Goal: Task Accomplishment & Management: Manage account settings

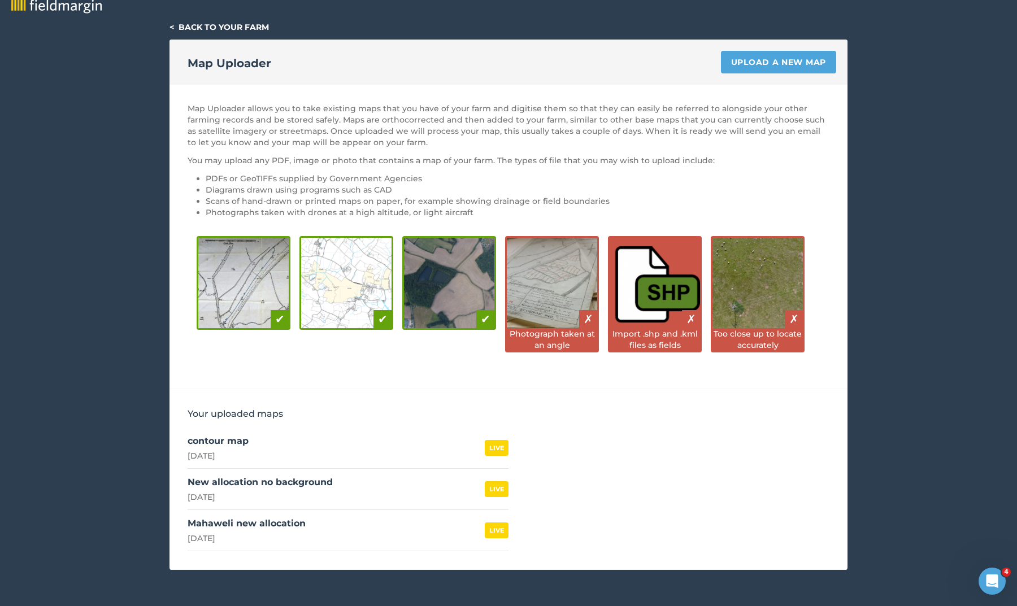
scroll to position [12, 0]
click at [777, 64] on link "Upload a new map" at bounding box center [778, 62] width 115 height 23
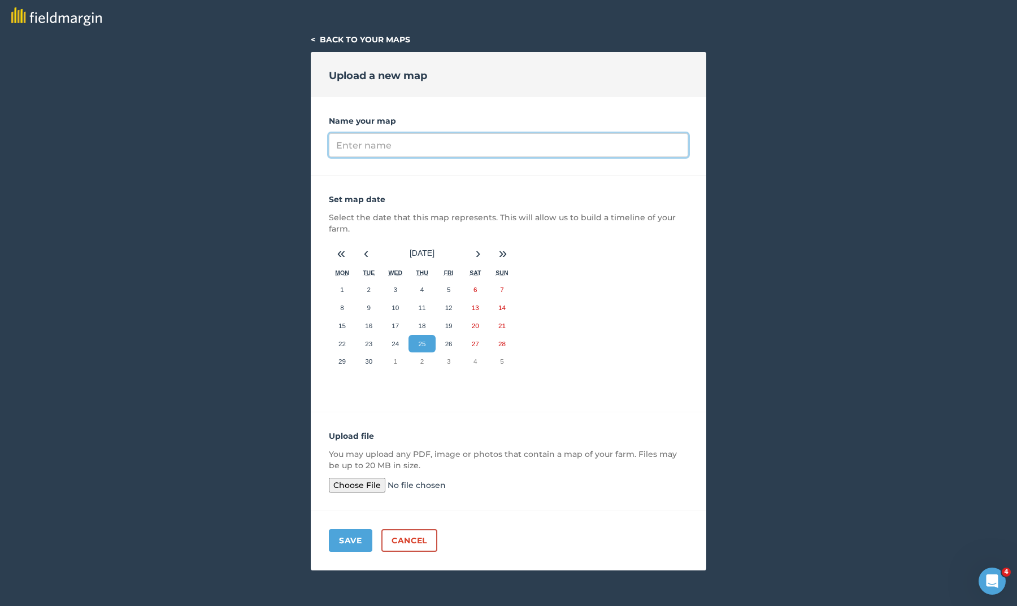
click at [385, 146] on input "Name your map" at bounding box center [508, 145] width 359 height 24
type input "Kudagaloya"
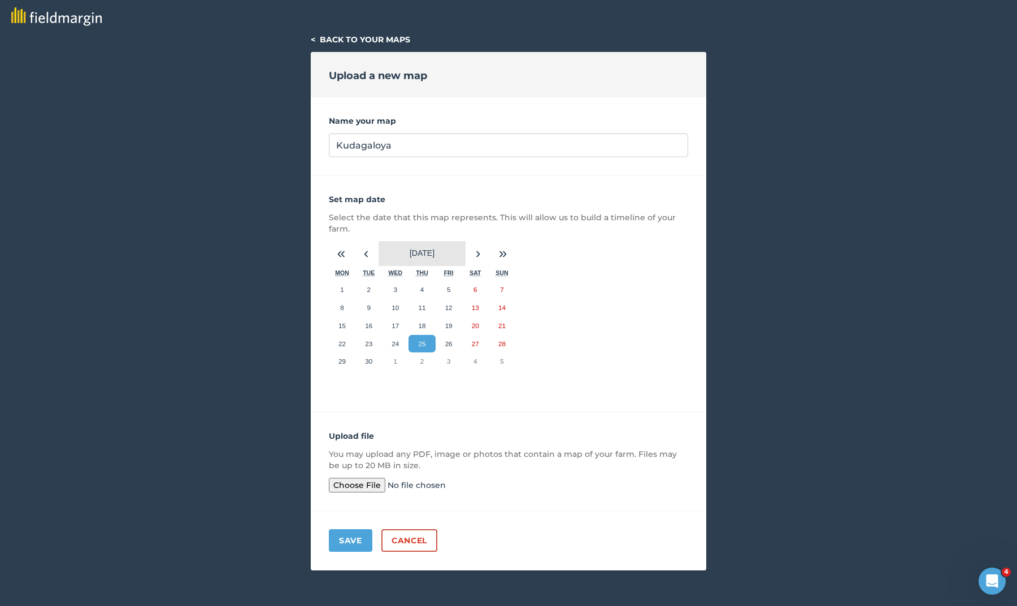
click at [425, 251] on span "[DATE]" at bounding box center [422, 253] width 25 height 9
click at [425, 251] on span "2025" at bounding box center [422, 253] width 18 height 9
click at [365, 255] on button "‹" at bounding box center [366, 253] width 25 height 25
click at [342, 258] on button "«" at bounding box center [341, 253] width 25 height 25
click at [499, 253] on button "»" at bounding box center [502, 253] width 25 height 25
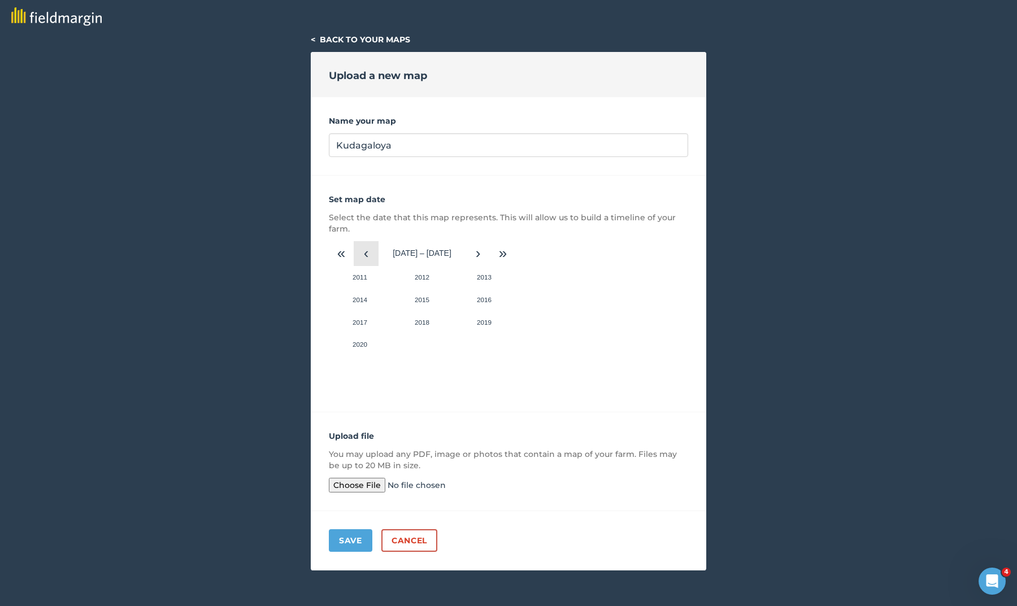
click at [364, 254] on button "‹" at bounding box center [366, 253] width 25 height 25
click at [371, 276] on button "2001" at bounding box center [360, 277] width 62 height 23
click at [417, 298] on abbr "May" at bounding box center [422, 299] width 12 height 7
click at [420, 302] on button "10" at bounding box center [421, 308] width 27 height 18
click at [348, 486] on input "file" at bounding box center [415, 485] width 173 height 15
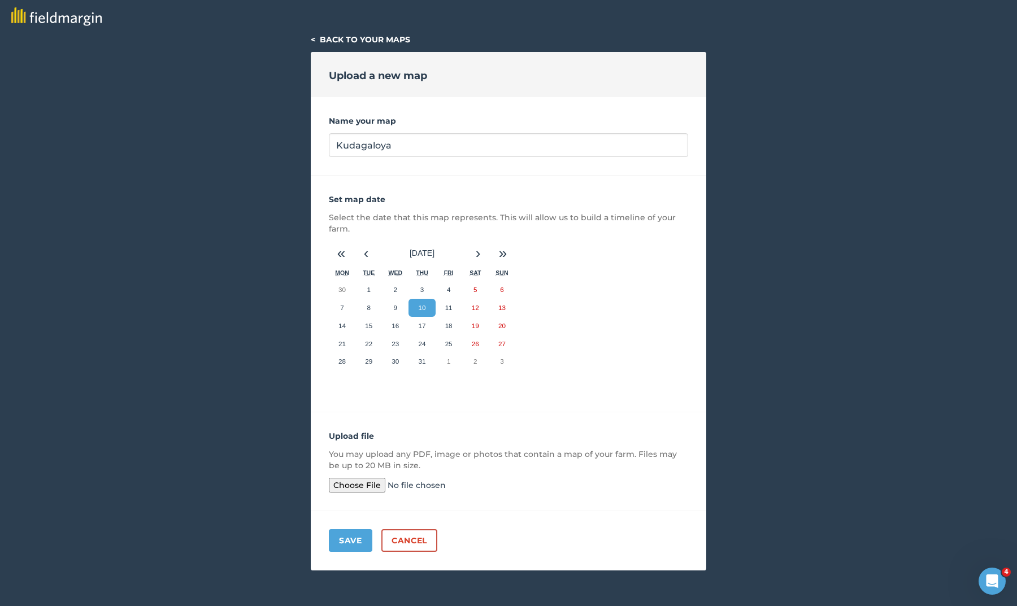
type input "C:\fakepath\Scan Kudagaloya.pdf"
click at [355, 544] on button "Save" at bounding box center [351, 540] width 44 height 23
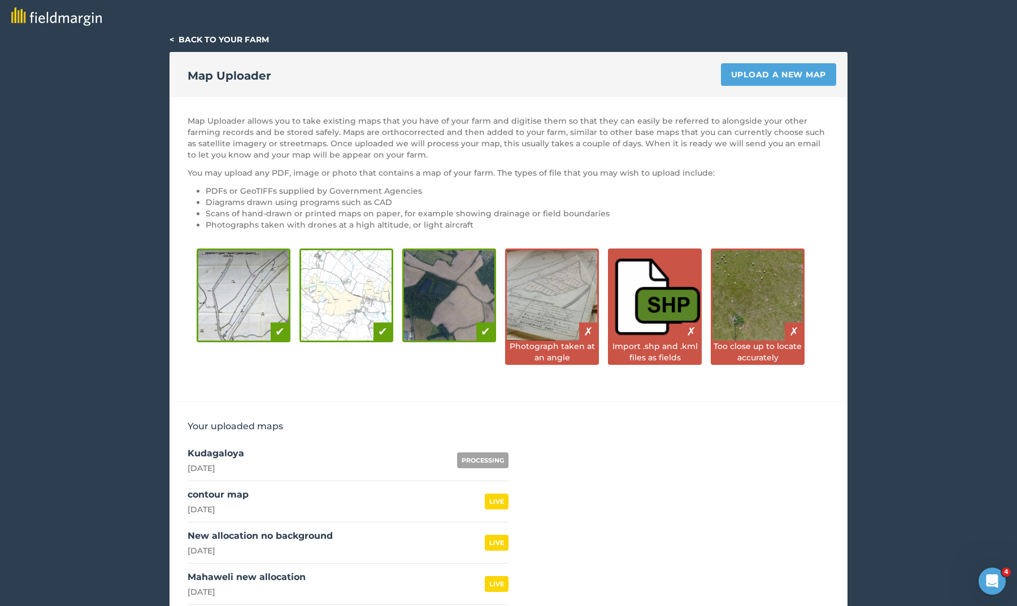
click at [762, 75] on link "Upload a new map" at bounding box center [778, 74] width 115 height 23
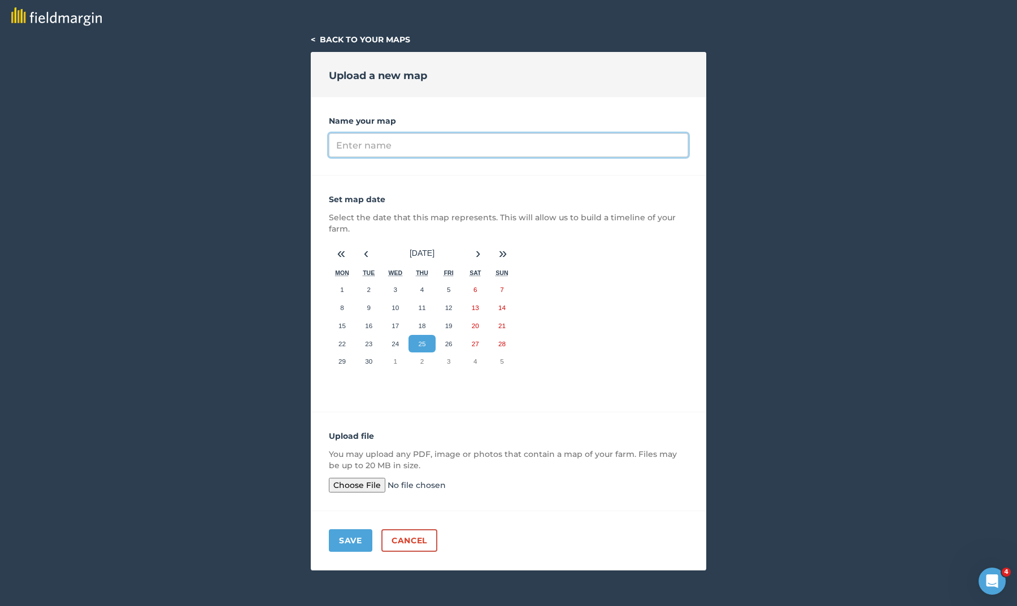
click at [370, 145] on input "Name your map" at bounding box center [508, 145] width 359 height 24
type input "Dehiattakandiya Plan"
click at [366, 255] on button "‹" at bounding box center [366, 253] width 25 height 25
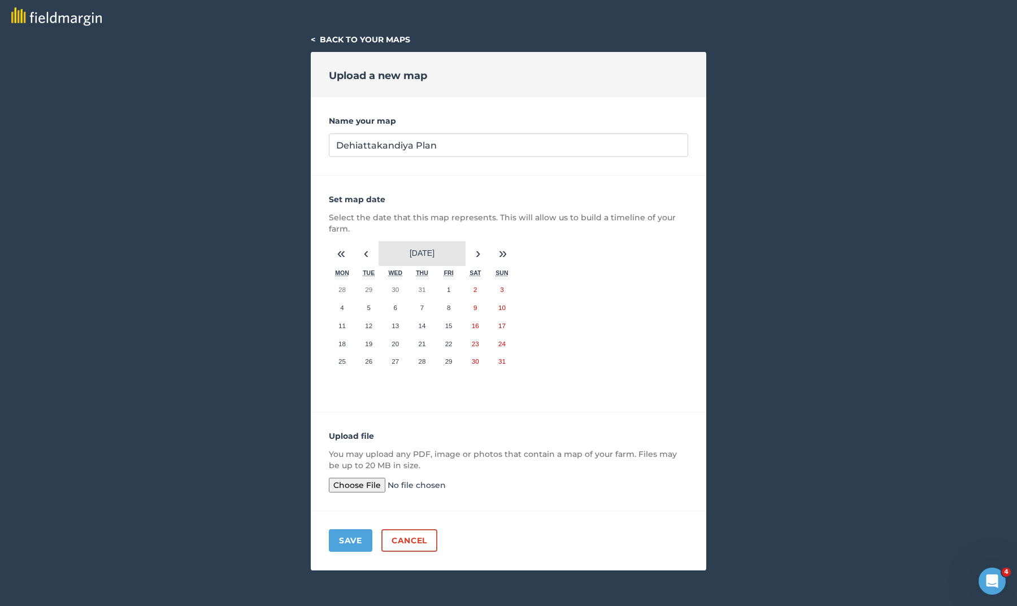
click at [392, 253] on button "[DATE]" at bounding box center [422, 253] width 87 height 25
click at [370, 257] on button "‹" at bounding box center [366, 253] width 25 height 25
click at [410, 253] on button "2024" at bounding box center [422, 253] width 87 height 25
click at [364, 254] on button "‹" at bounding box center [366, 253] width 25 height 25
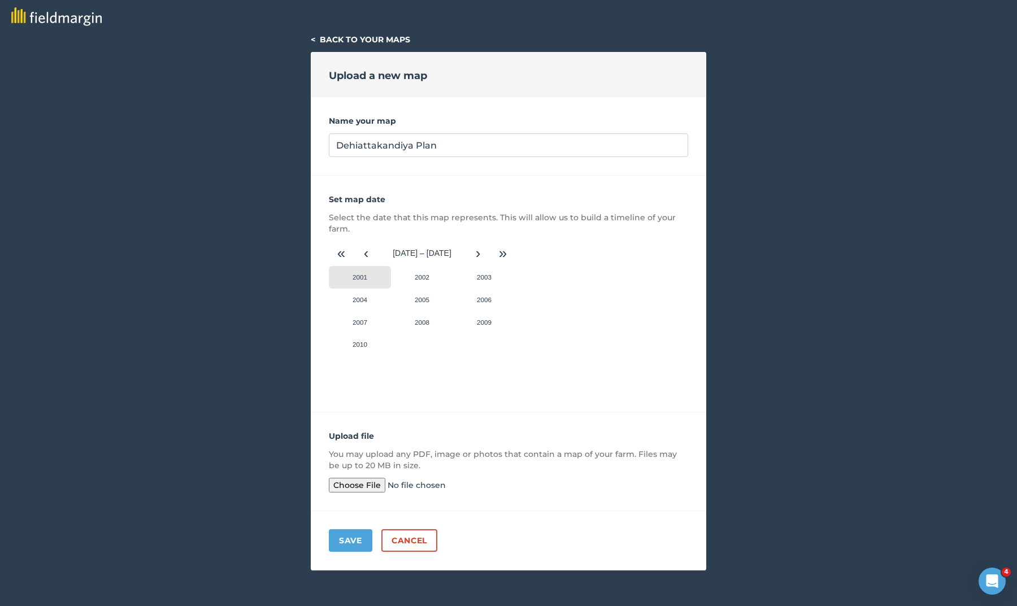
click at [362, 278] on button "2001" at bounding box center [360, 277] width 62 height 23
click at [408, 328] on button "August" at bounding box center [422, 322] width 62 height 23
click at [453, 313] on button "10" at bounding box center [449, 308] width 27 height 18
click at [372, 484] on input "file" at bounding box center [415, 485] width 173 height 15
type input "C:\fakepath\DEHIATHTHA KANDIYA FULL PLAN.pdf"
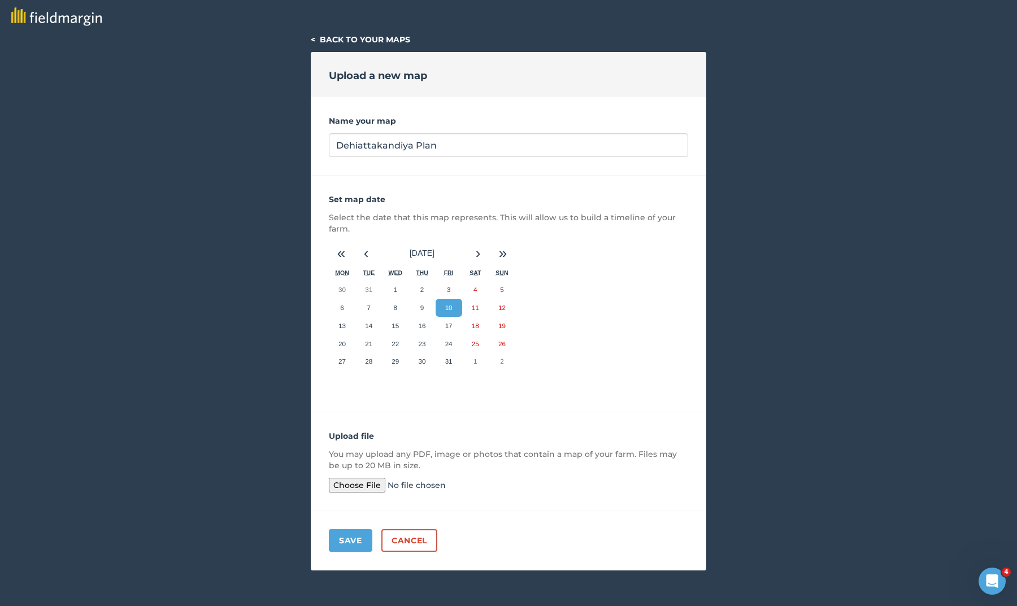
click at [353, 539] on button "Save" at bounding box center [351, 540] width 44 height 23
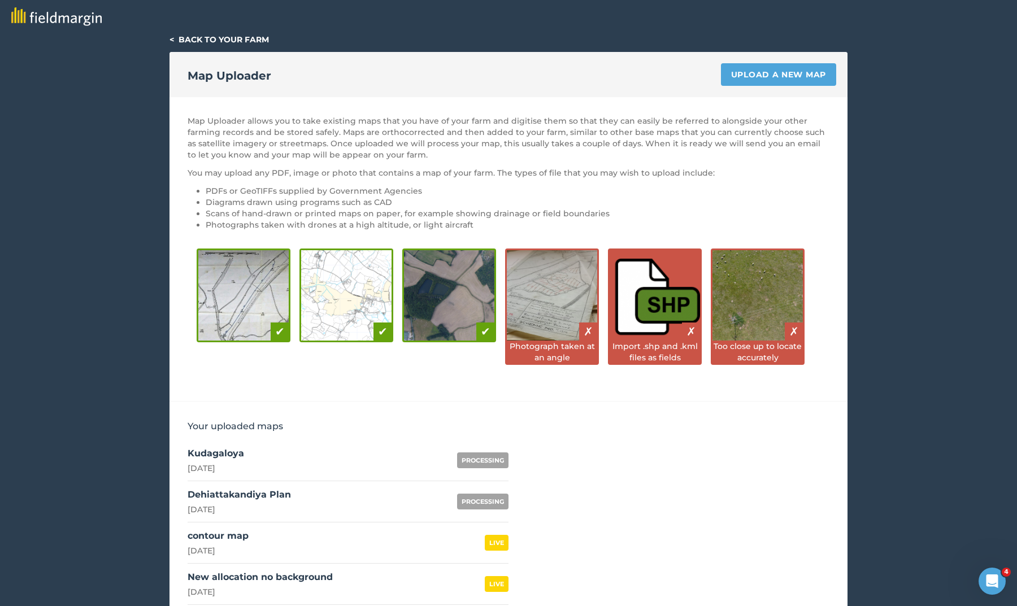
click at [176, 40] on link "< Back to your farm" at bounding box center [218, 39] width 99 height 10
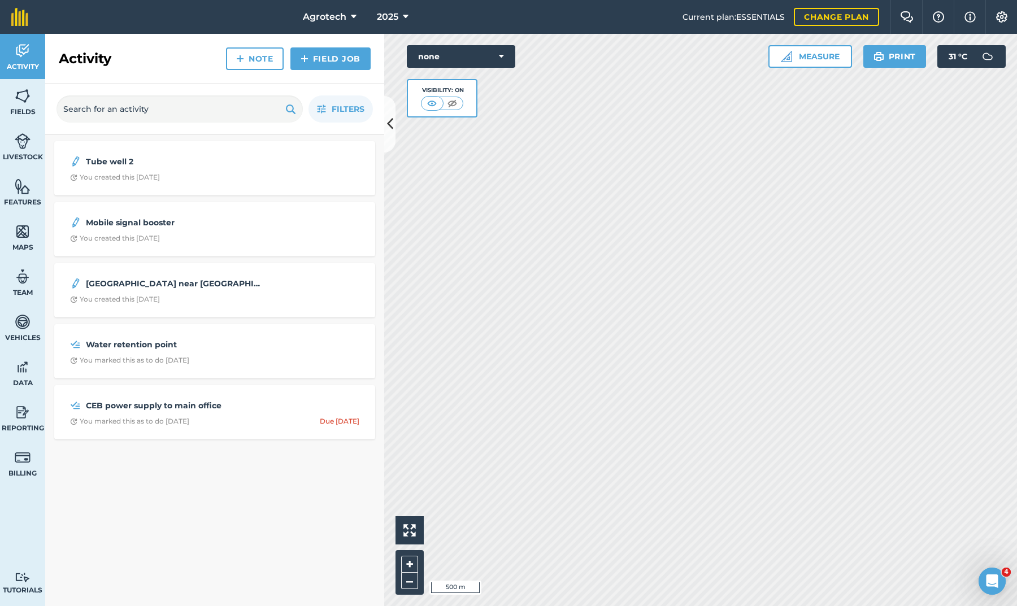
click at [22, 231] on img at bounding box center [23, 231] width 16 height 17
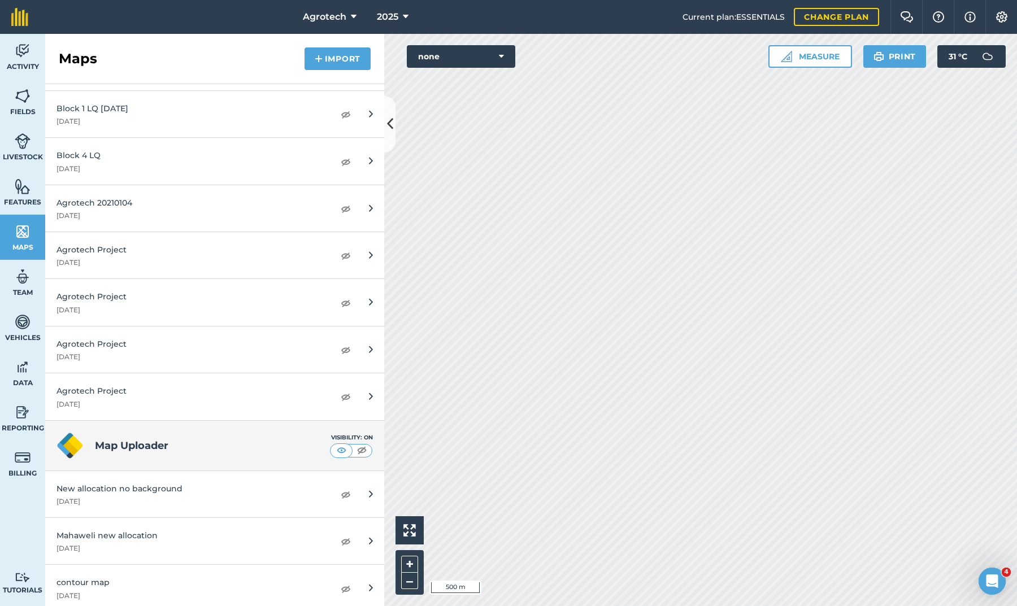
scroll to position [1279, 0]
click at [345, 584] on img at bounding box center [346, 589] width 10 height 14
click at [346, 537] on img at bounding box center [346, 542] width 10 height 14
click at [345, 536] on img at bounding box center [346, 542] width 10 height 14
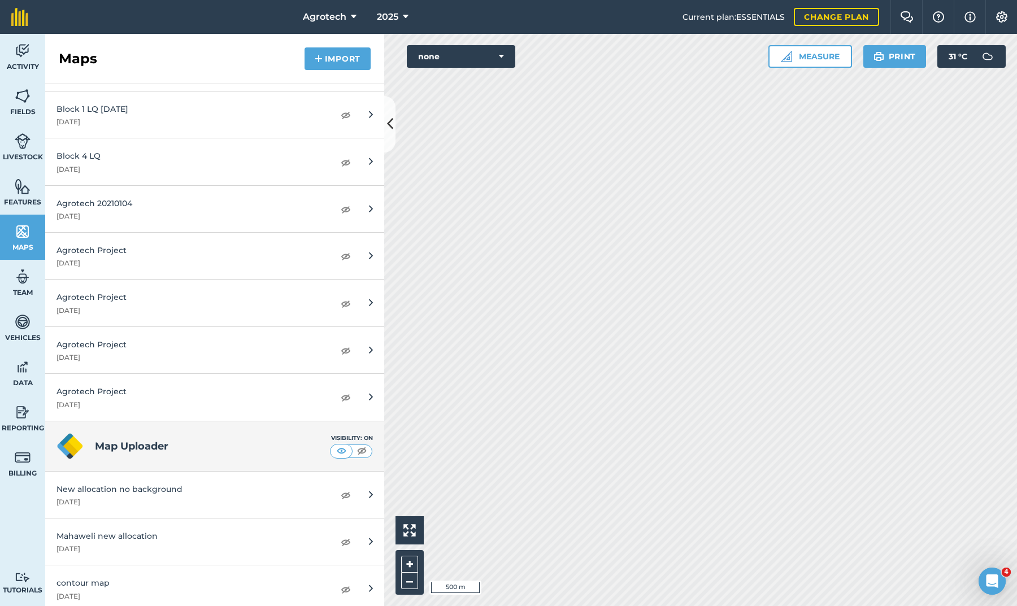
click at [1002, 20] on img at bounding box center [1002, 16] width 14 height 11
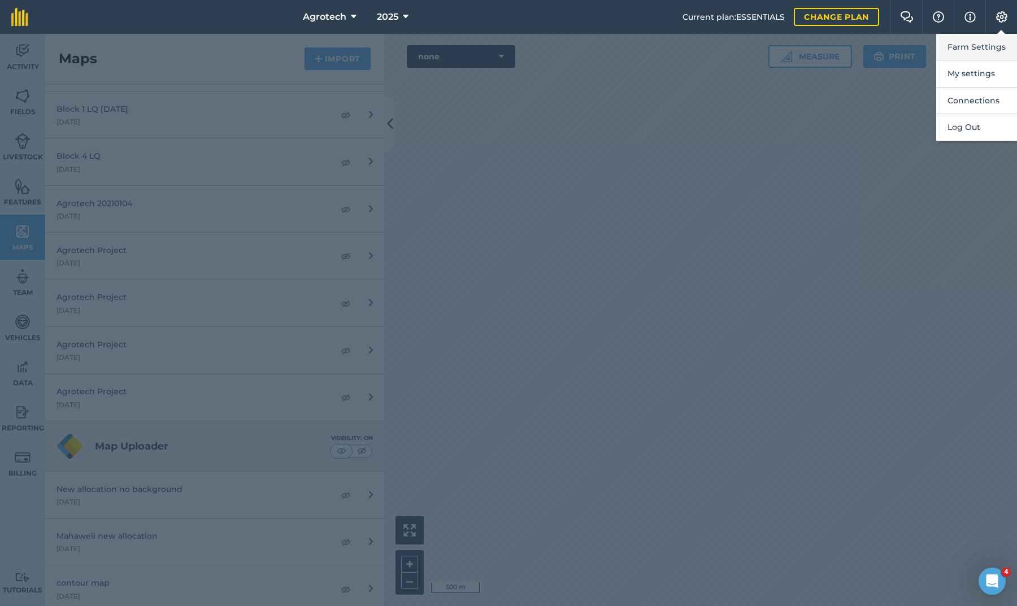
click at [966, 49] on button "Farm Settings" at bounding box center [976, 47] width 81 height 27
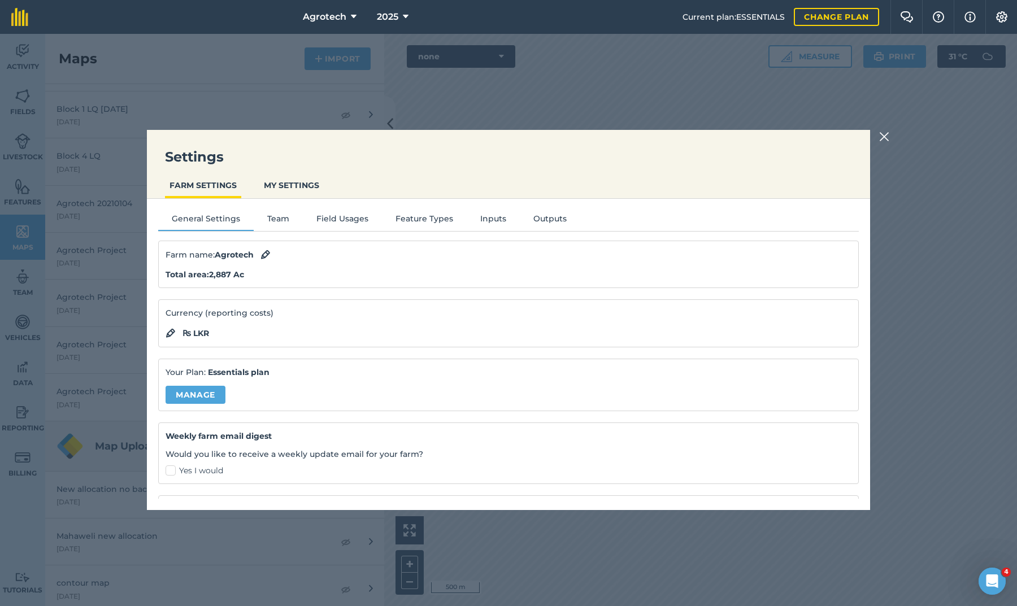
click at [337, 219] on button "Field Usages" at bounding box center [342, 220] width 79 height 17
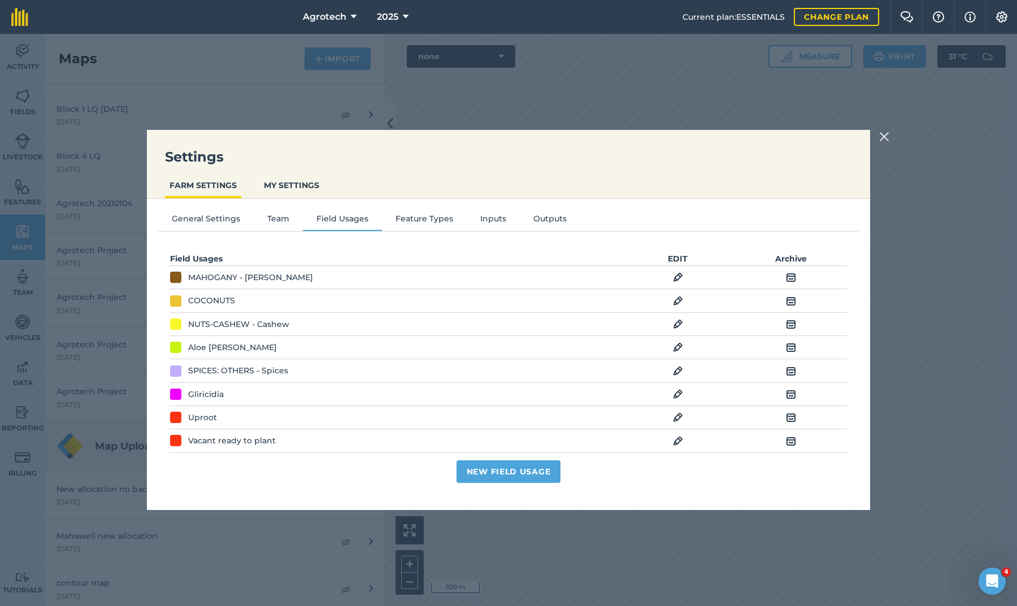
click at [677, 279] on img at bounding box center [678, 278] width 10 height 14
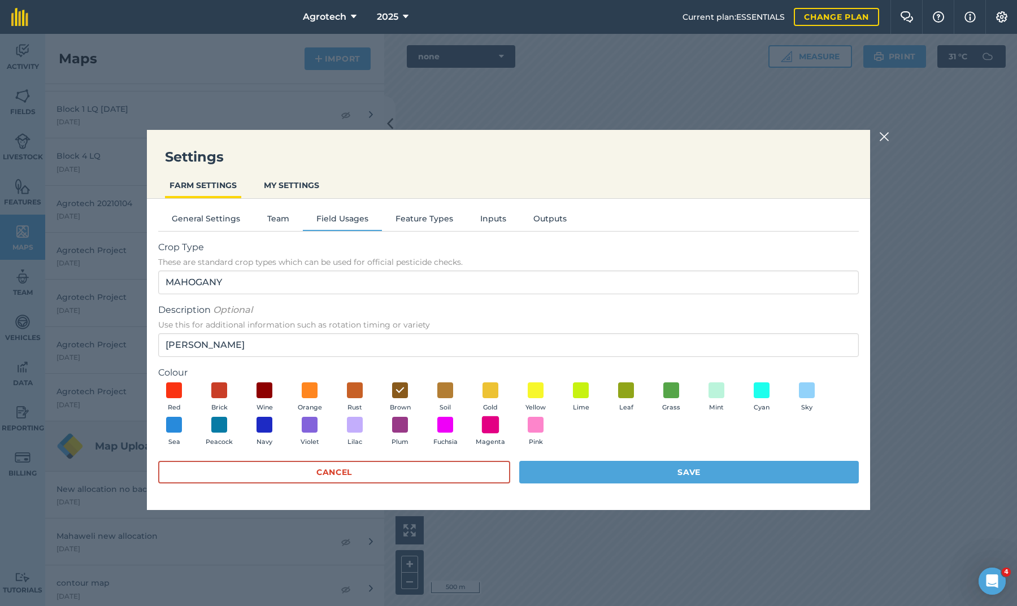
click at [490, 423] on span at bounding box center [491, 425] width 18 height 18
click at [573, 470] on button "Save" at bounding box center [689, 472] width 340 height 23
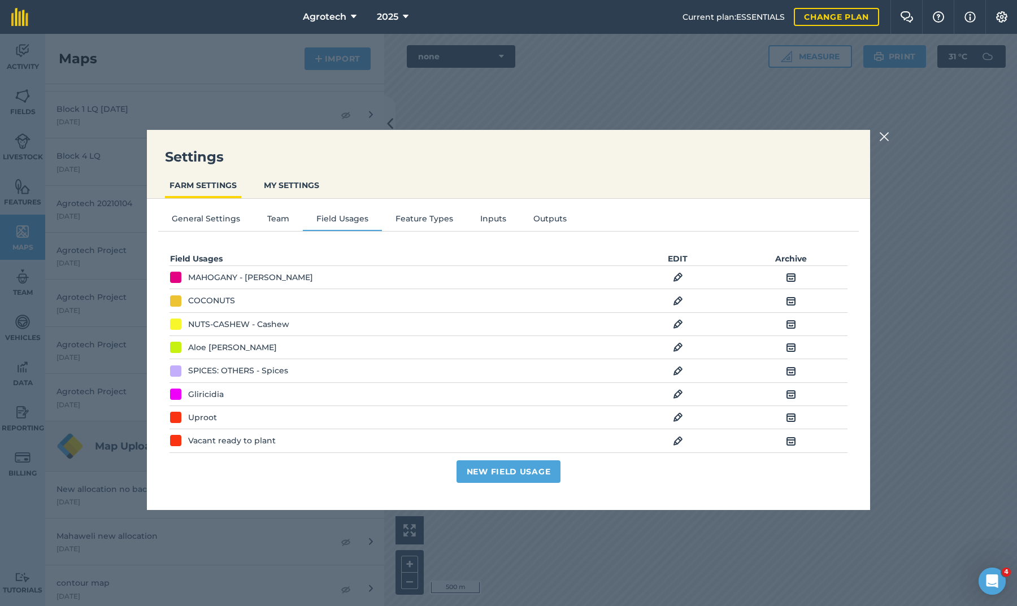
click at [886, 137] on img at bounding box center [884, 137] width 10 height 14
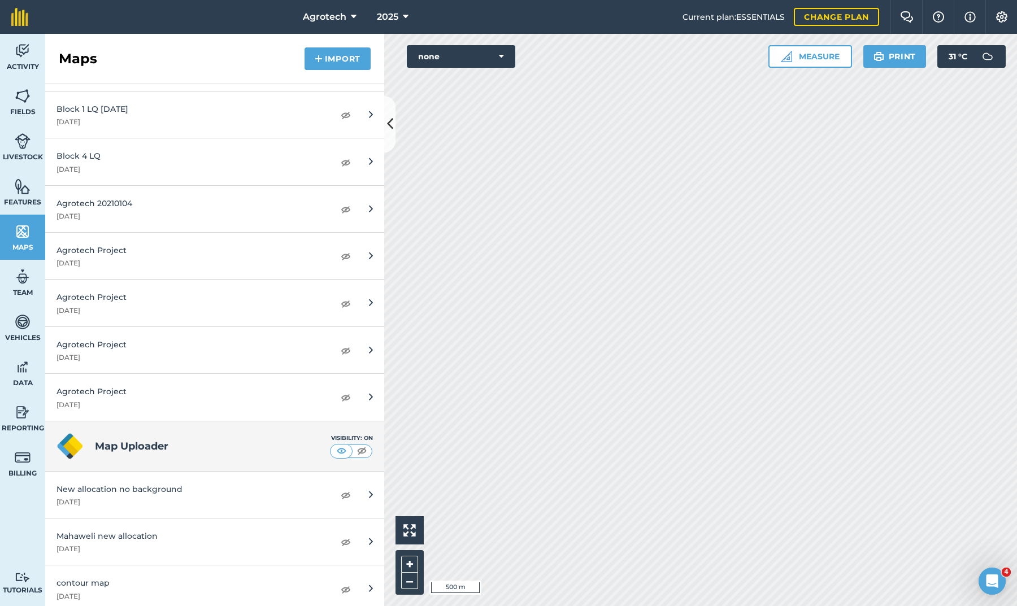
click at [347, 537] on img at bounding box center [346, 542] width 10 height 14
click at [346, 535] on img at bounding box center [346, 542] width 10 height 14
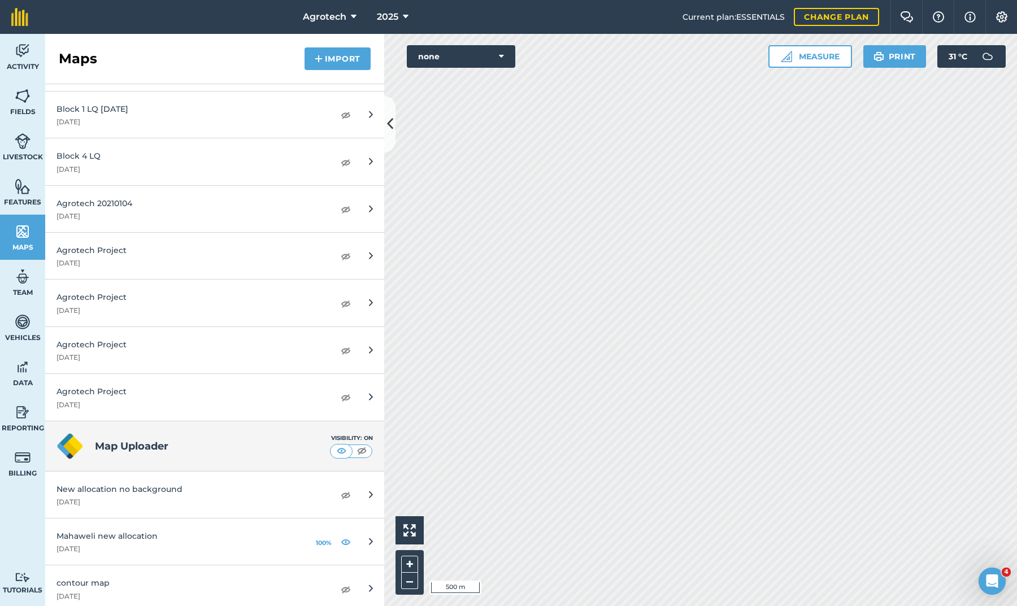
click at [25, 200] on span "Features" at bounding box center [22, 202] width 45 height 9
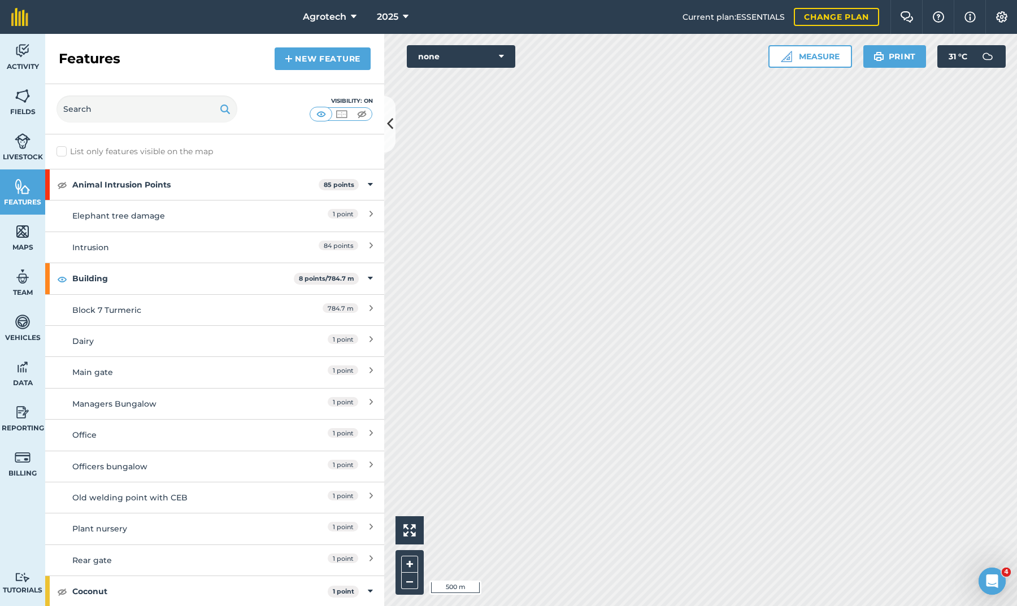
click at [28, 233] on img at bounding box center [23, 231] width 16 height 17
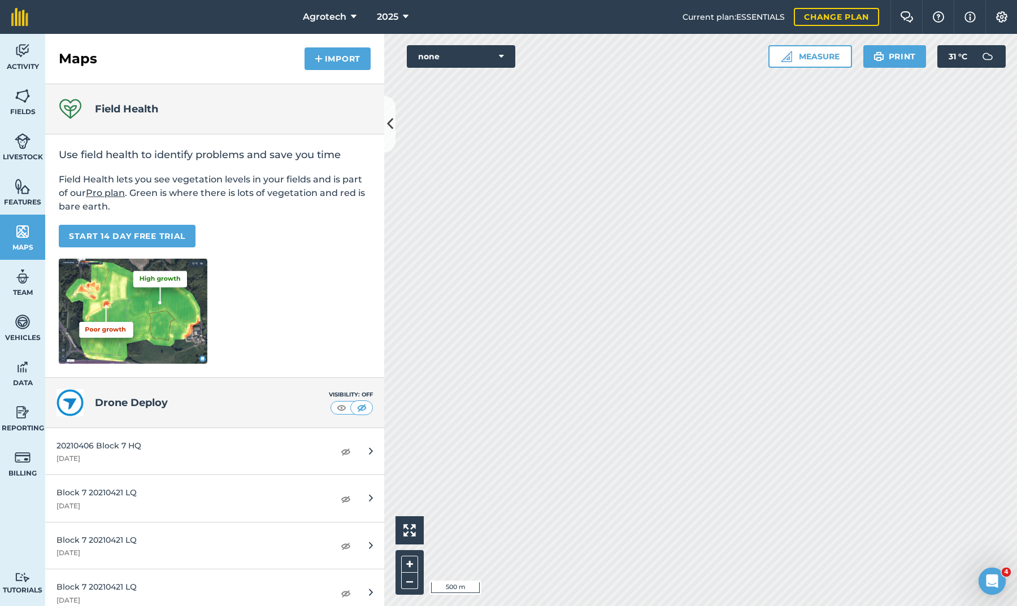
click at [21, 103] on img at bounding box center [23, 96] width 16 height 17
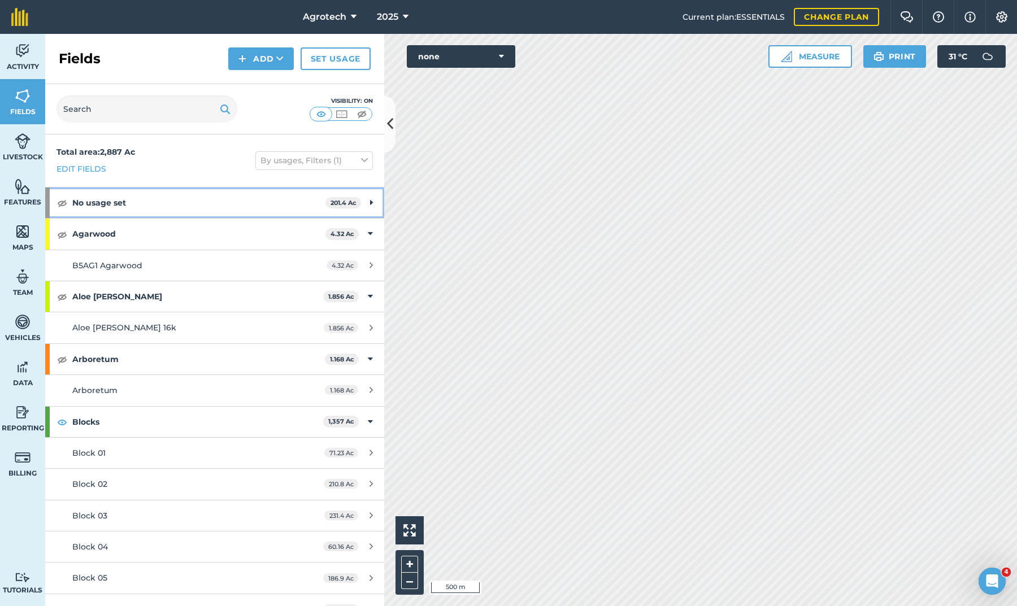
click at [368, 200] on div "No usage set 201.4 Ac" at bounding box center [214, 203] width 339 height 31
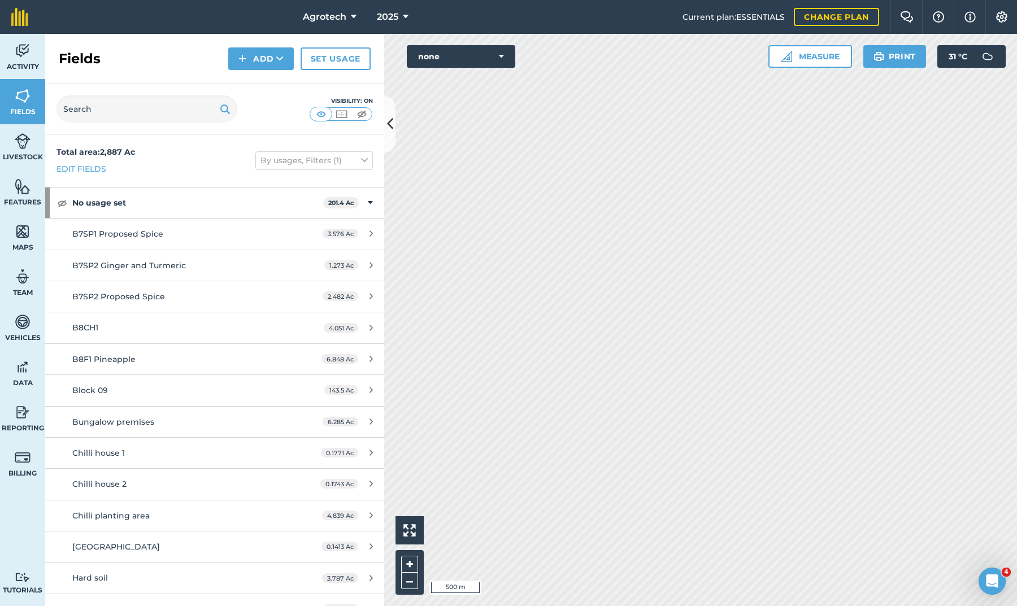
click at [127, 387] on div "Block 09" at bounding box center [178, 390] width 212 height 12
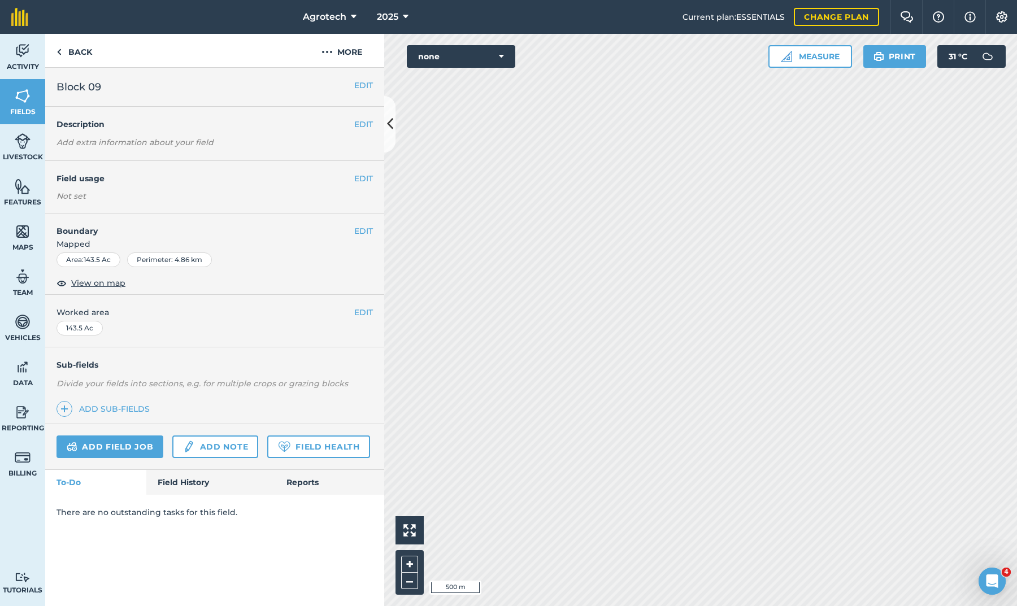
click at [363, 176] on button "EDIT" at bounding box center [363, 178] width 19 height 12
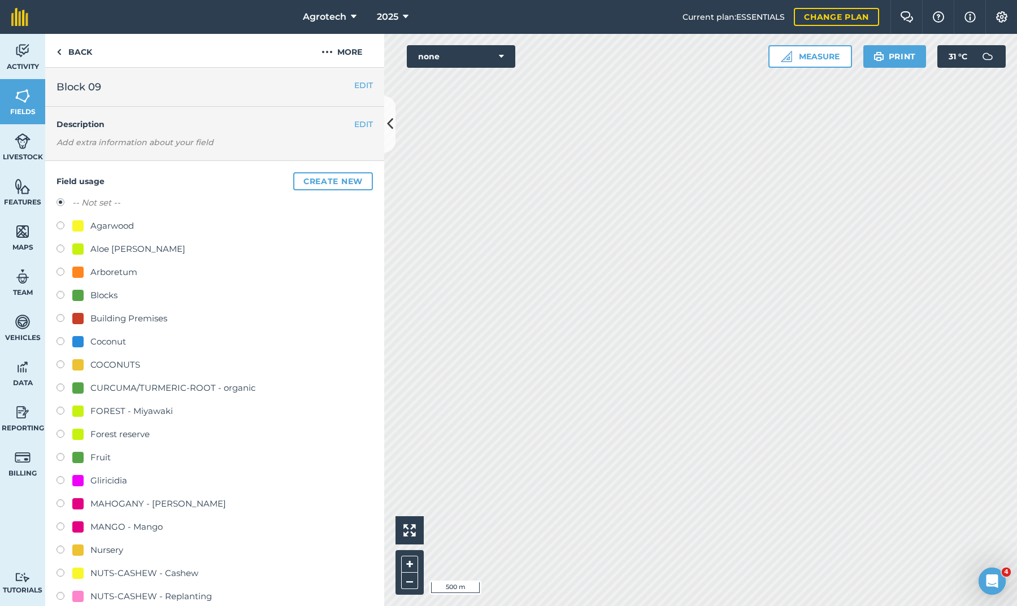
click at [58, 297] on label at bounding box center [64, 296] width 16 height 11
radio input "true"
radio input "false"
click at [390, 128] on icon at bounding box center [390, 124] width 6 height 20
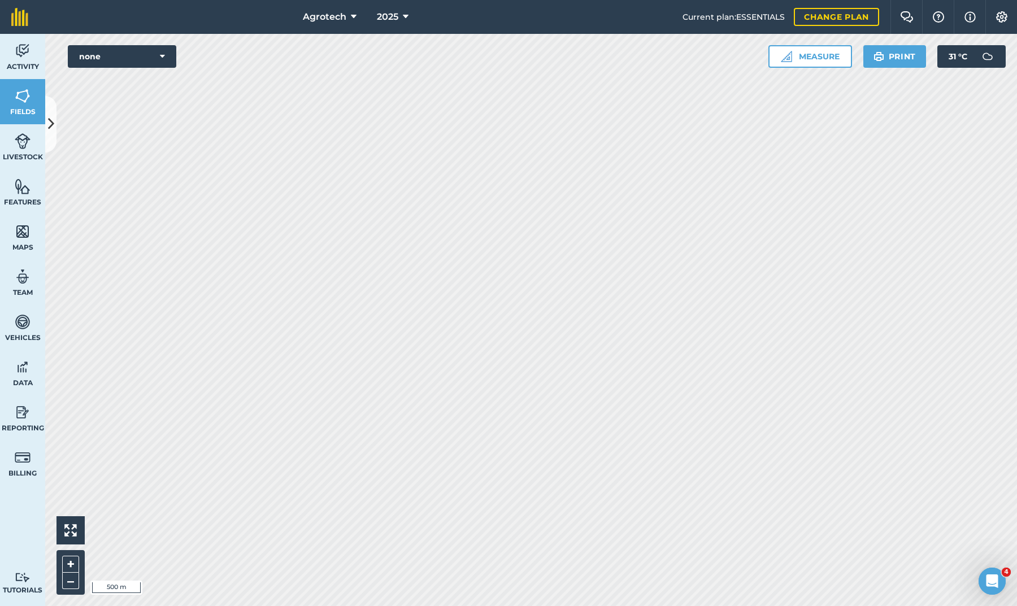
click at [19, 110] on span "Fields" at bounding box center [22, 111] width 45 height 9
click at [49, 123] on icon at bounding box center [51, 124] width 6 height 20
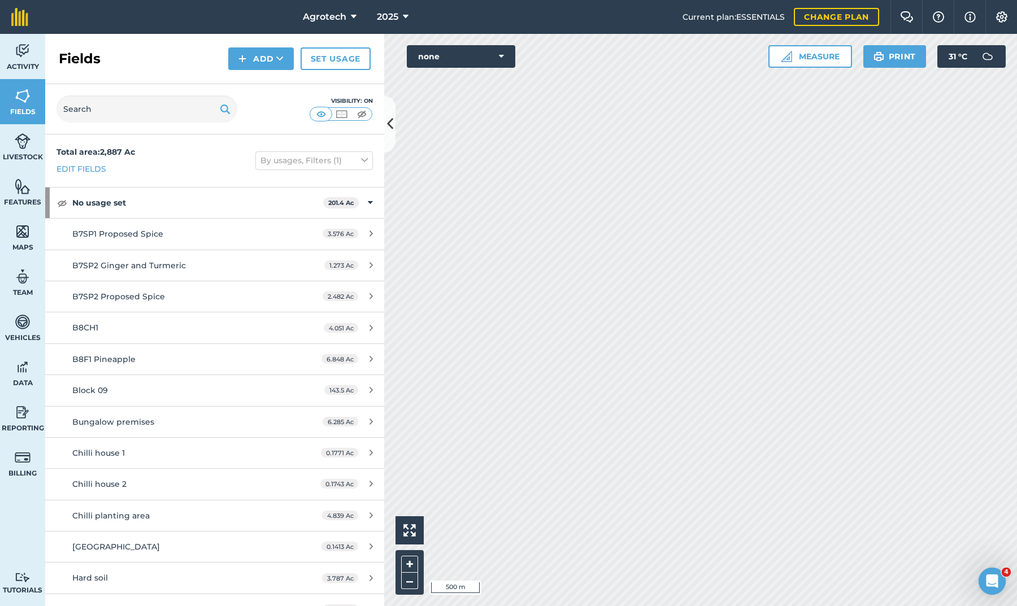
click at [168, 392] on div "Block 09" at bounding box center [178, 390] width 212 height 12
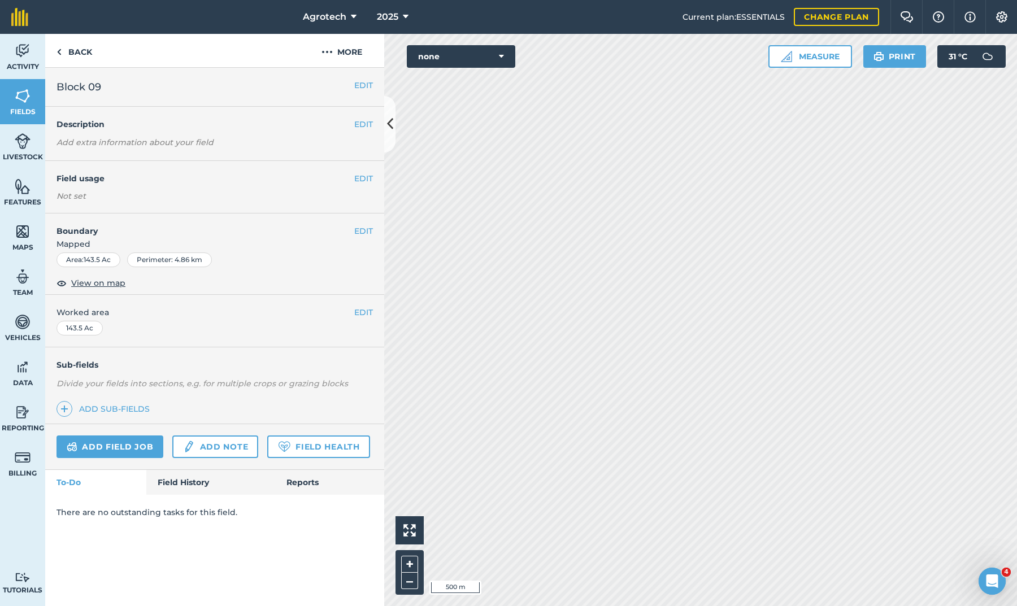
click at [363, 178] on button "EDIT" at bounding box center [363, 178] width 19 height 12
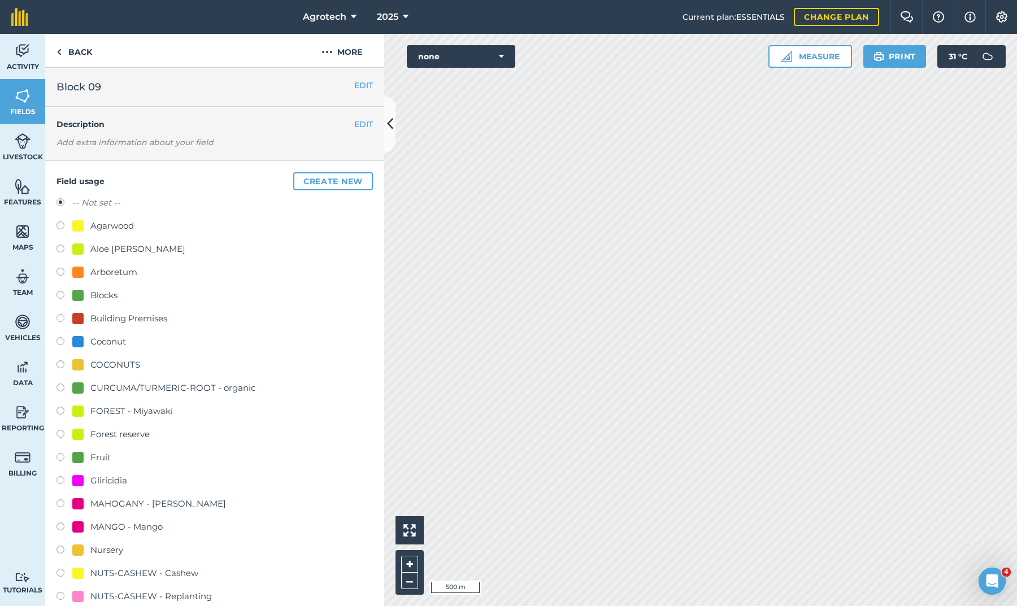
click at [62, 296] on label at bounding box center [64, 296] width 16 height 11
radio input "true"
radio input "false"
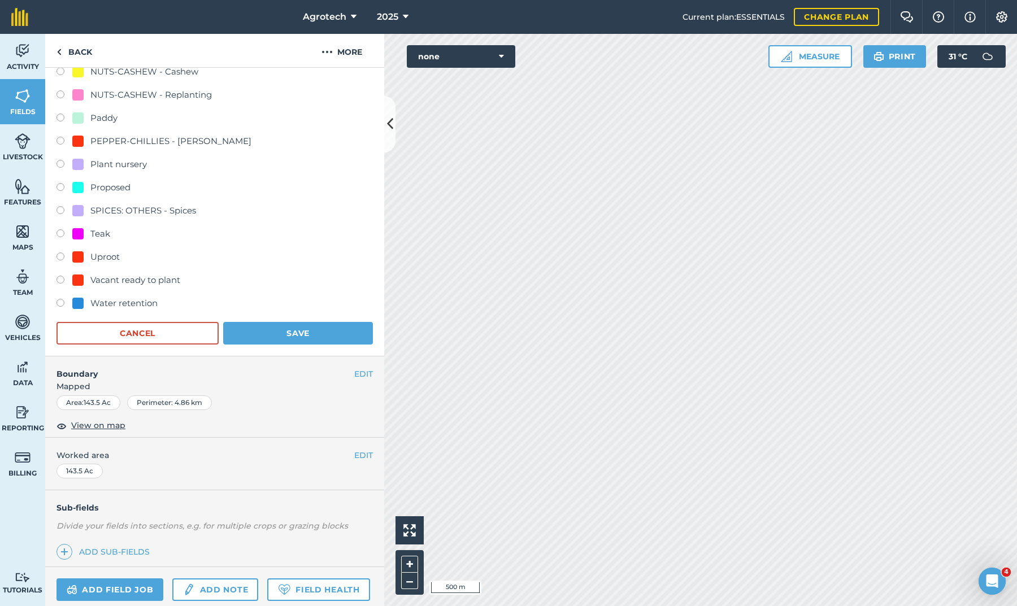
scroll to position [521, 0]
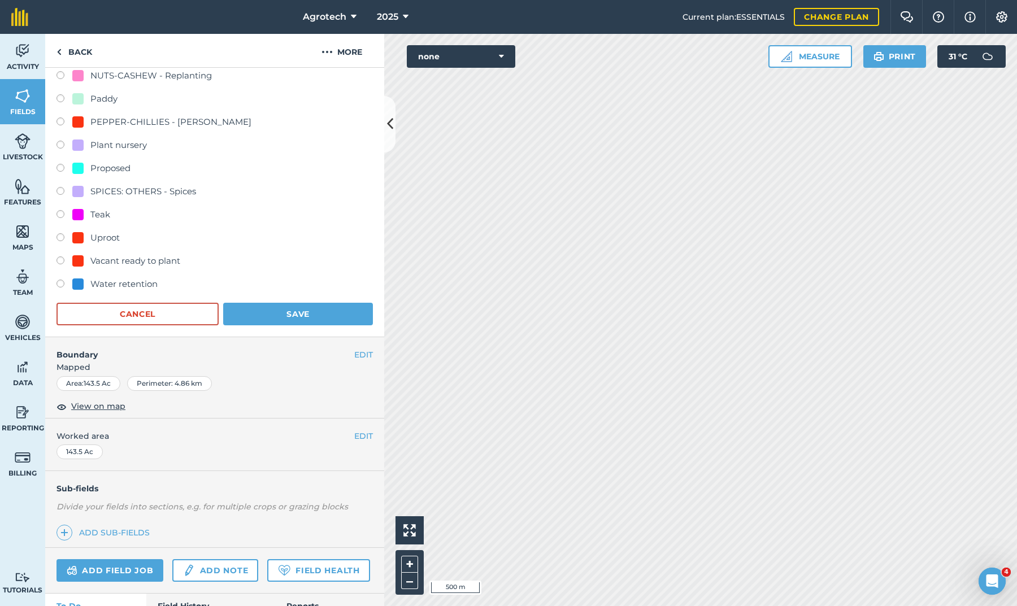
click at [264, 312] on button "Save" at bounding box center [298, 314] width 150 height 23
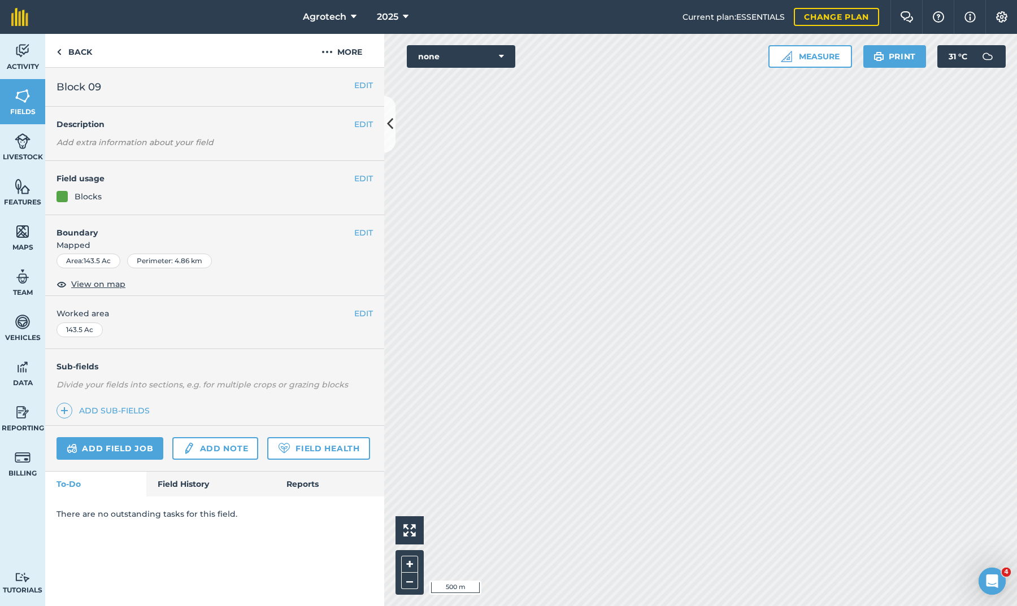
scroll to position [0, 0]
click at [59, 53] on img at bounding box center [58, 52] width 5 height 14
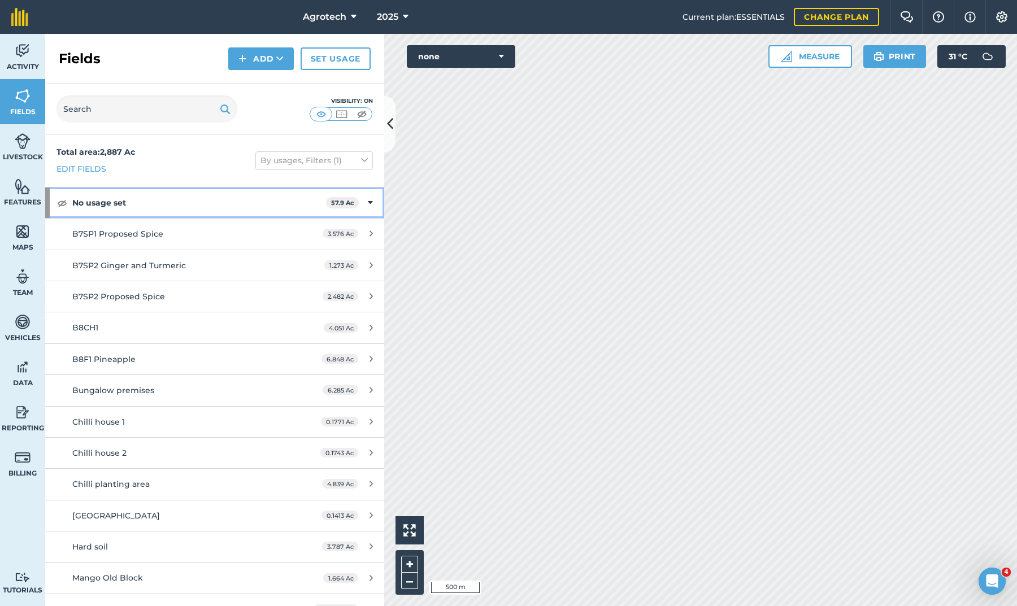
click at [371, 201] on icon at bounding box center [370, 203] width 5 height 12
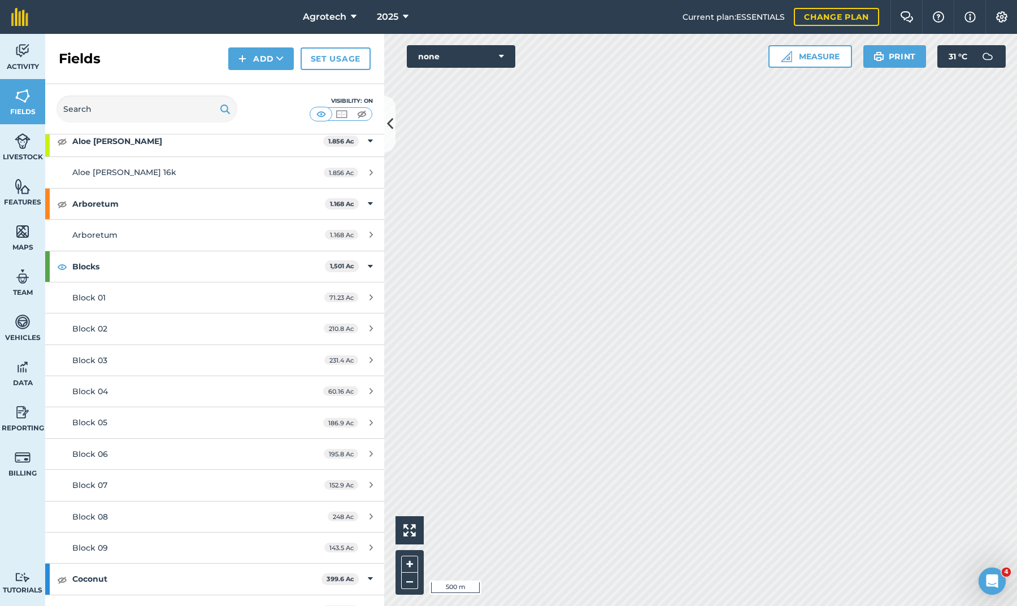
scroll to position [157, 0]
click at [62, 263] on img at bounding box center [62, 265] width 10 height 14
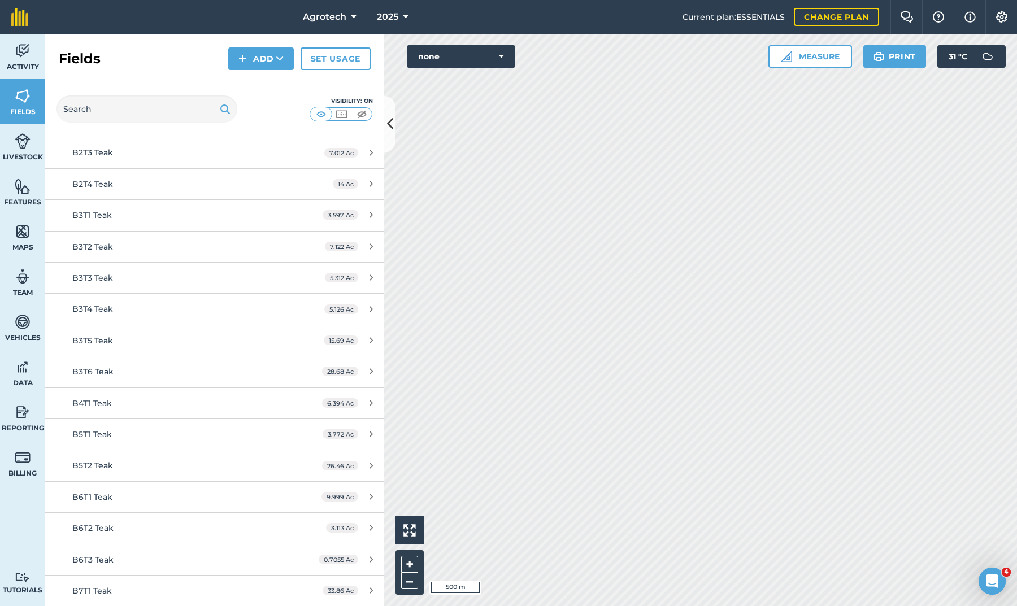
scroll to position [2444, 0]
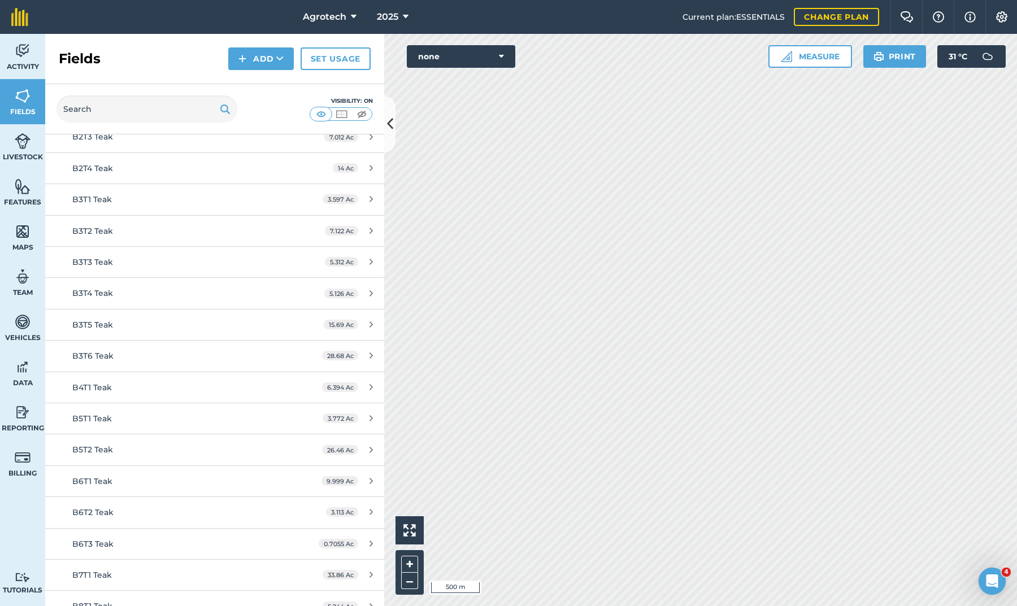
click at [359, 114] on img at bounding box center [362, 113] width 14 height 11
click at [27, 153] on span "Livestock" at bounding box center [22, 157] width 45 height 9
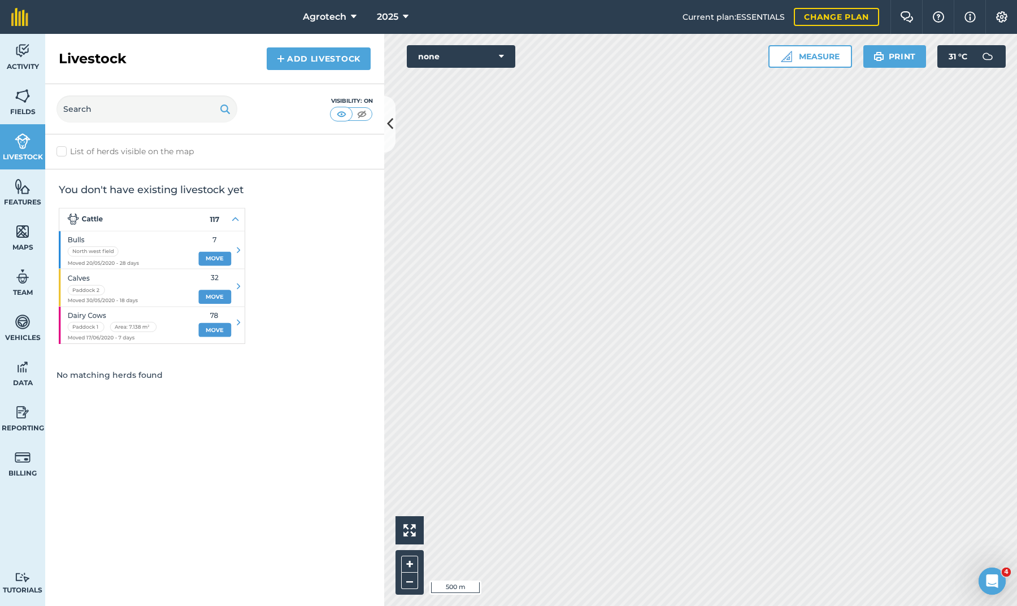
click at [27, 191] on img at bounding box center [23, 186] width 16 height 17
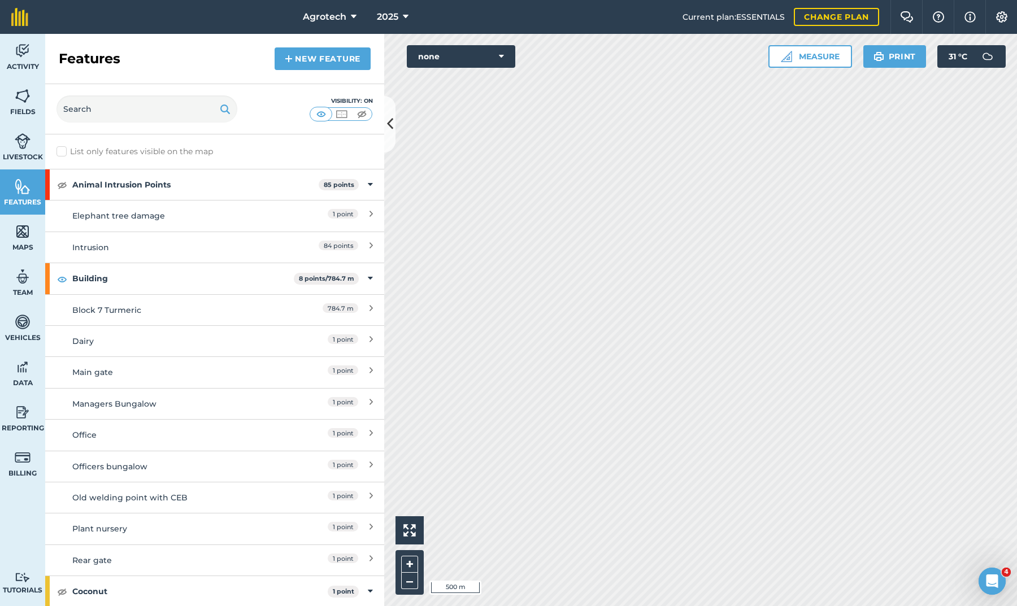
click at [362, 115] on img at bounding box center [362, 113] width 14 height 11
click at [392, 126] on icon at bounding box center [390, 124] width 6 height 20
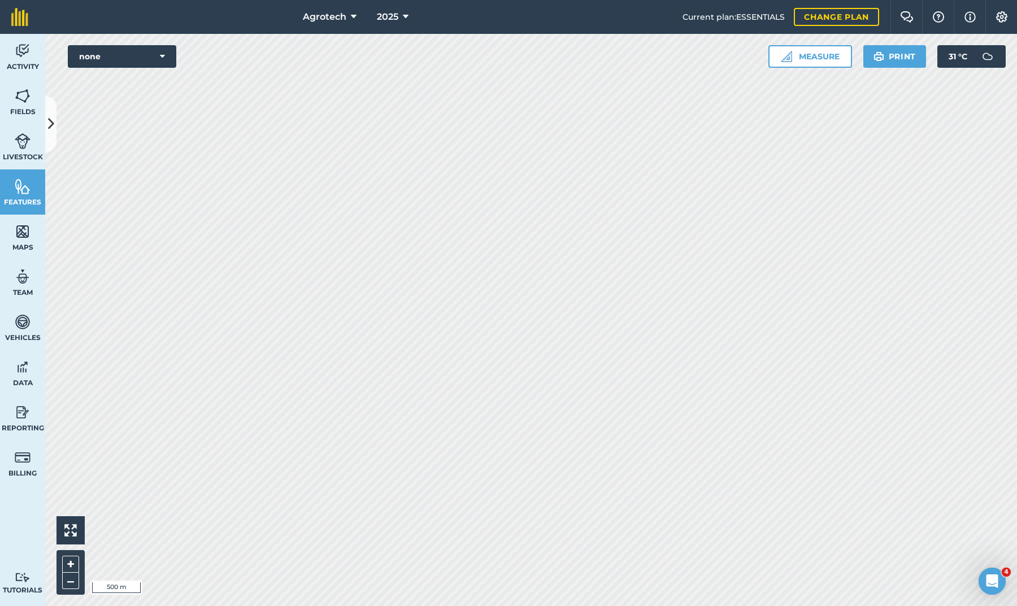
click at [142, 59] on button "none" at bounding box center [122, 56] width 108 height 23
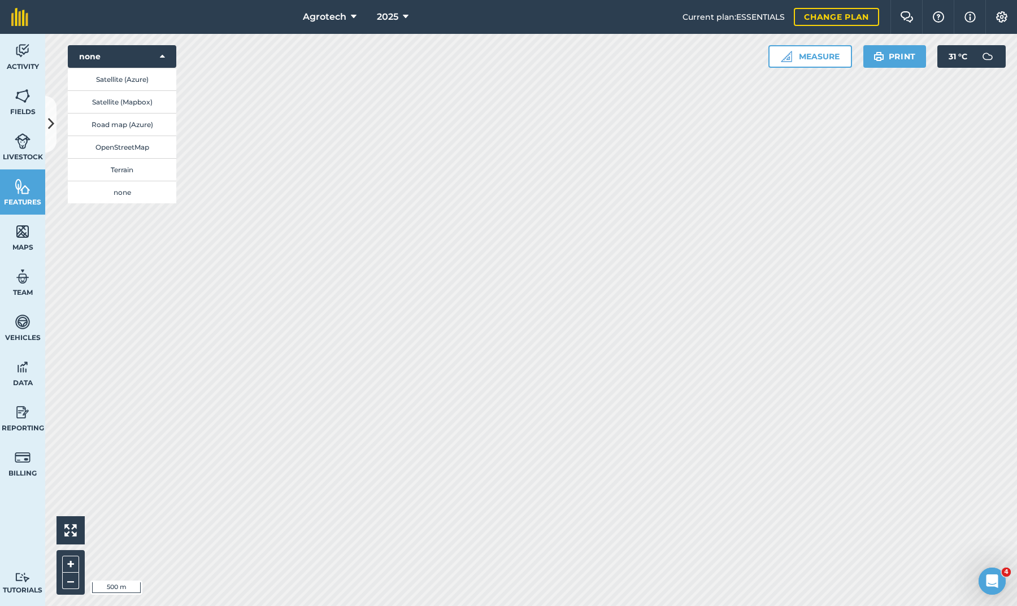
click at [140, 81] on button "Satellite (Azure)" at bounding box center [122, 79] width 108 height 23
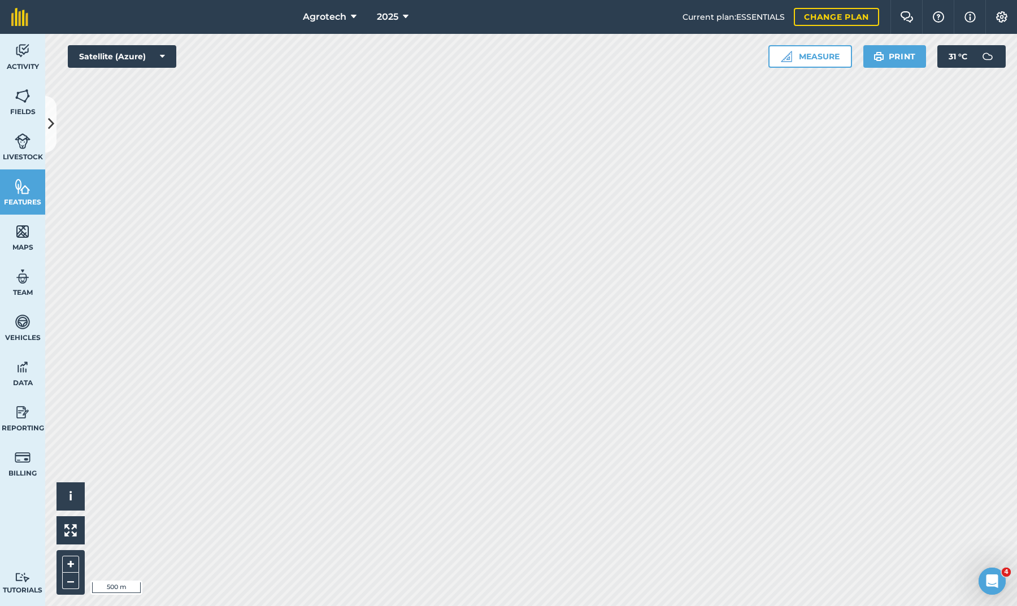
click at [27, 241] on link "Maps" at bounding box center [22, 237] width 45 height 45
click at [49, 128] on icon at bounding box center [51, 124] width 6 height 20
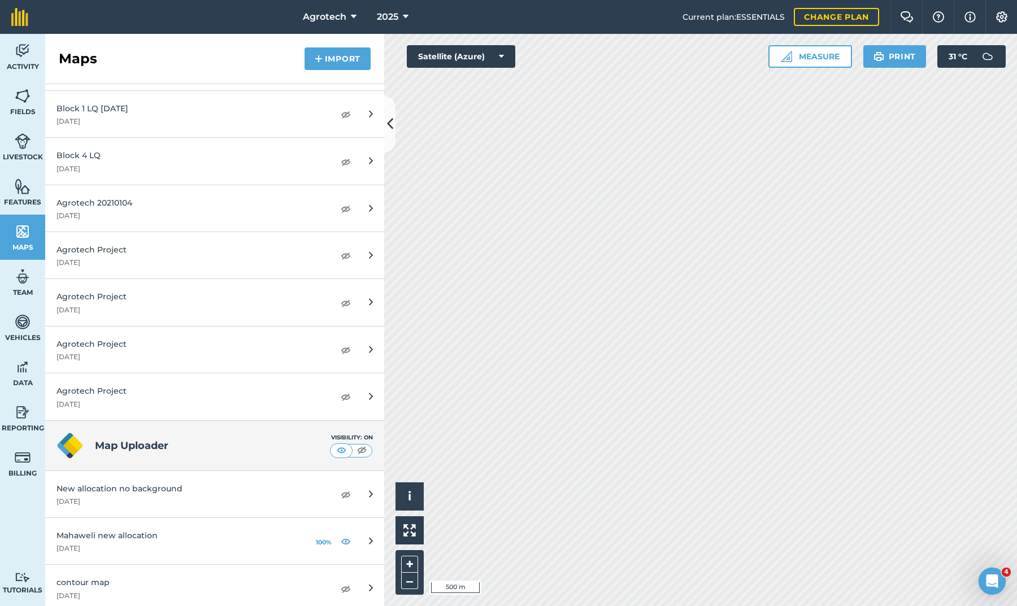
scroll to position [1279, 0]
click at [345, 535] on img at bounding box center [346, 542] width 10 height 14
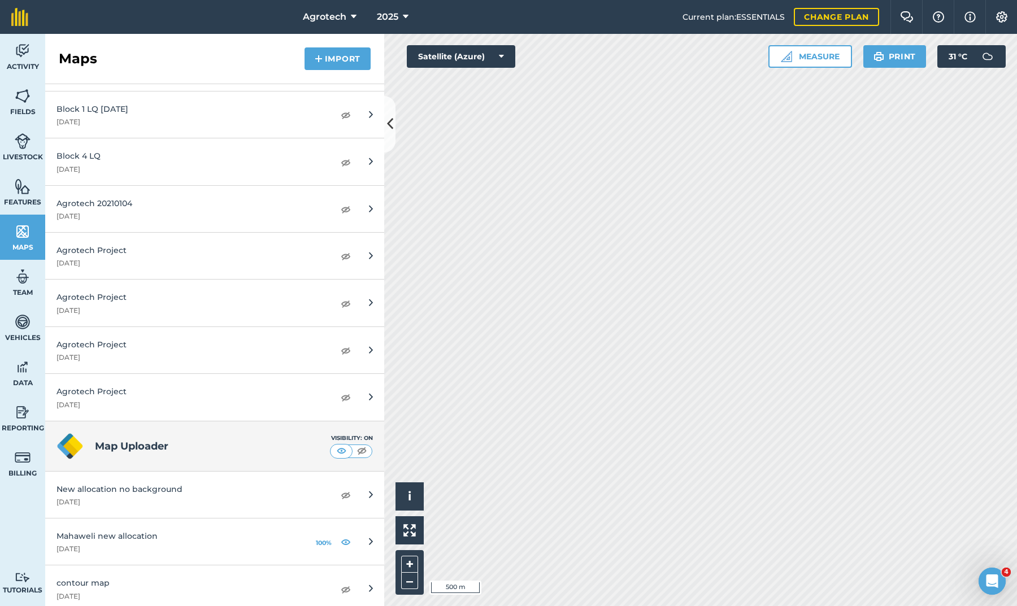
click at [345, 535] on img at bounding box center [346, 542] width 10 height 14
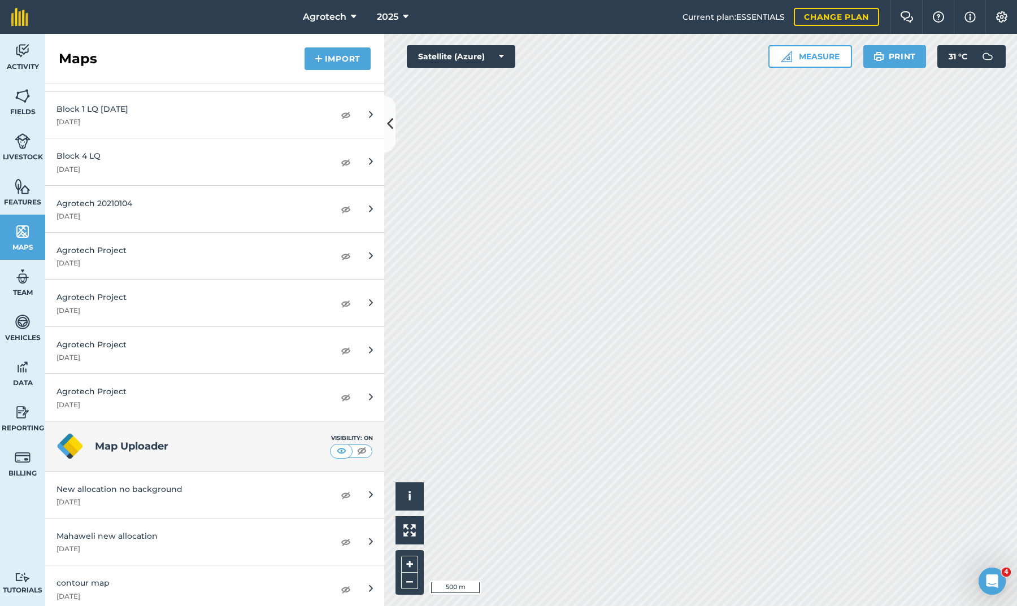
click at [345, 535] on img at bounding box center [346, 542] width 10 height 14
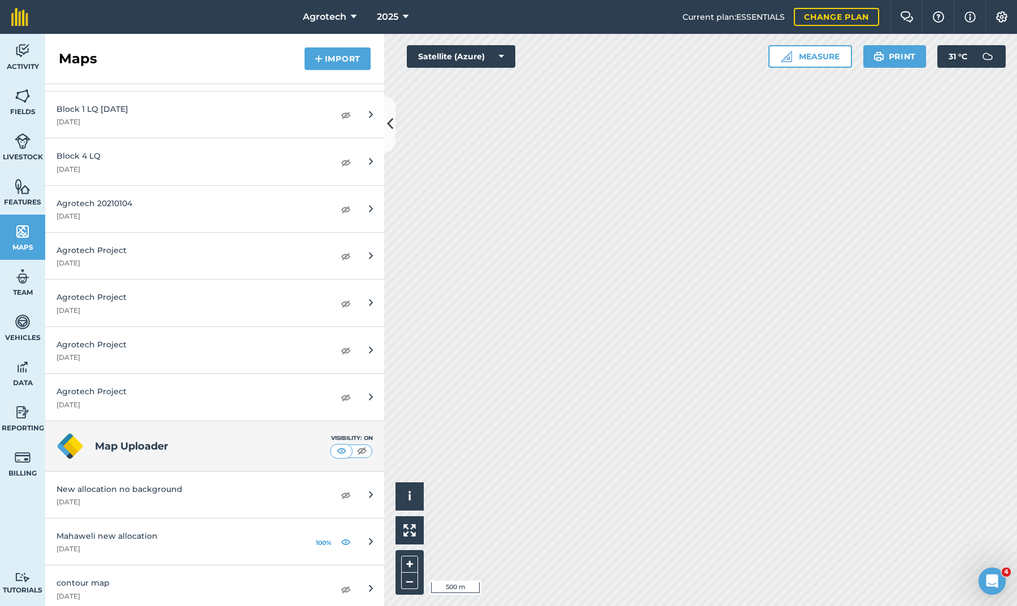
click at [345, 535] on img at bounding box center [346, 542] width 10 height 14
click at [392, 124] on icon at bounding box center [390, 124] width 6 height 20
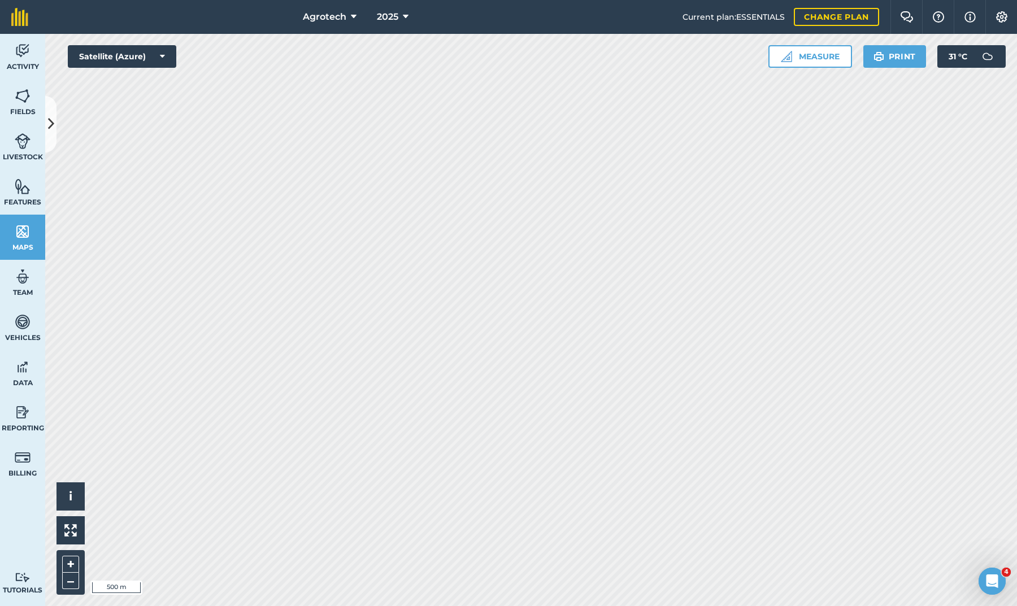
click at [890, 53] on button "Print" at bounding box center [894, 56] width 63 height 23
click at [69, 536] on img at bounding box center [70, 530] width 12 height 12
click at [72, 560] on button "+" at bounding box center [70, 564] width 17 height 17
click at [69, 579] on button "–" at bounding box center [70, 581] width 17 height 16
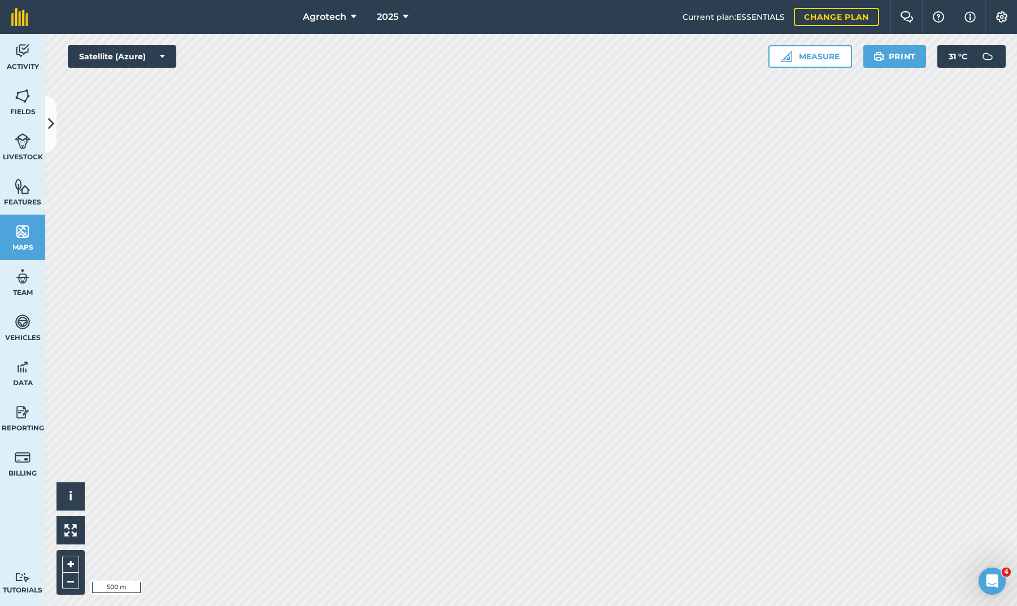
click at [52, 121] on icon at bounding box center [51, 124] width 6 height 20
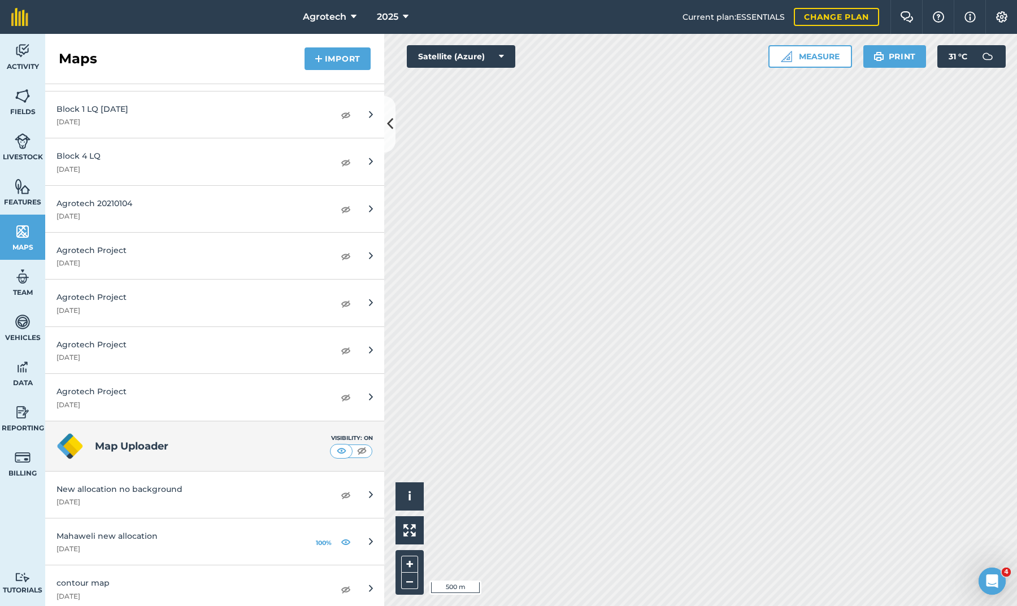
click at [347, 536] on img at bounding box center [346, 542] width 10 height 14
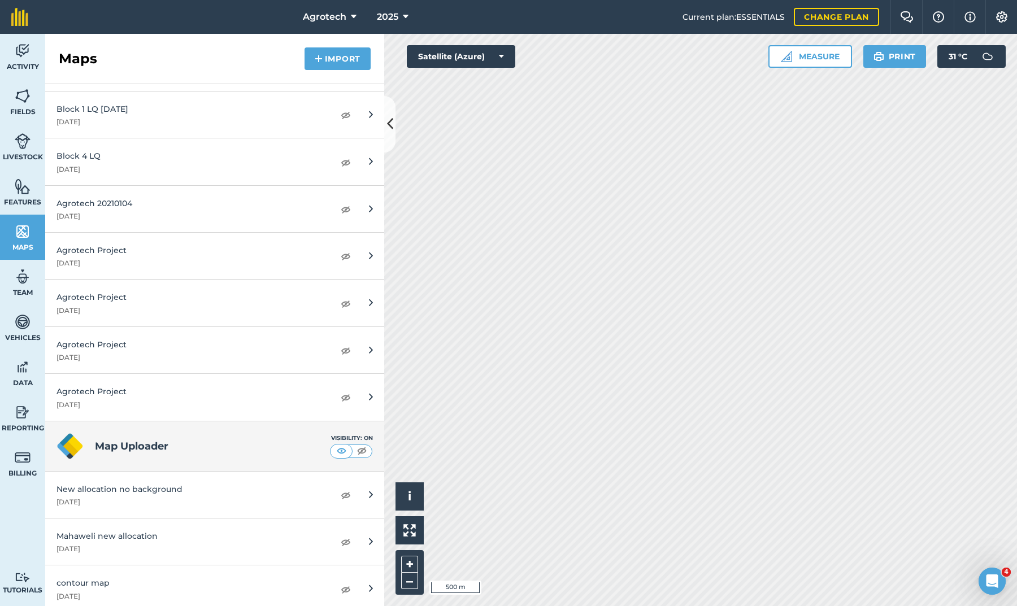
click at [347, 536] on img at bounding box center [346, 542] width 10 height 14
click at [26, 98] on img at bounding box center [23, 96] width 16 height 17
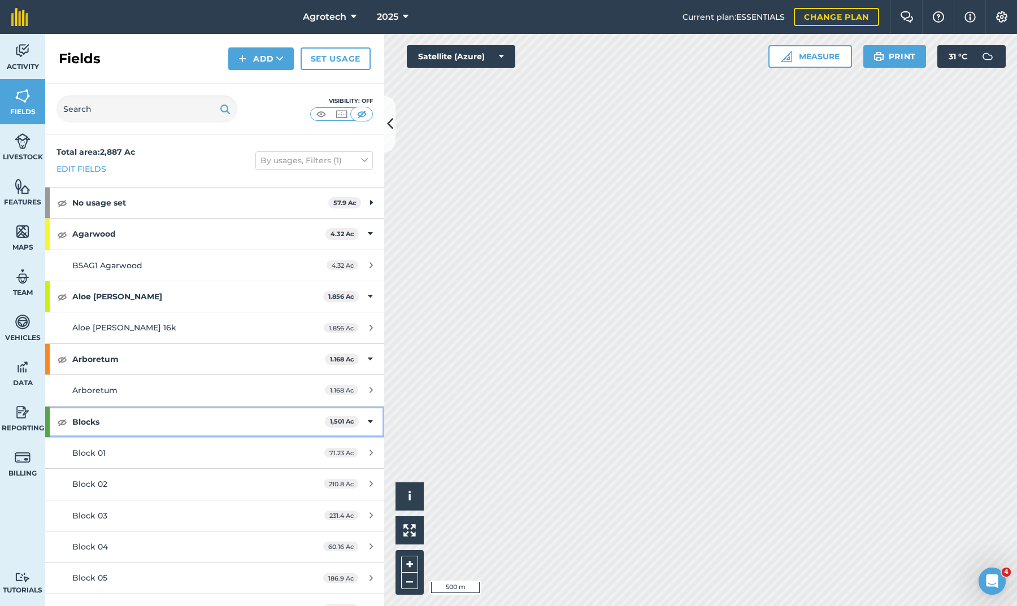
click at [63, 420] on img at bounding box center [62, 422] width 10 height 14
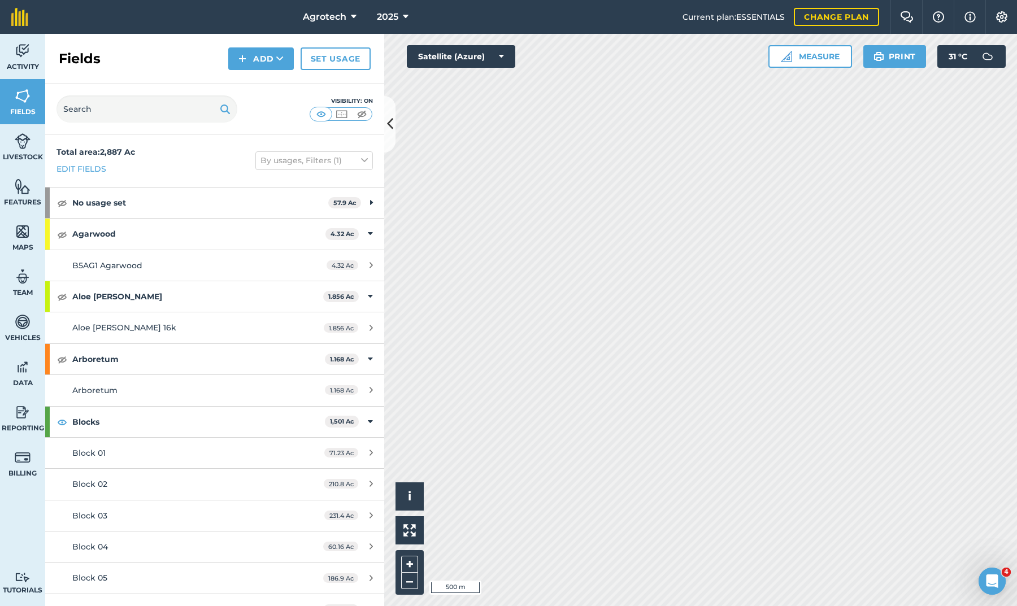
click at [345, 112] on img at bounding box center [341, 113] width 14 height 11
click at [333, 111] on button at bounding box center [341, 114] width 20 height 12
click at [319, 113] on img at bounding box center [321, 113] width 14 height 11
click at [1002, 15] on img at bounding box center [1002, 16] width 14 height 11
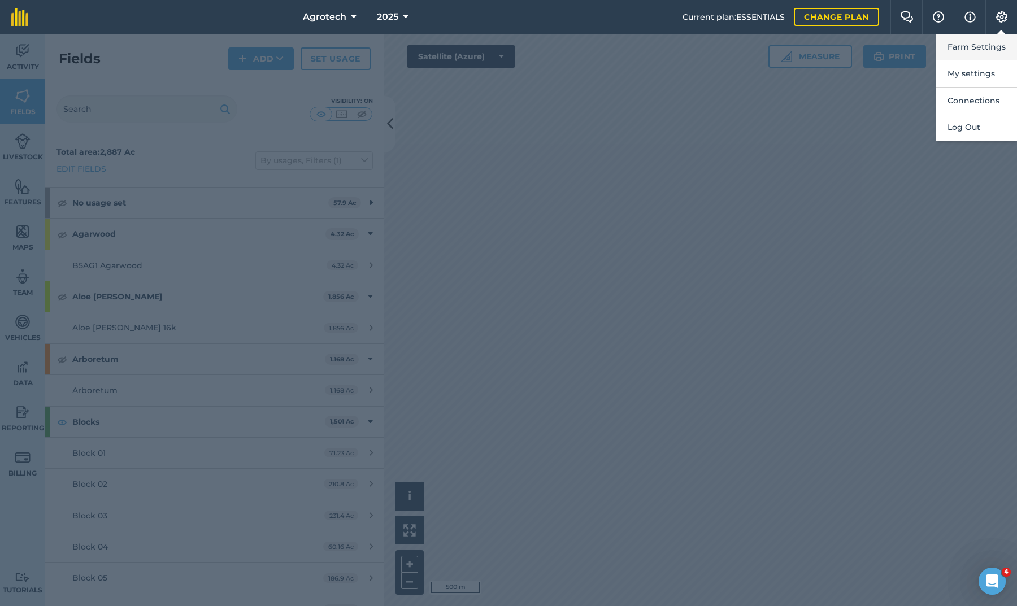
click at [981, 49] on button "Farm Settings" at bounding box center [976, 47] width 81 height 27
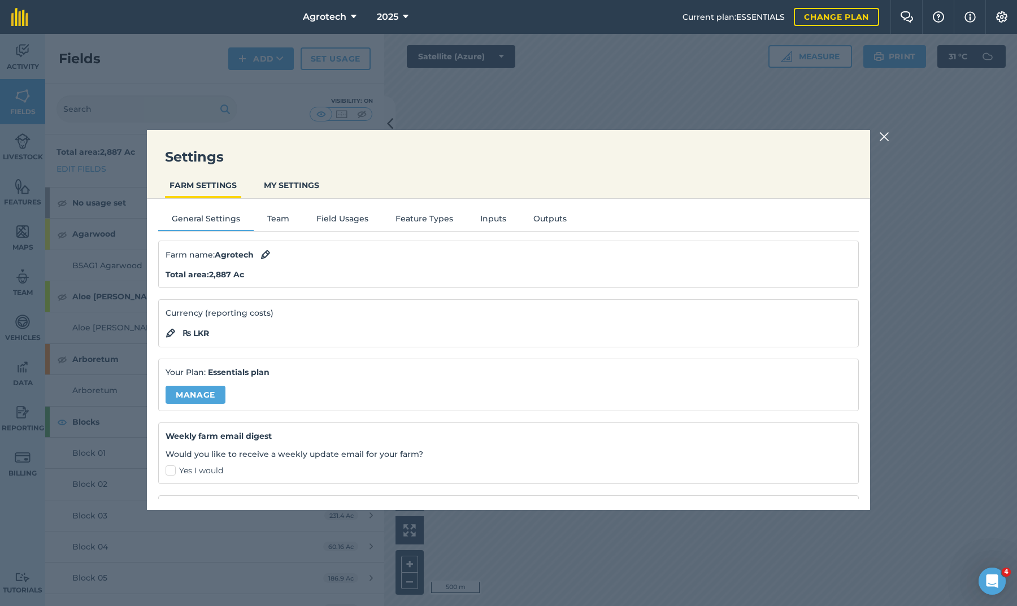
click at [328, 219] on button "Field Usages" at bounding box center [342, 220] width 79 height 17
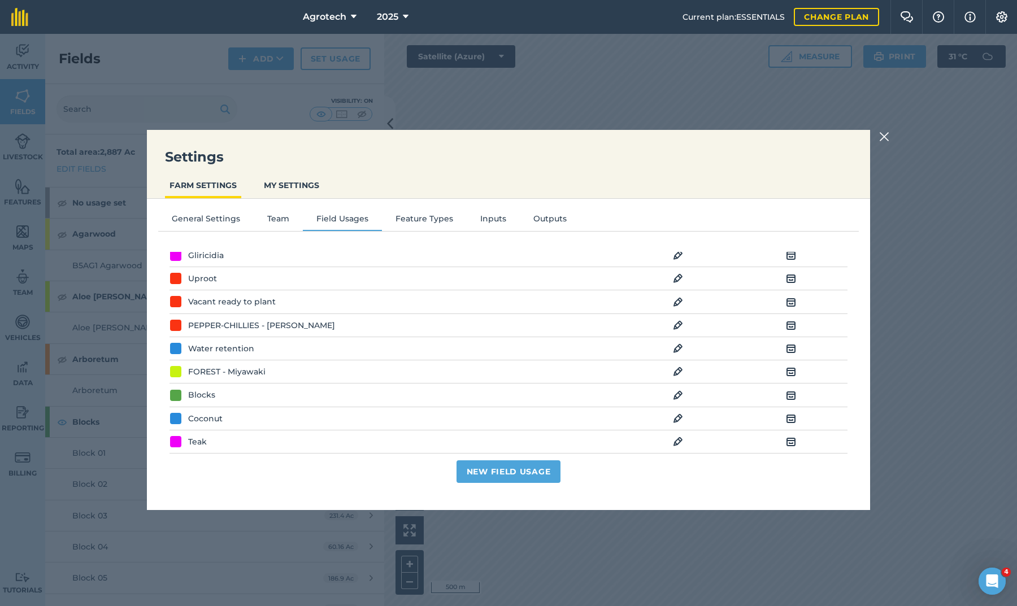
scroll to position [141, 0]
click at [677, 395] on img at bounding box center [678, 394] width 10 height 14
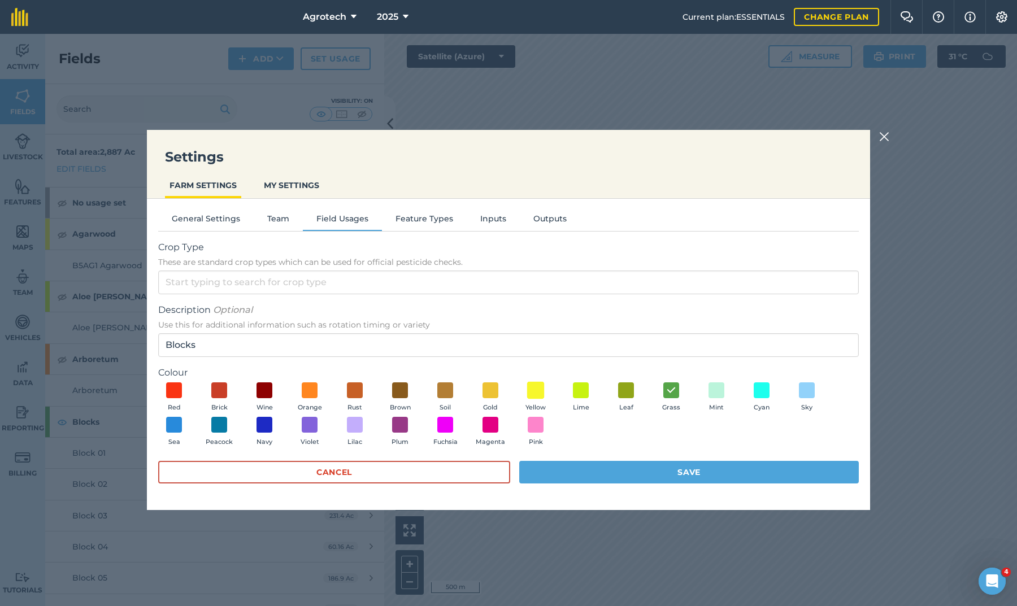
click at [536, 390] on span at bounding box center [536, 390] width 18 height 18
click at [576, 478] on button "Save" at bounding box center [689, 472] width 340 height 23
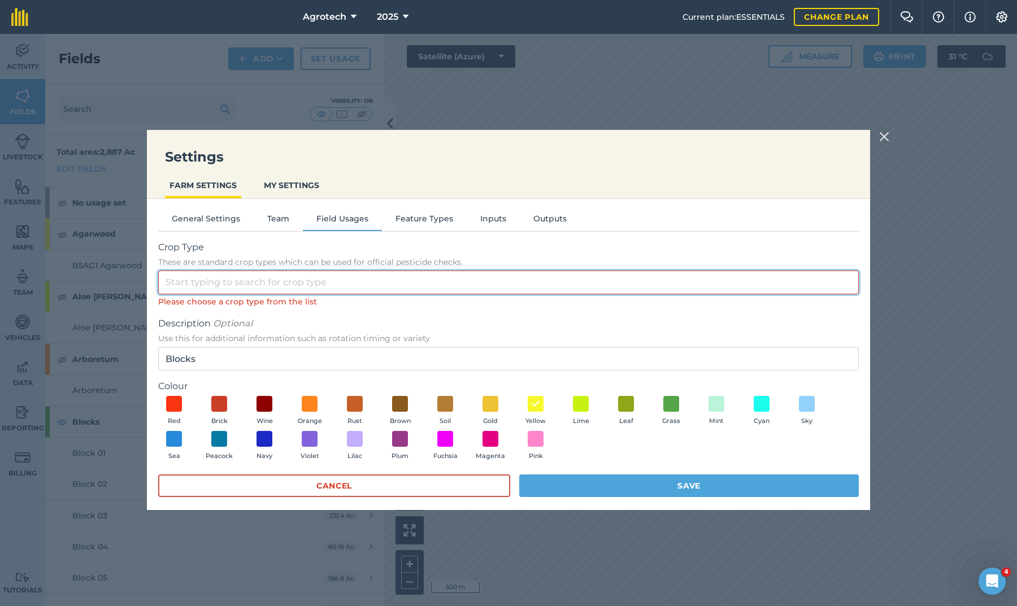
click at [321, 280] on input "Crop Type These are standard crop types which can be used for official pesticid…" at bounding box center [508, 283] width 701 height 24
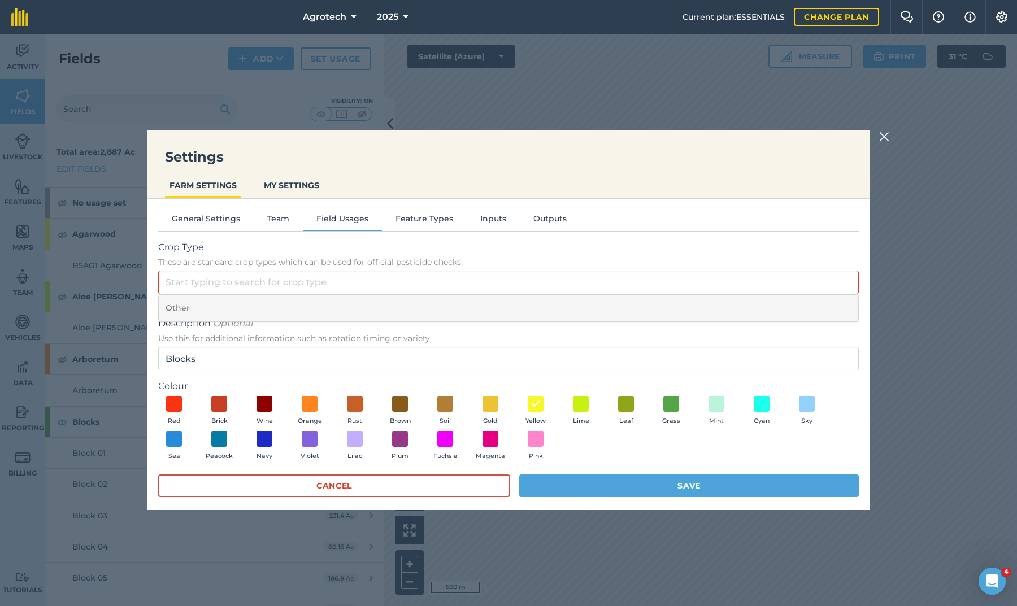
click at [312, 308] on li "Other" at bounding box center [508, 308] width 699 height 27
type input "Other"
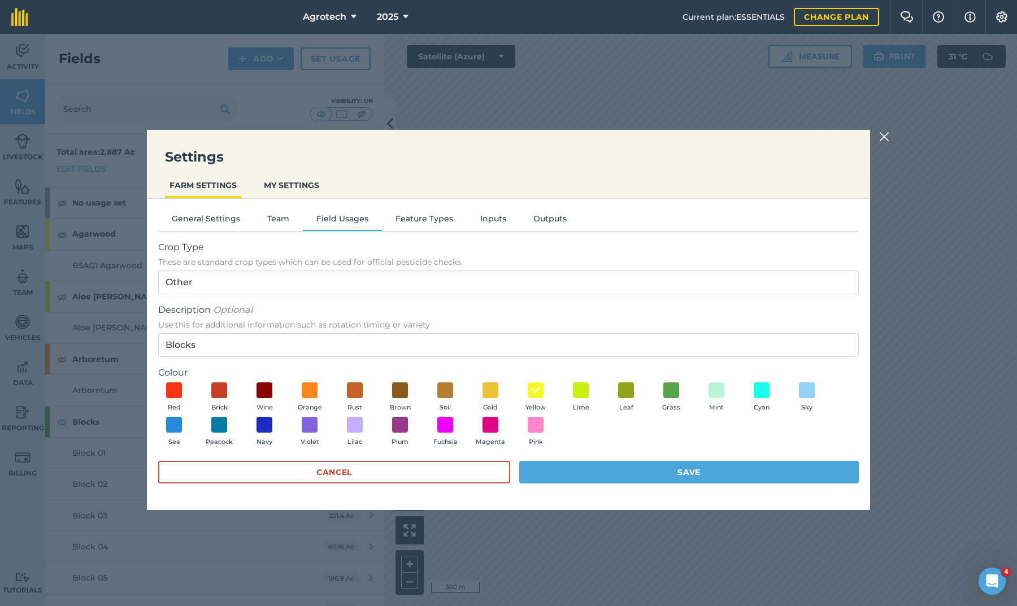
click at [575, 475] on button "Save" at bounding box center [689, 472] width 340 height 23
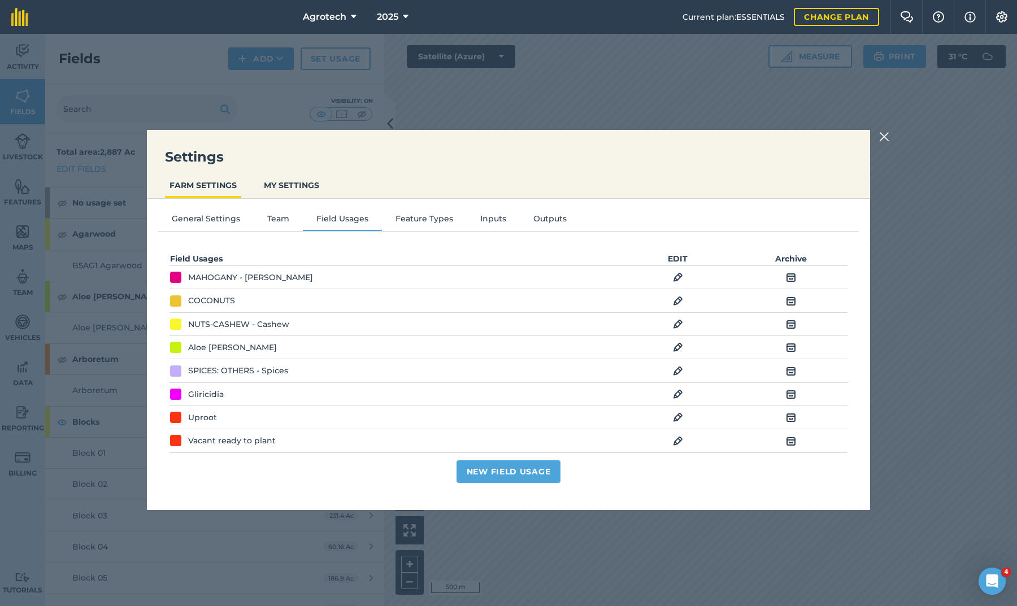
click at [883, 138] on img at bounding box center [884, 137] width 10 height 14
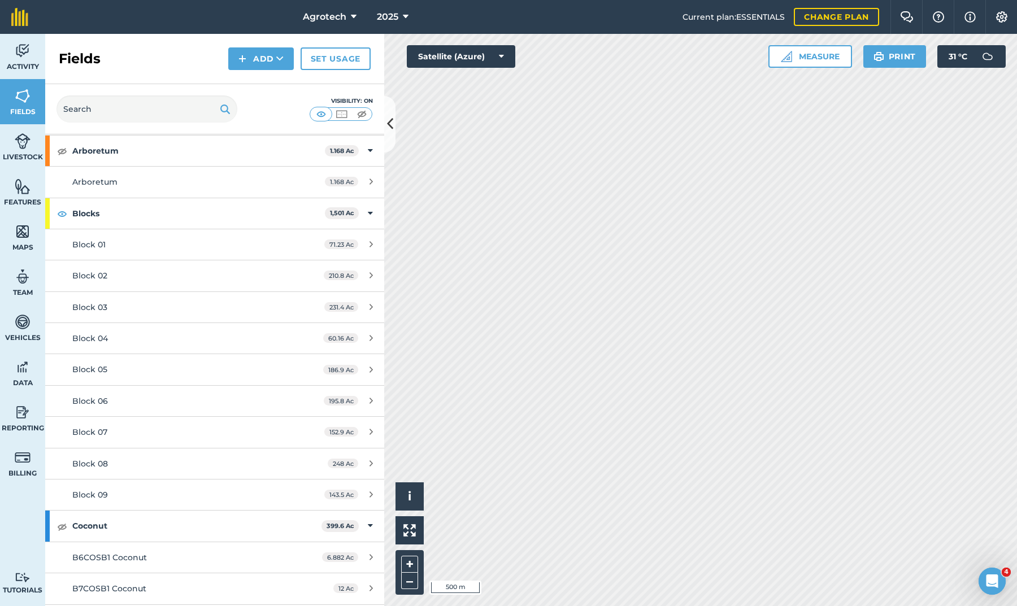
scroll to position [206, 0]
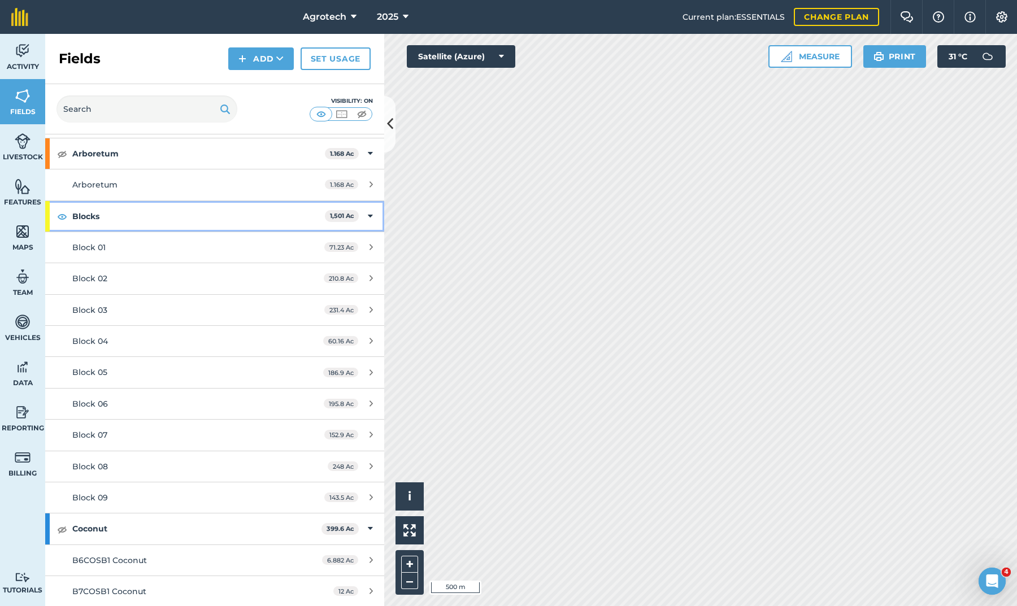
click at [67, 215] on img at bounding box center [62, 217] width 10 height 14
click at [390, 124] on icon at bounding box center [390, 124] width 6 height 20
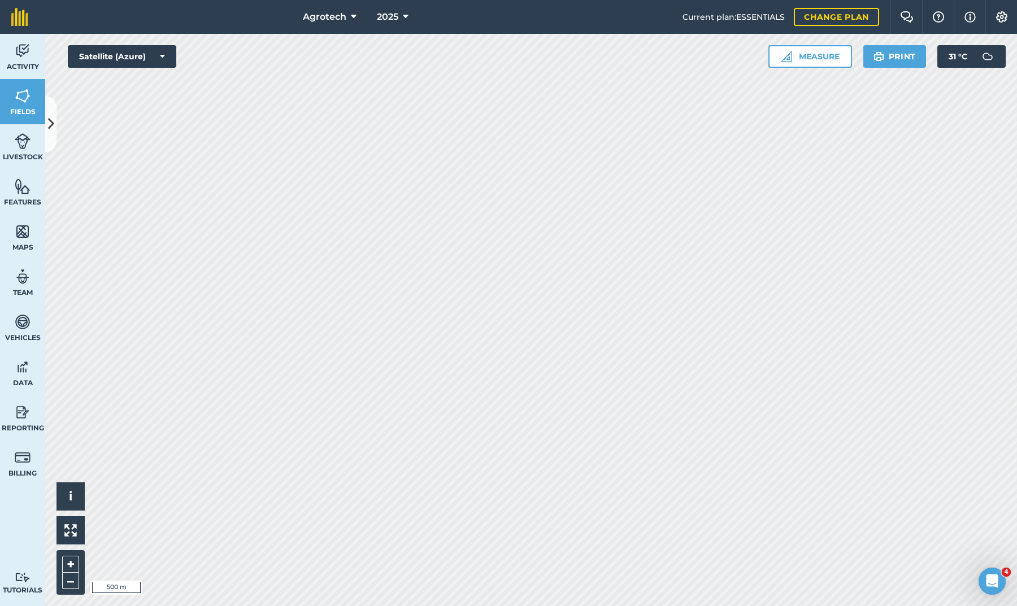
click at [158, 62] on button "Satellite (Azure)" at bounding box center [122, 56] width 108 height 23
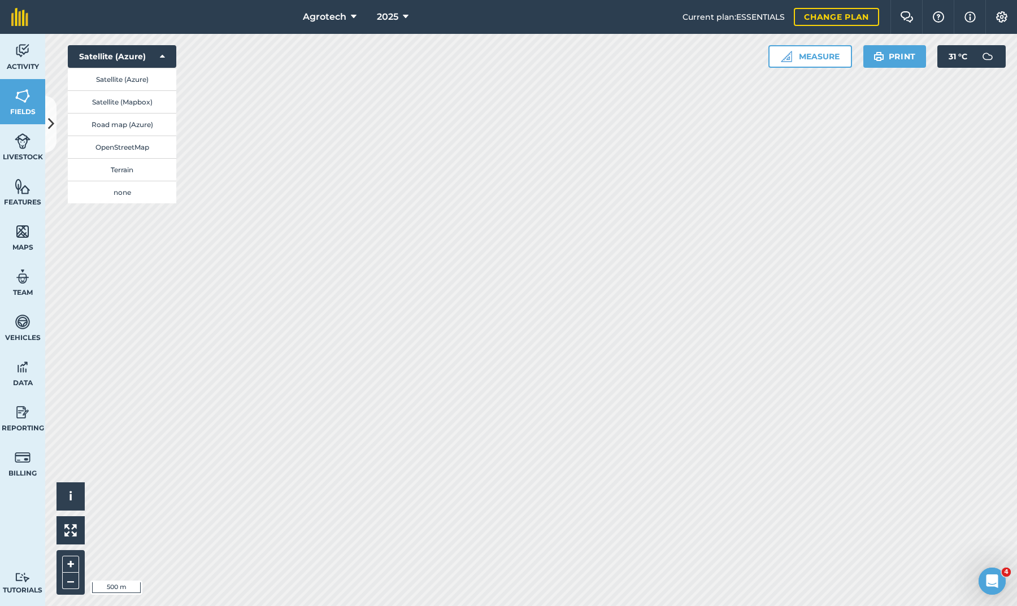
click at [158, 62] on button "Satellite (Azure)" at bounding box center [122, 56] width 108 height 23
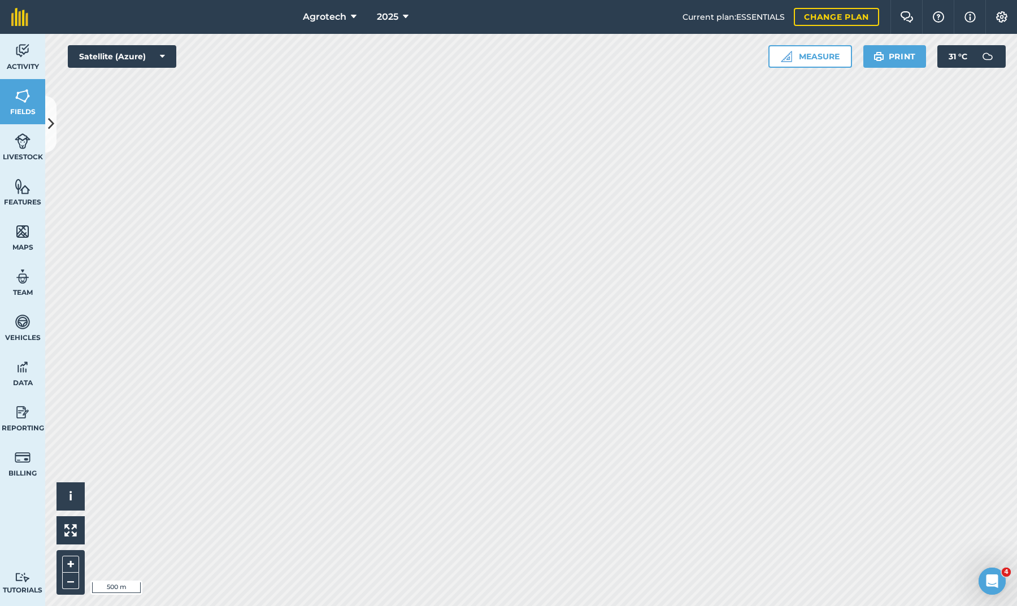
click at [54, 135] on button at bounding box center [50, 124] width 11 height 56
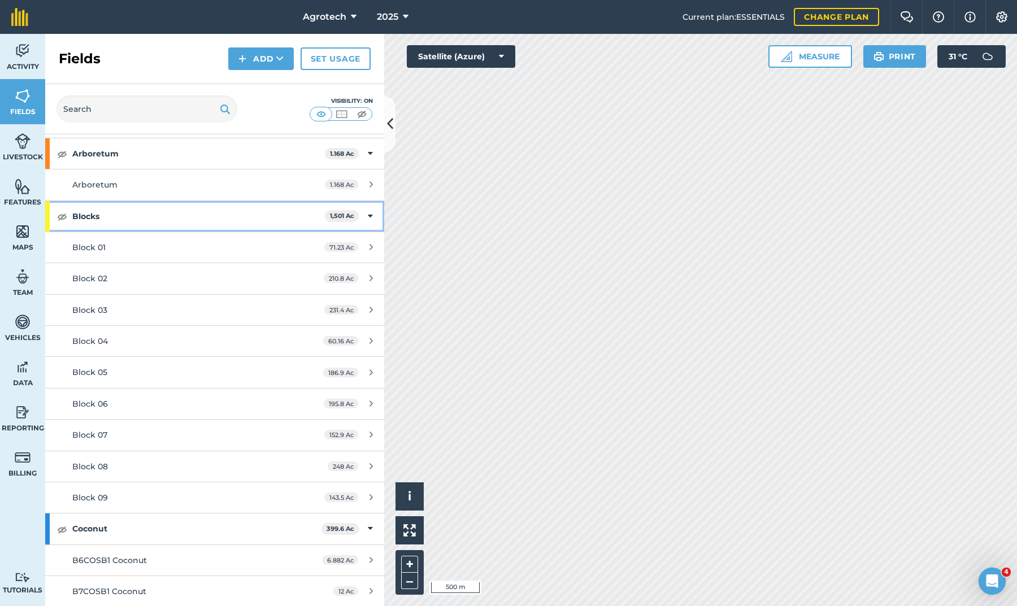
click at [62, 215] on img at bounding box center [62, 217] width 10 height 14
click at [389, 111] on button at bounding box center [389, 124] width 11 height 56
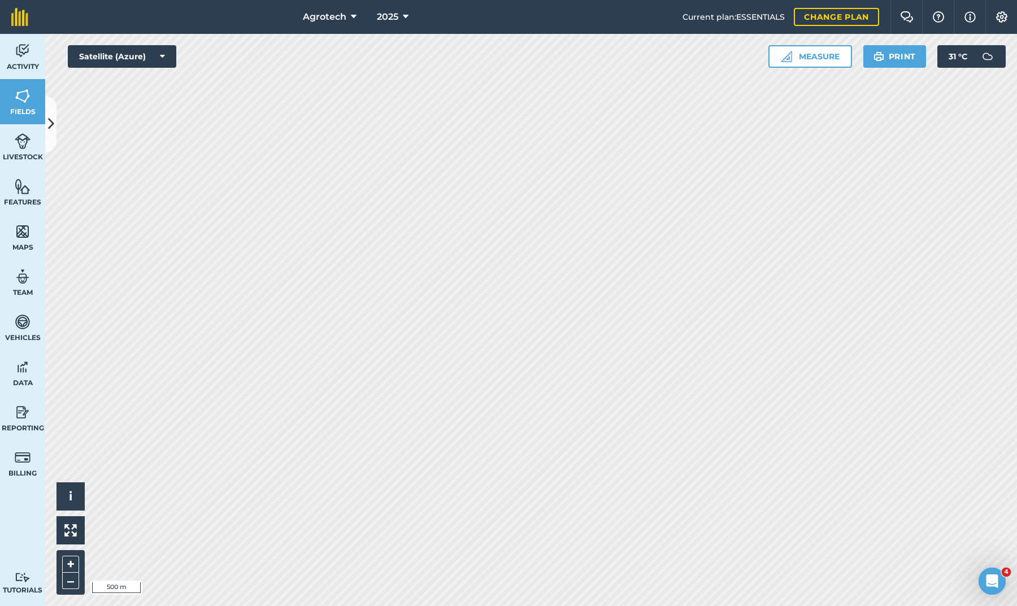
click at [54, 123] on icon at bounding box center [51, 124] width 6 height 20
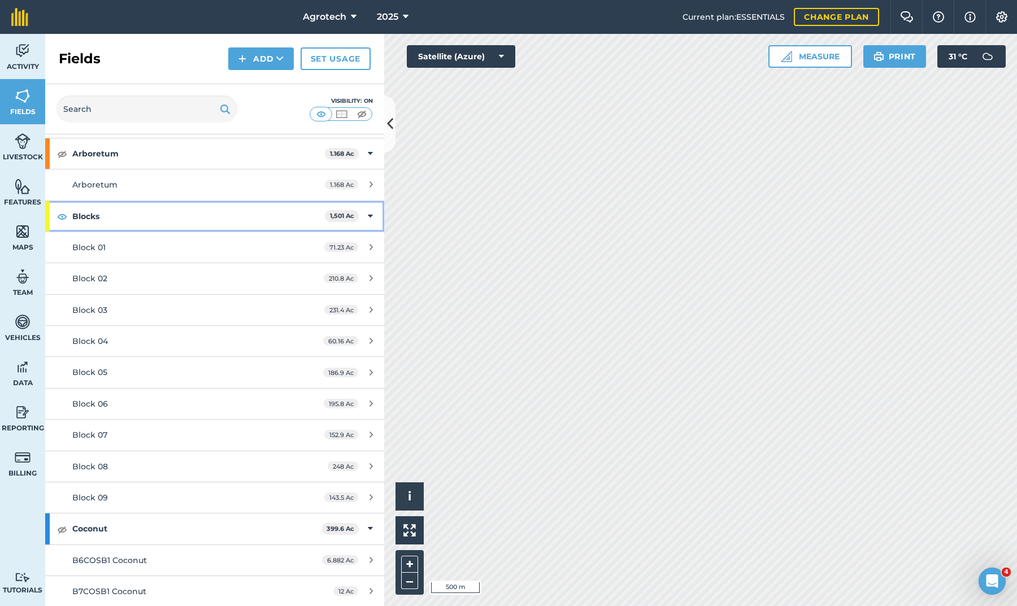
click at [63, 214] on img at bounding box center [62, 217] width 10 height 14
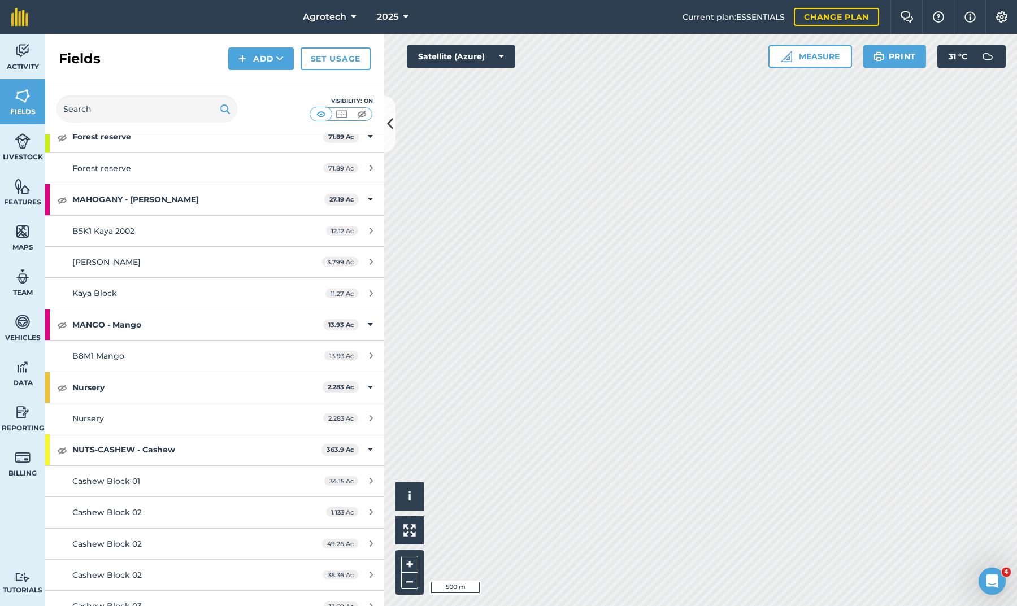
scroll to position [1163, 0]
click at [64, 192] on img at bounding box center [62, 199] width 10 height 14
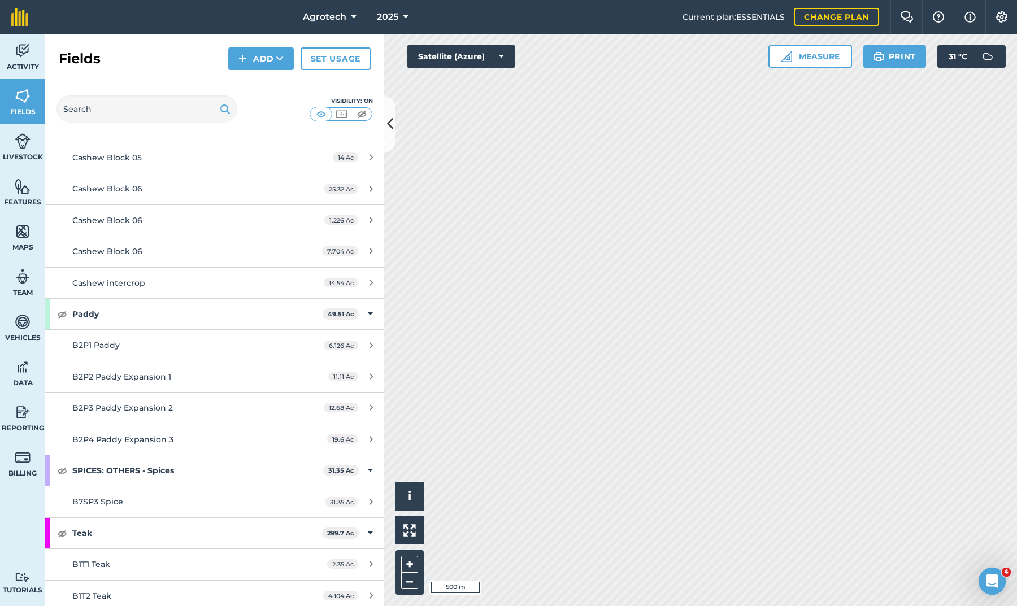
scroll to position [1841, 0]
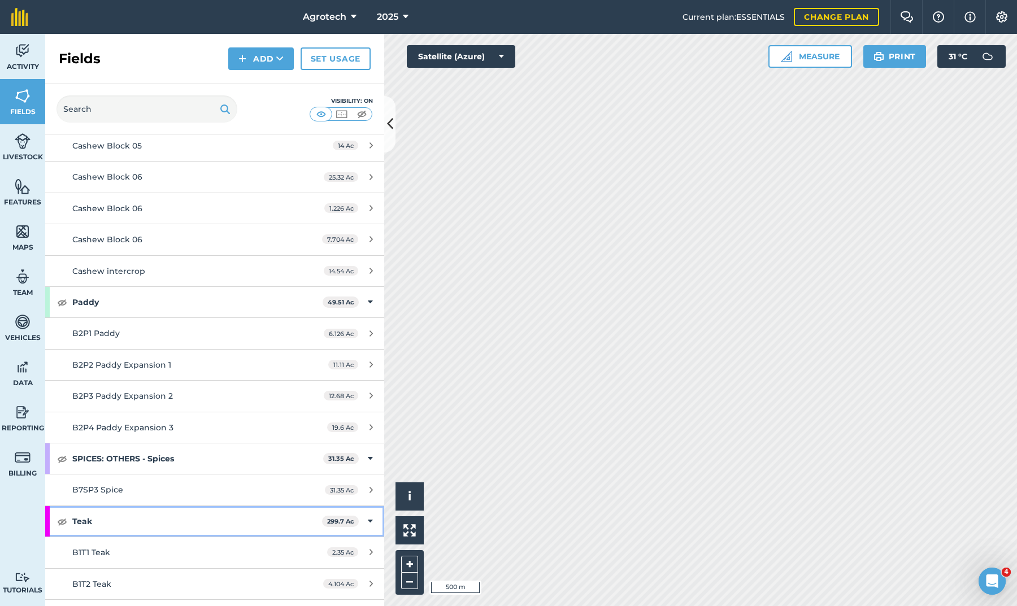
click at [61, 515] on img at bounding box center [62, 522] width 10 height 14
click at [999, 15] on img at bounding box center [1002, 16] width 14 height 11
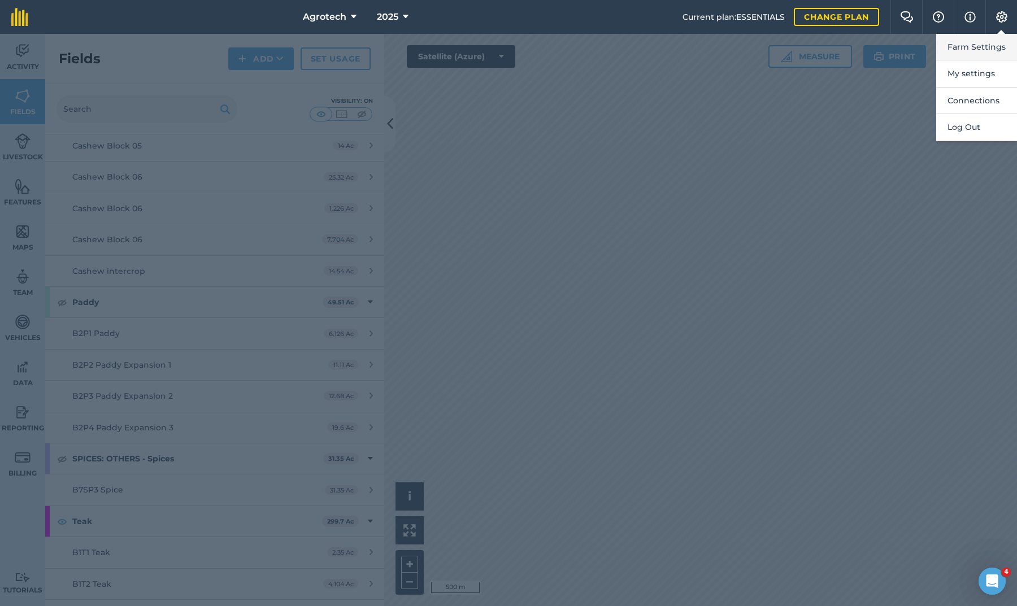
click at [970, 42] on button "Farm Settings" at bounding box center [976, 47] width 81 height 27
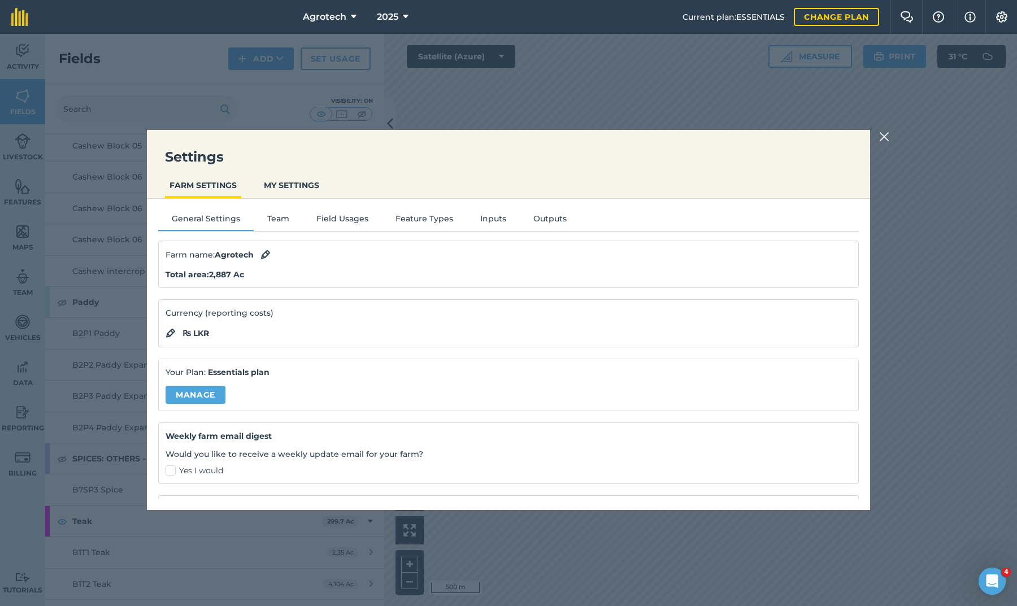
click at [332, 216] on button "Field Usages" at bounding box center [342, 220] width 79 height 17
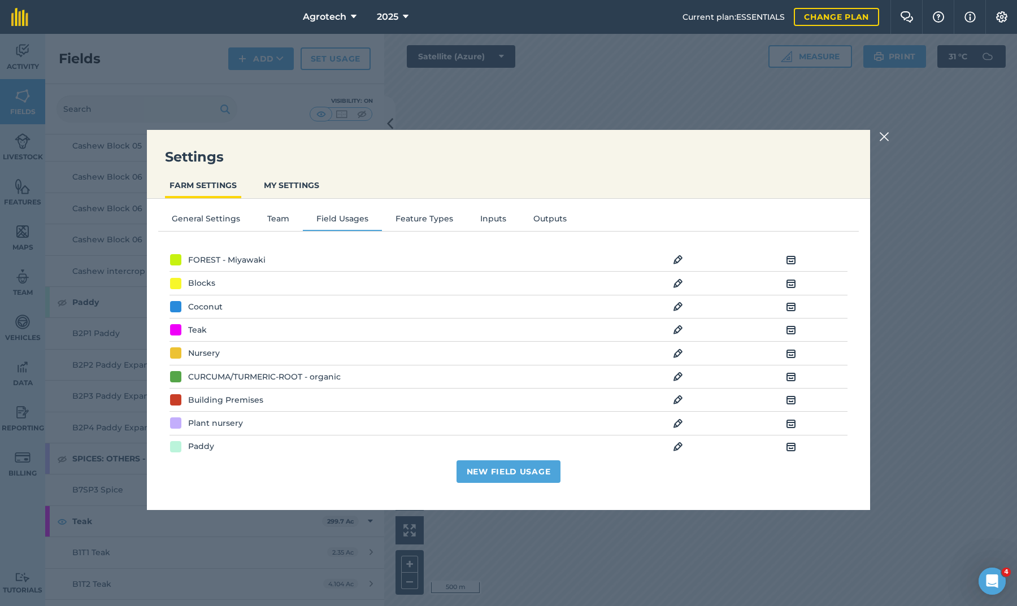
scroll to position [257, 0]
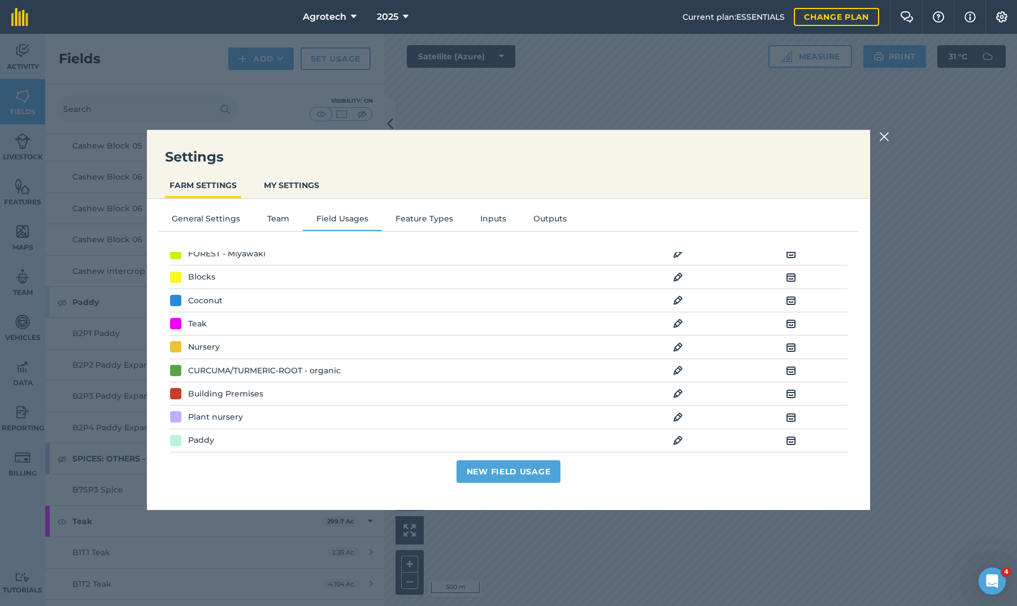
click at [680, 323] on img at bounding box center [678, 324] width 10 height 14
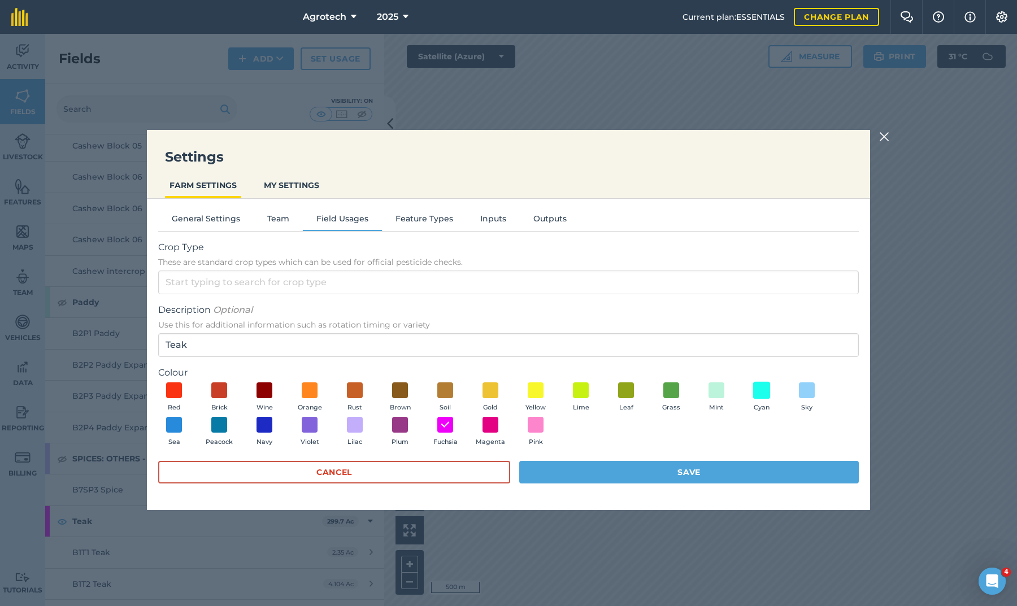
click at [762, 392] on span at bounding box center [762, 390] width 18 height 18
click at [689, 472] on button "Save" at bounding box center [689, 472] width 340 height 23
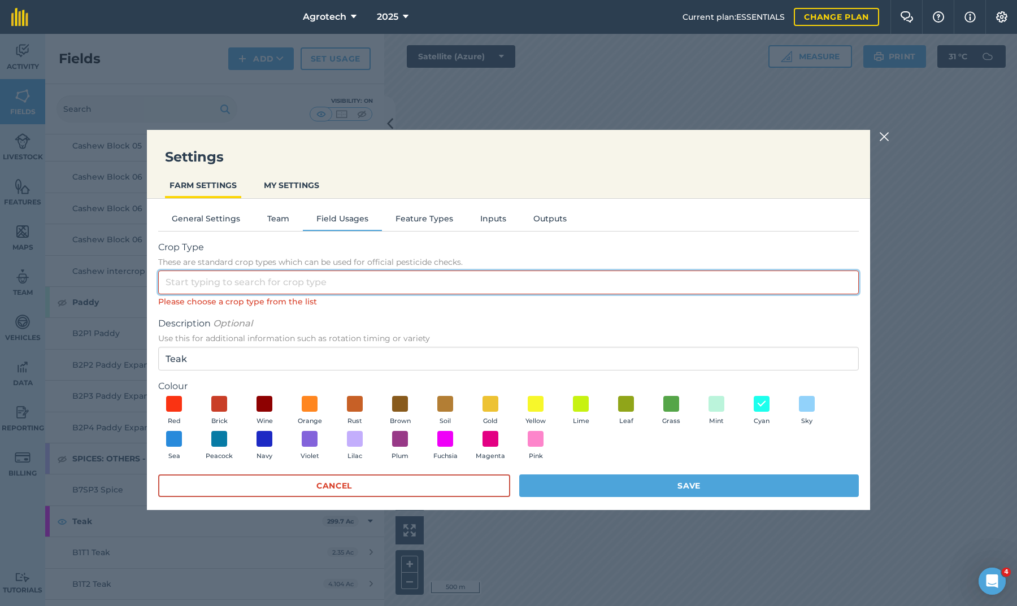
click at [260, 285] on input "Crop Type These are standard crop types which can be used for official pesticid…" at bounding box center [508, 283] width 701 height 24
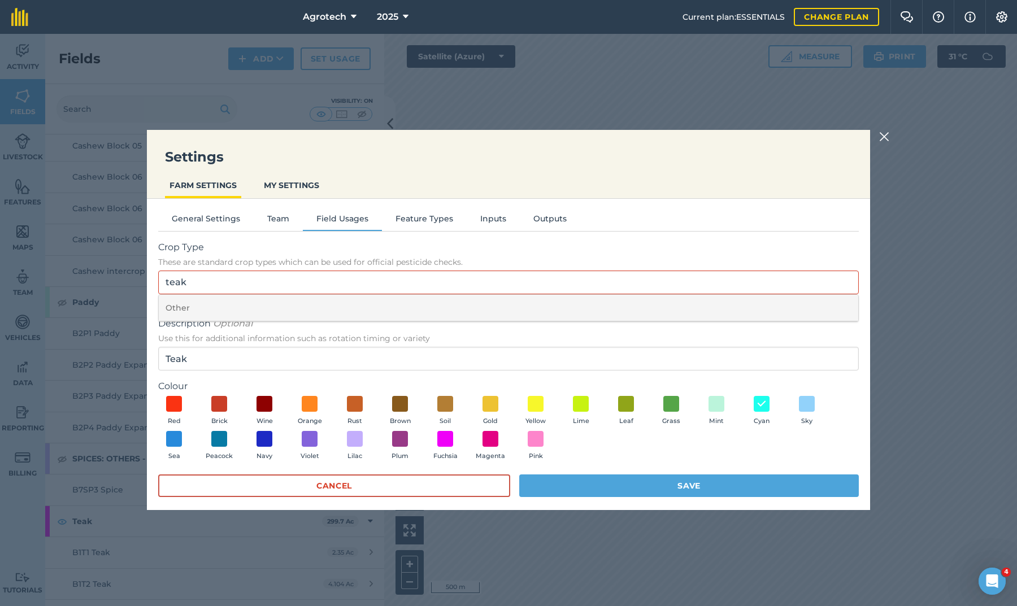
click at [231, 307] on li "Other" at bounding box center [508, 308] width 699 height 27
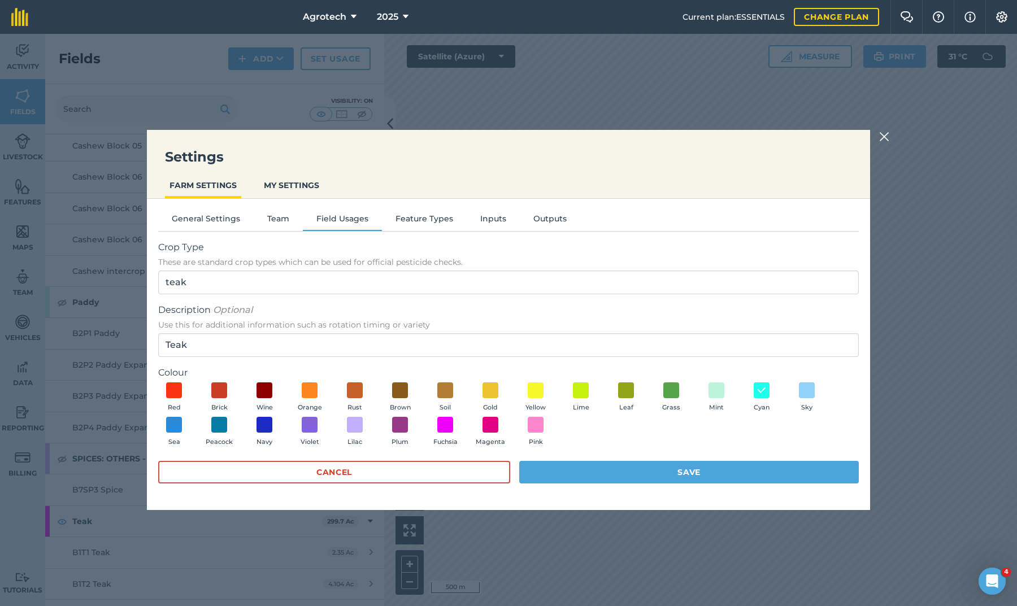
type input "Other"
click at [563, 476] on button "Save" at bounding box center [689, 472] width 340 height 23
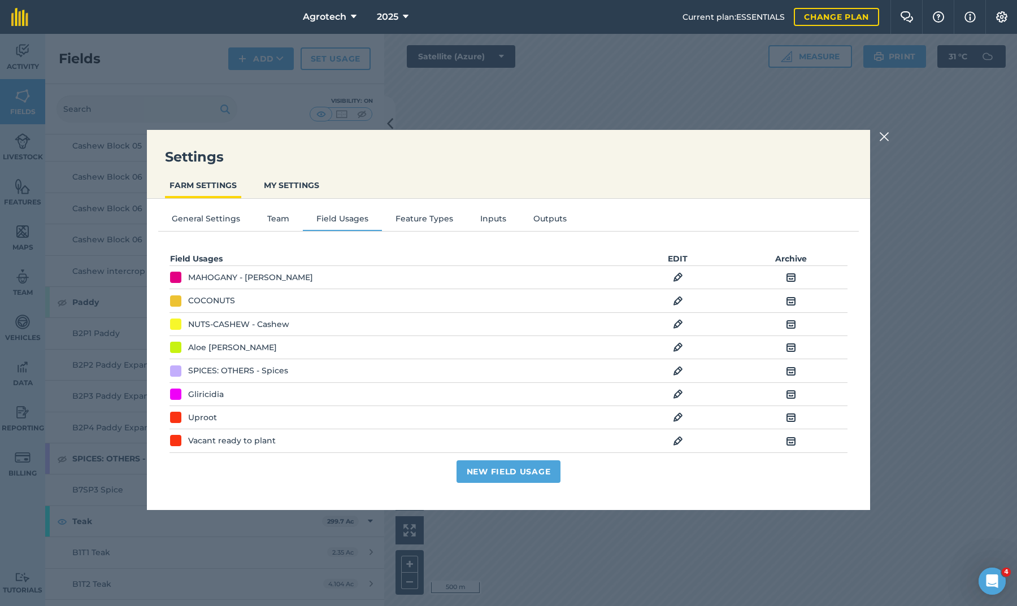
scroll to position [0, 0]
click at [679, 276] on img at bounding box center [678, 278] width 10 height 14
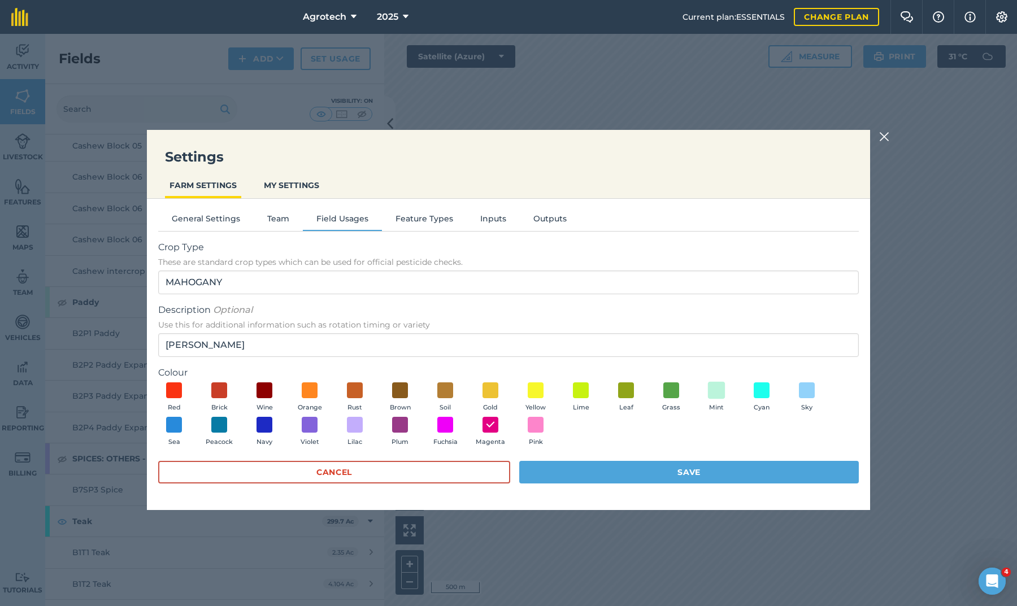
click at [715, 391] on span at bounding box center [717, 390] width 18 height 18
click at [806, 392] on span at bounding box center [807, 390] width 18 height 18
click at [682, 473] on button "Save" at bounding box center [689, 472] width 340 height 23
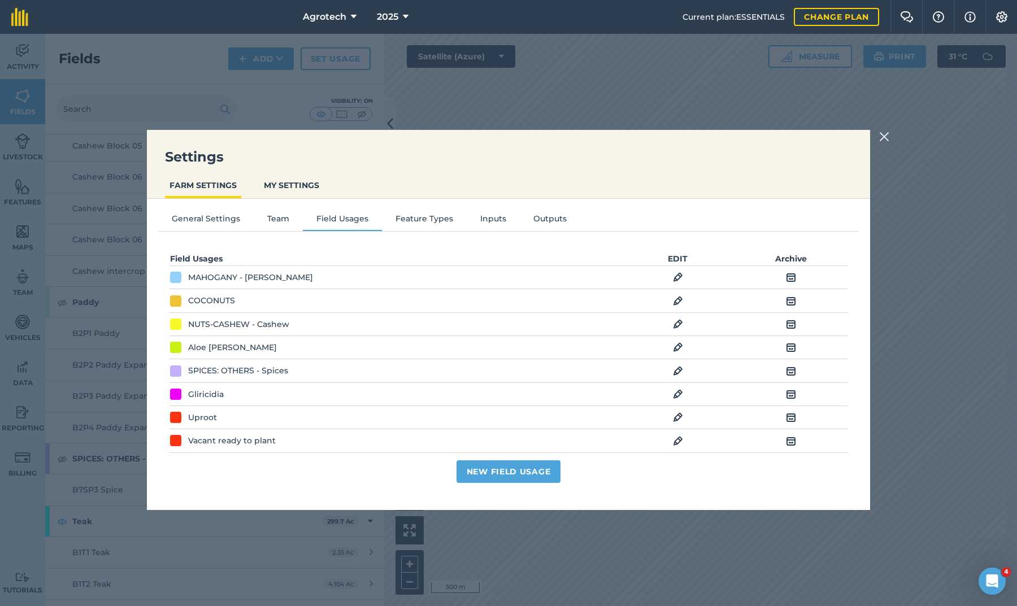
click at [885, 136] on img at bounding box center [884, 137] width 10 height 14
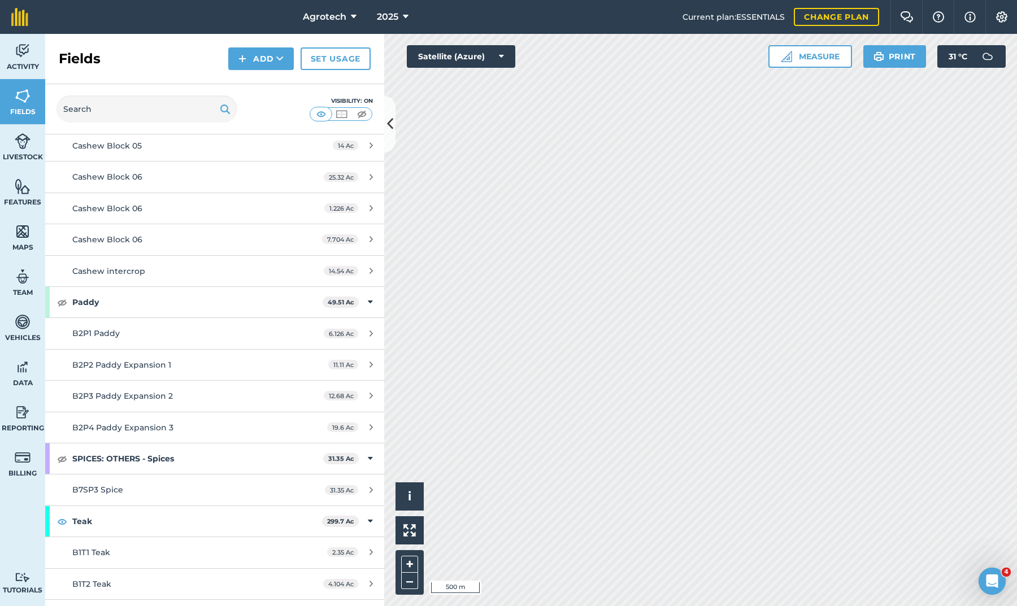
click at [390, 132] on icon at bounding box center [390, 124] width 6 height 20
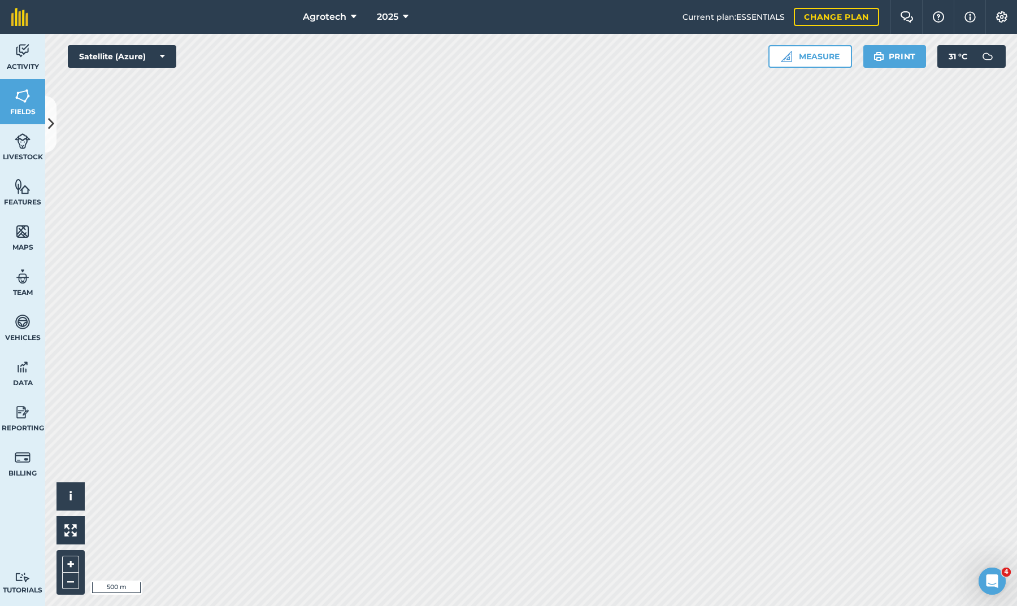
click at [55, 123] on button at bounding box center [50, 124] width 11 height 56
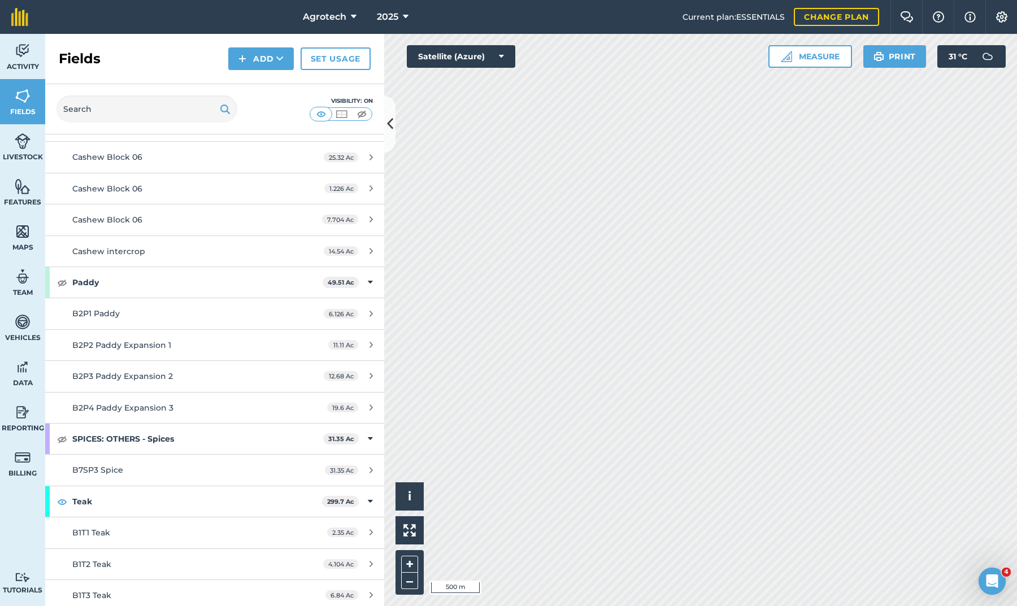
scroll to position [1859, 0]
click at [60, 496] on img at bounding box center [62, 503] width 10 height 14
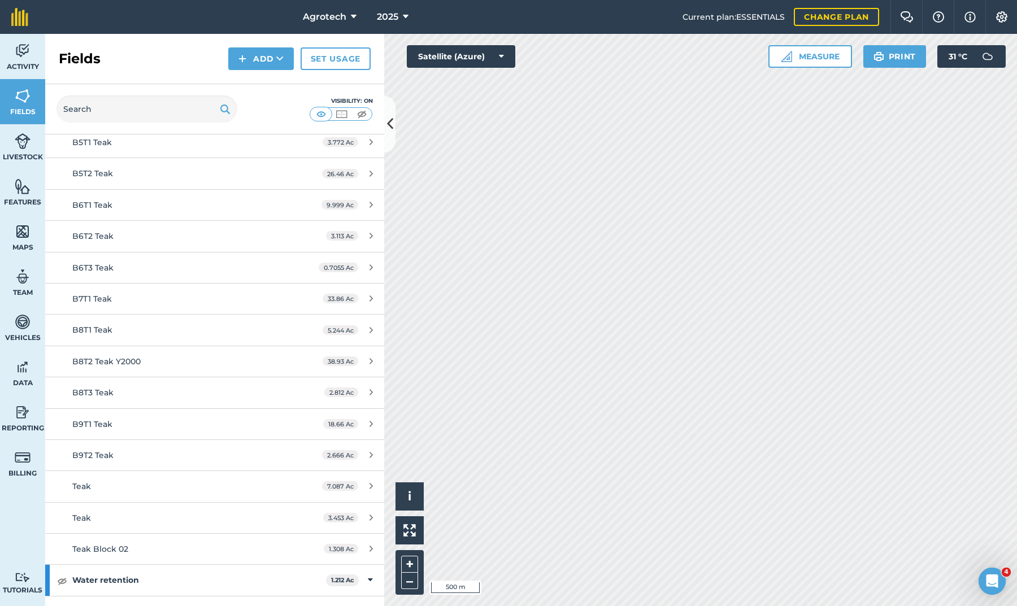
scroll to position [2719, 0]
click at [26, 197] on link "Features" at bounding box center [22, 191] width 45 height 45
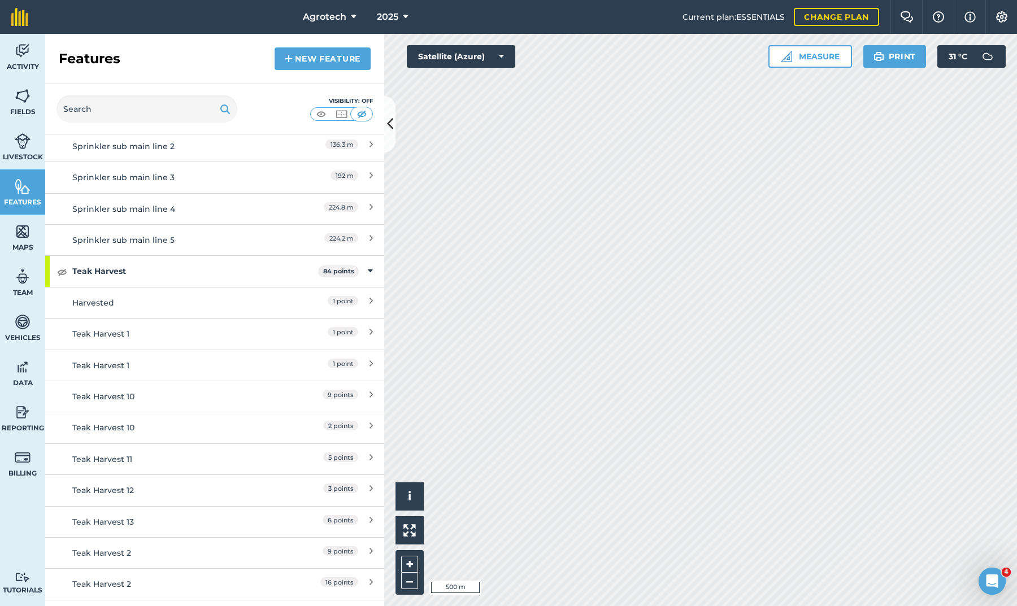
scroll to position [2666, 0]
click at [62, 267] on img at bounding box center [62, 274] width 10 height 14
click at [18, 106] on link "Fields" at bounding box center [22, 101] width 45 height 45
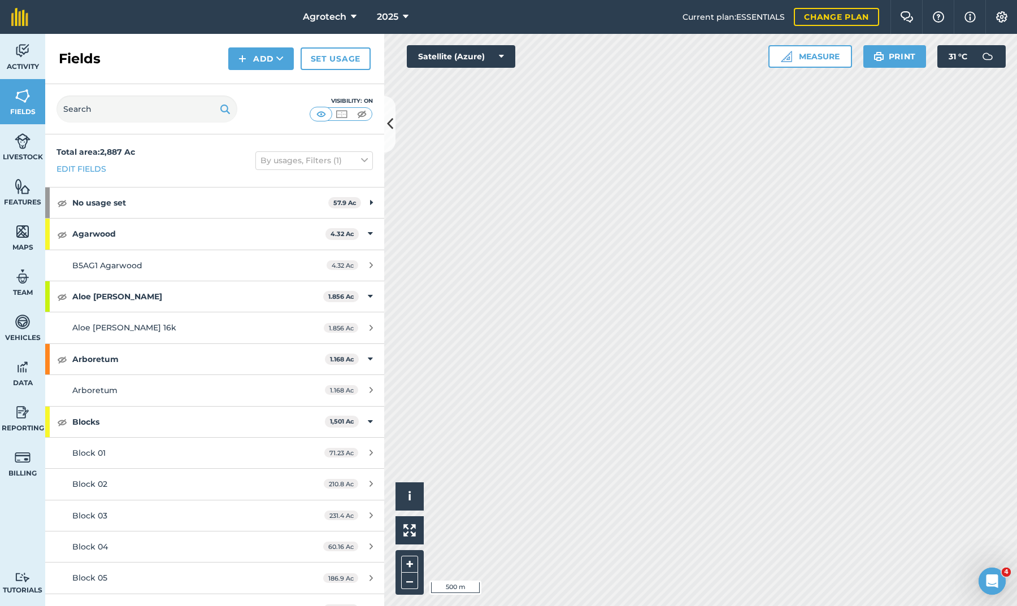
click at [13, 179] on link "Features" at bounding box center [22, 191] width 45 height 45
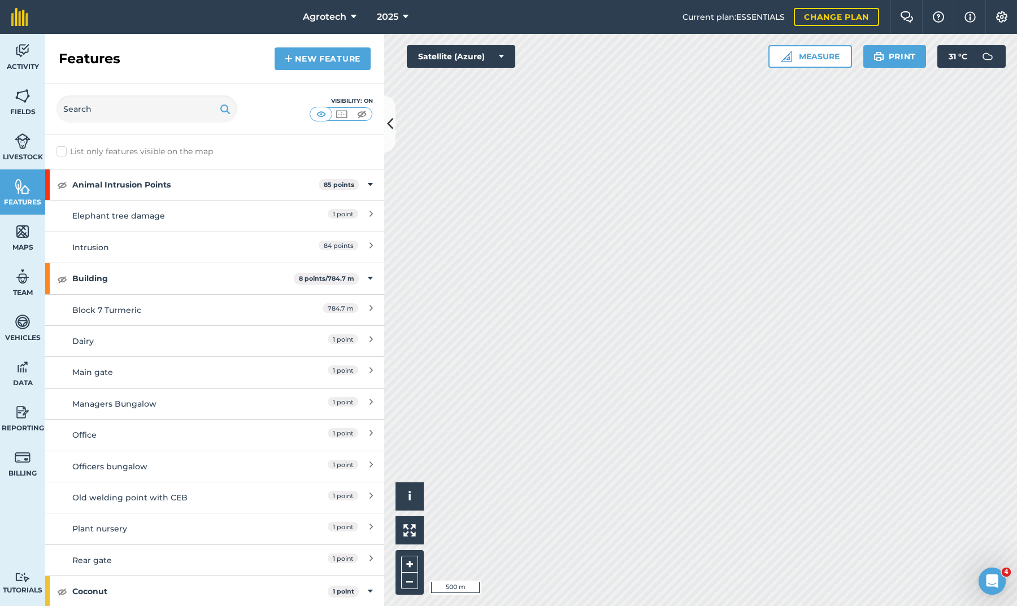
click at [310, 56] on link "New feature" at bounding box center [323, 58] width 96 height 23
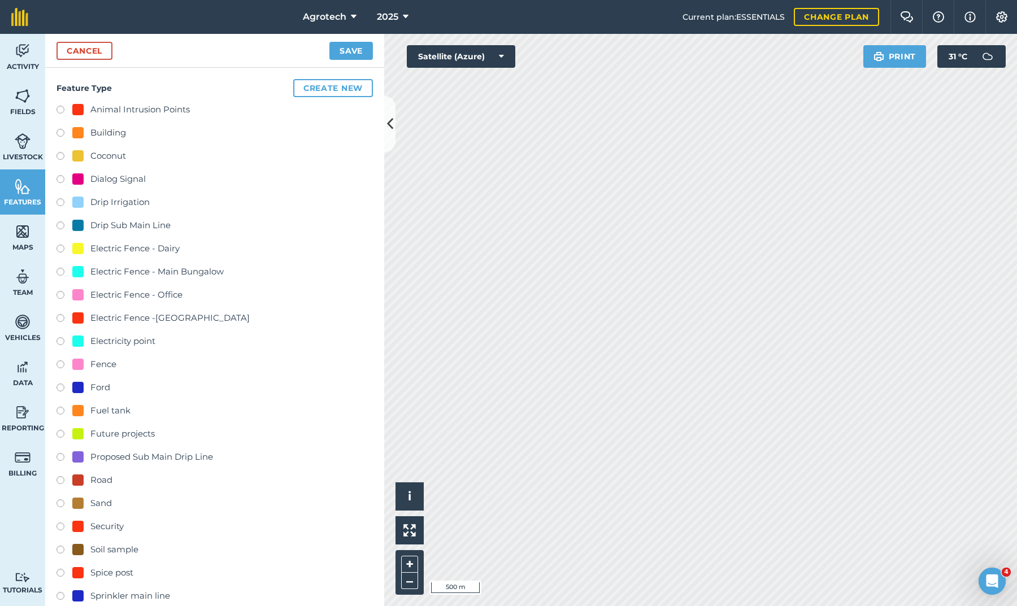
click at [72, 51] on link "Cancel" at bounding box center [84, 51] width 56 height 18
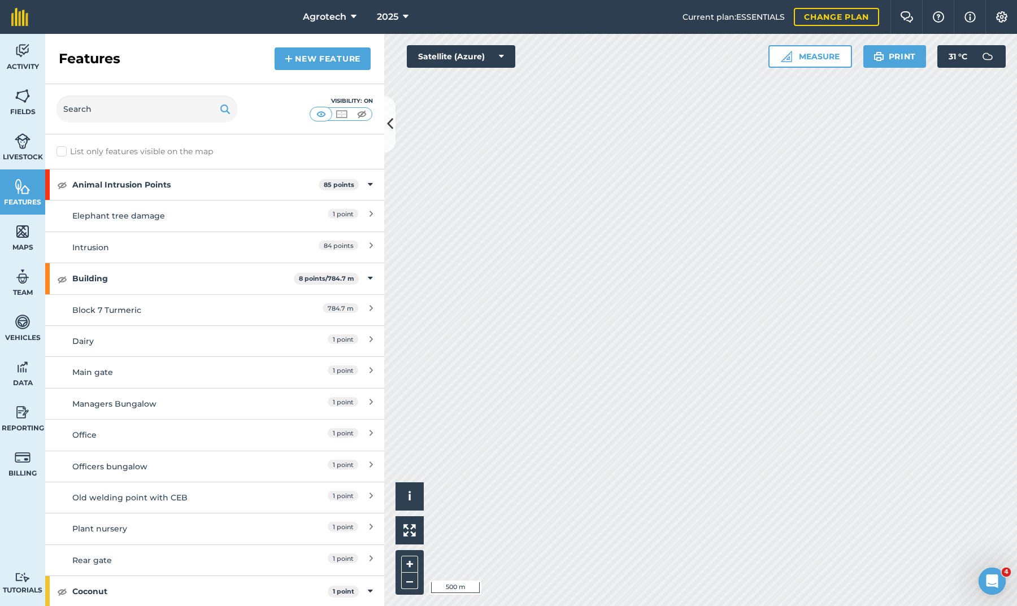
click at [297, 62] on link "New feature" at bounding box center [323, 58] width 96 height 23
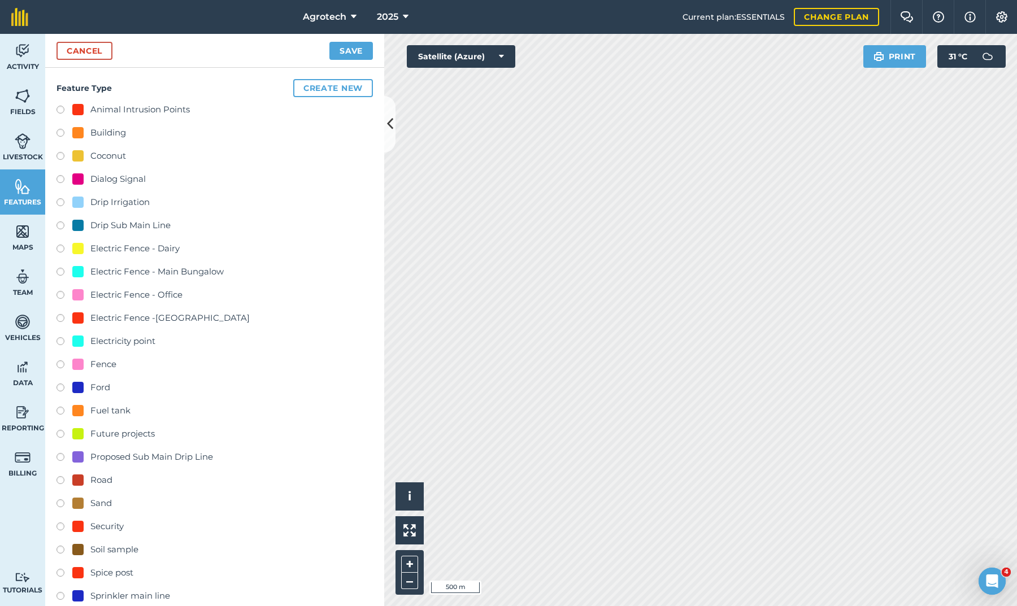
click at [92, 133] on div "Building" at bounding box center [108, 133] width 36 height 14
radio input "true"
type input "Building"
click at [346, 89] on button "Create new" at bounding box center [333, 88] width 80 height 18
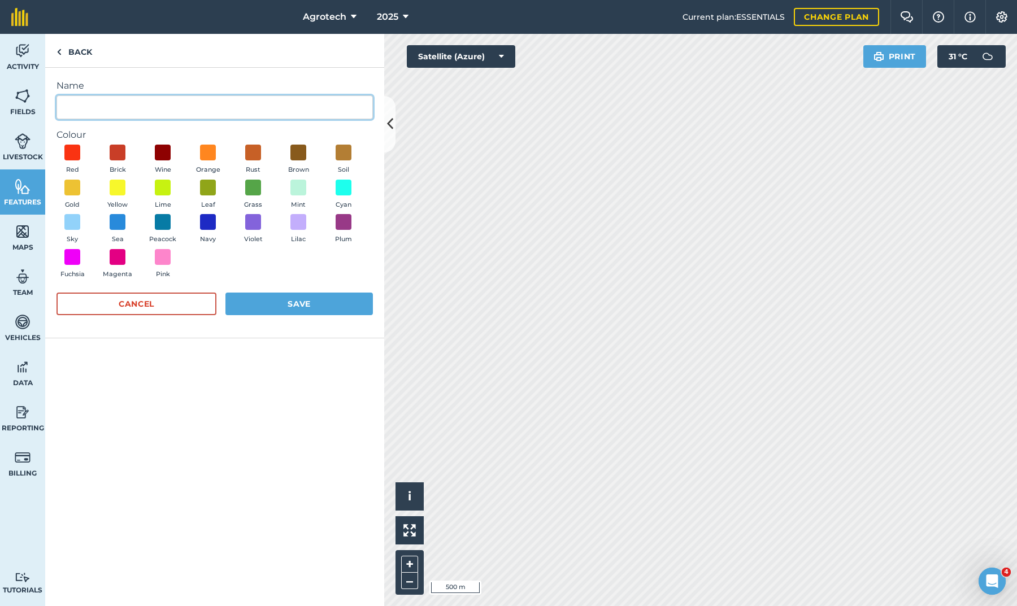
click at [254, 112] on input "Name" at bounding box center [214, 107] width 316 height 24
type input "CEB Electricity Supply"
click at [292, 302] on button "Save" at bounding box center [298, 304] width 147 height 23
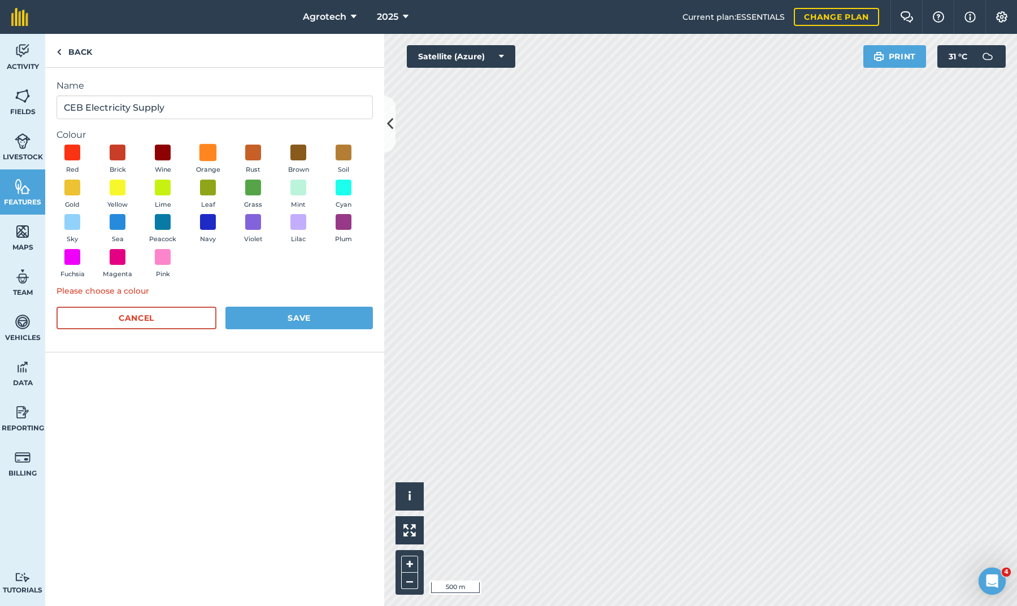
click at [211, 154] on span at bounding box center [208, 153] width 18 height 18
click at [284, 312] on button "Save" at bounding box center [298, 318] width 147 height 23
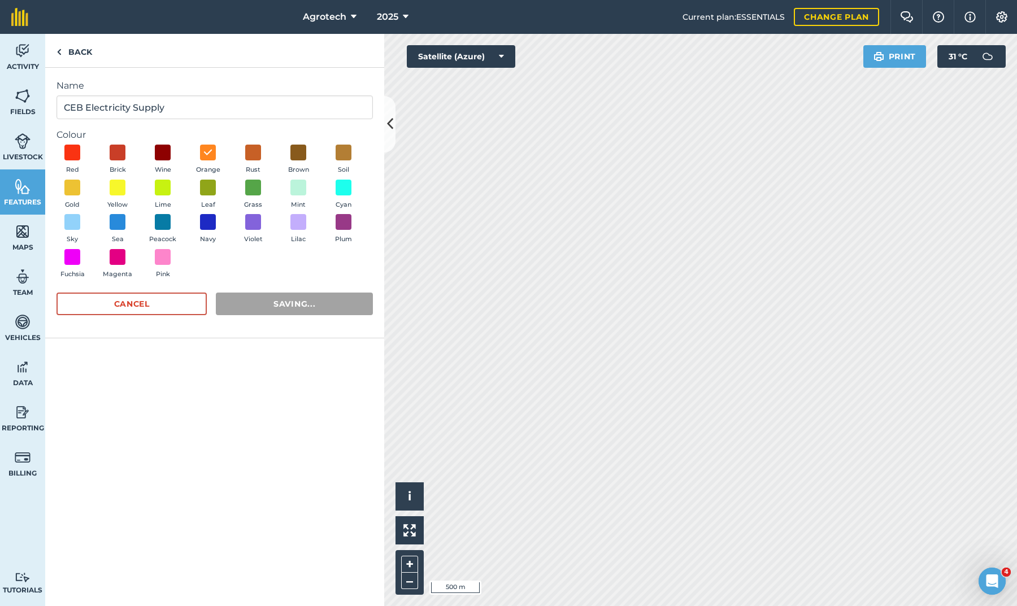
radio input "false"
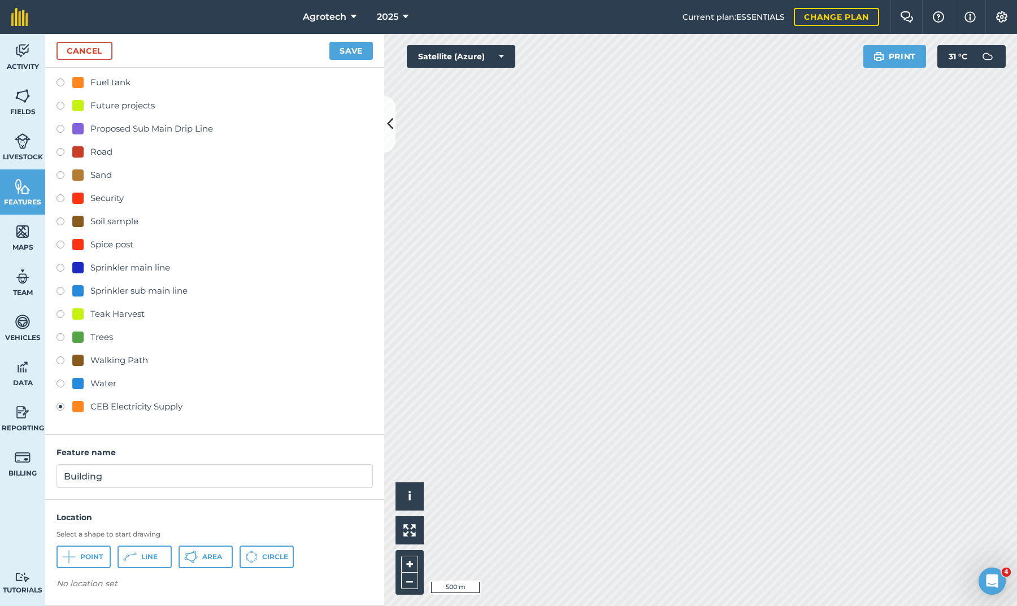
scroll to position [328, 0]
click at [94, 557] on span "Point" at bounding box center [91, 557] width 23 height 9
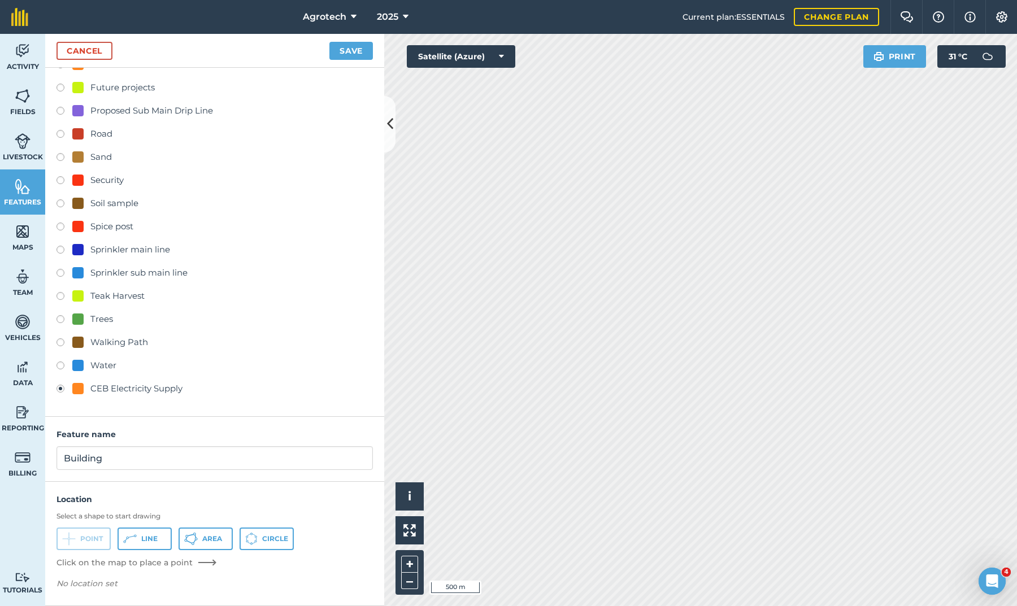
scroll to position [346, 0]
click at [93, 53] on link "Cancel" at bounding box center [84, 51] width 56 height 18
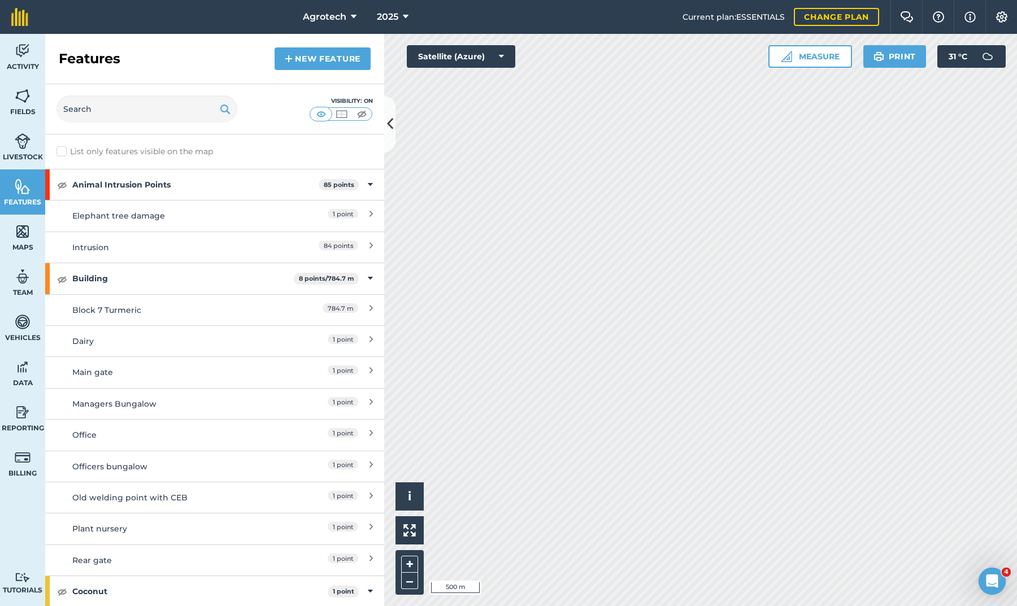
click at [23, 103] on img at bounding box center [23, 96] width 16 height 17
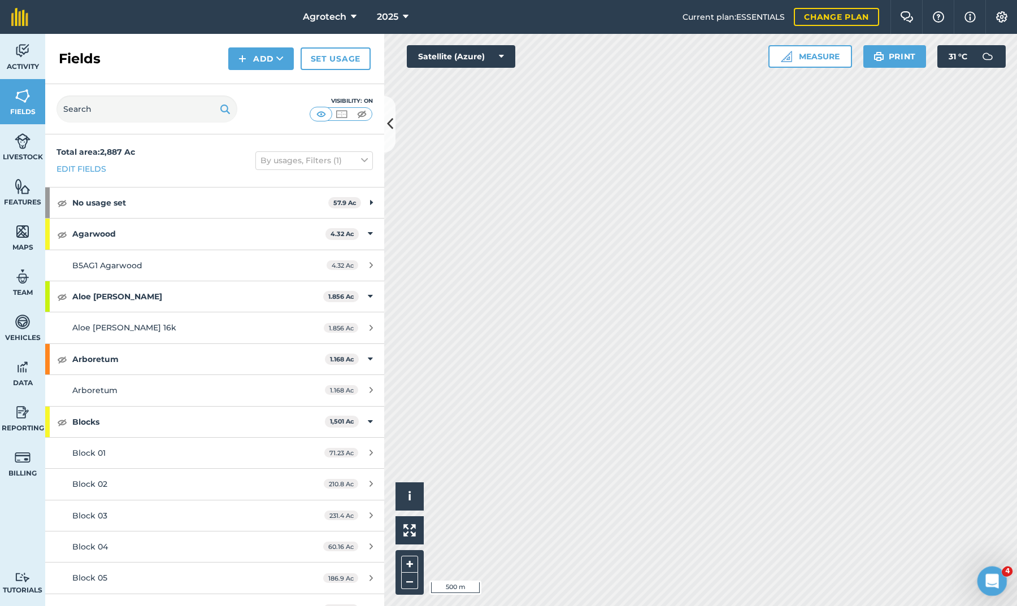
click at [997, 579] on icon "Open Intercom Messenger" at bounding box center [990, 580] width 19 height 19
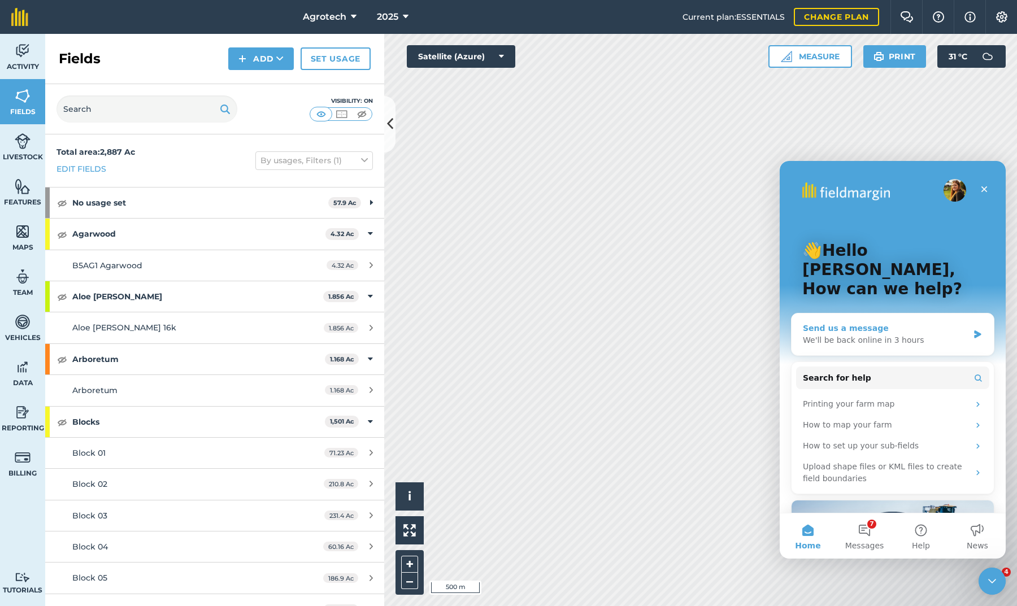
click at [855, 334] on div "We'll be back online in 3 hours" at bounding box center [886, 340] width 166 height 12
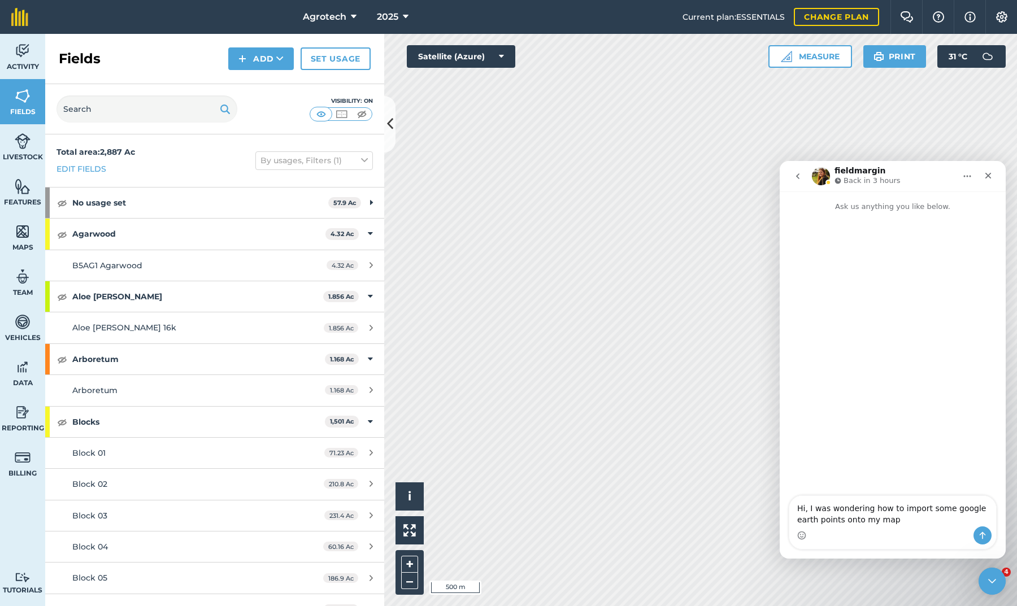
type textarea "Hi, I was wondering how to import some google earth points onto my map?"
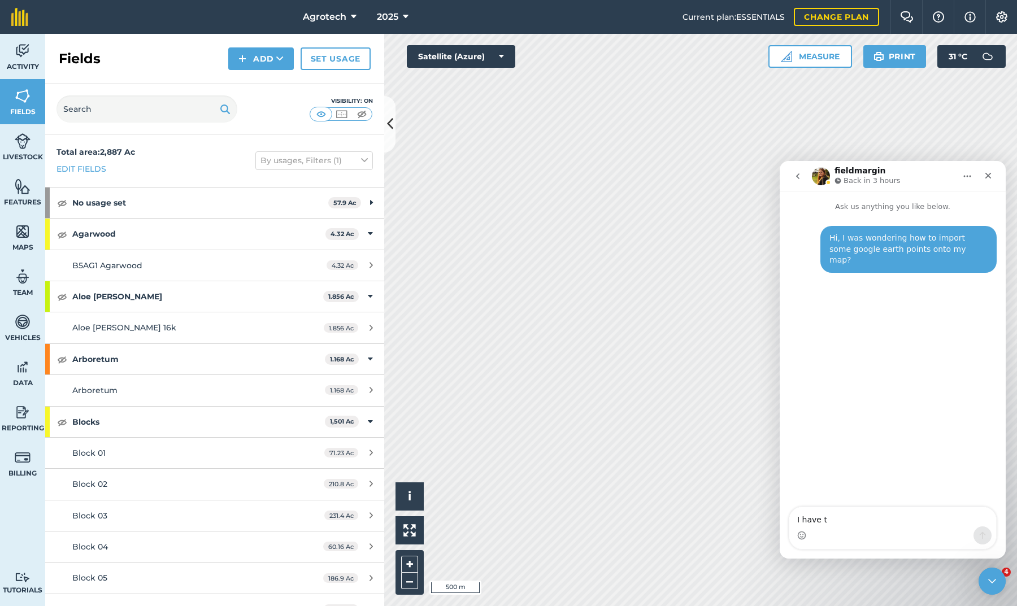
type textarea "I have th"
type textarea "I have the kms exported from google earth."
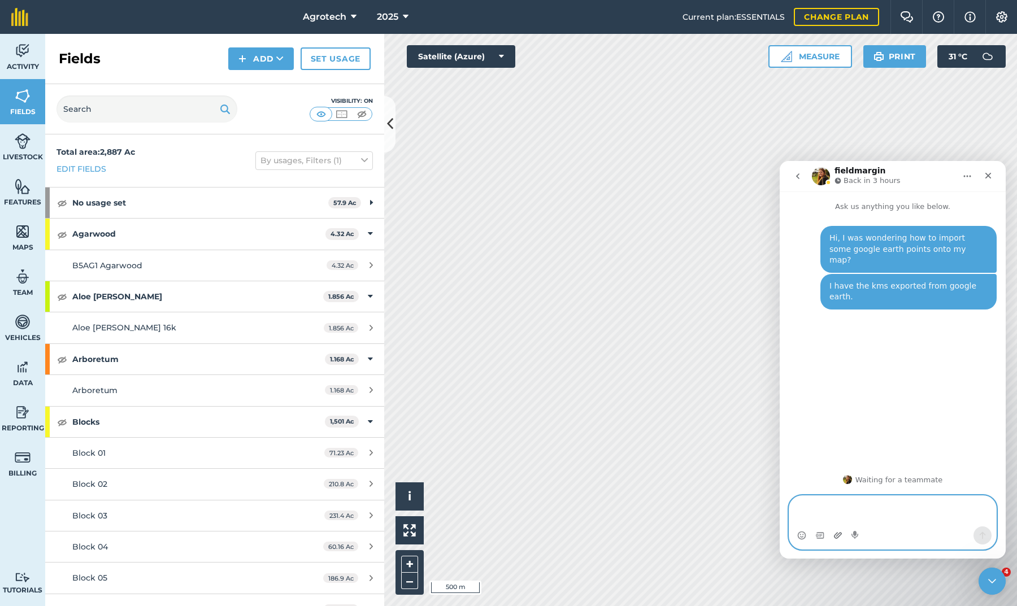
click at [835, 535] on icon "Upload attachment" at bounding box center [838, 535] width 8 height 6
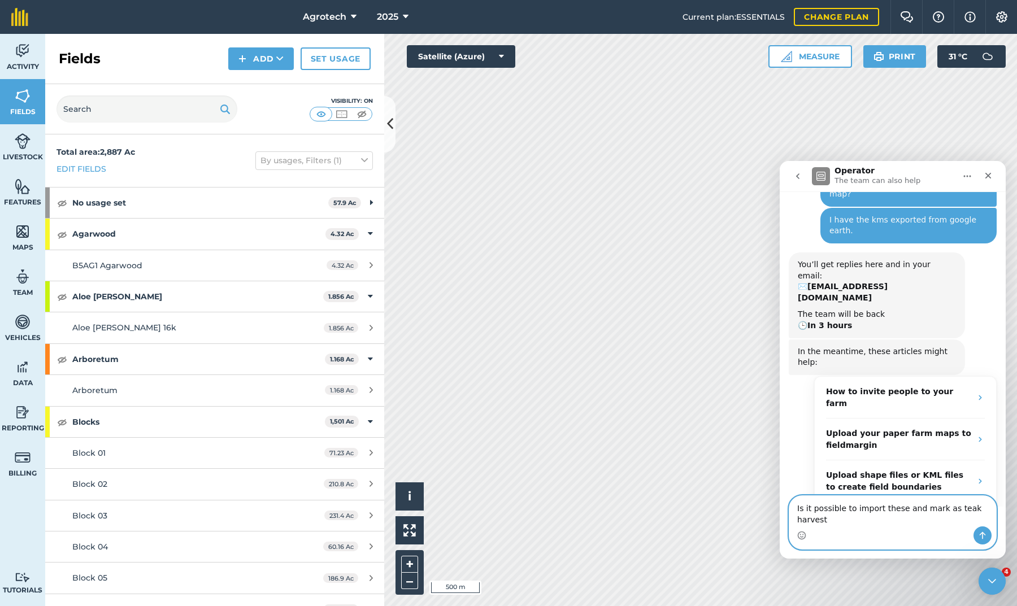
scroll to position [77, 0]
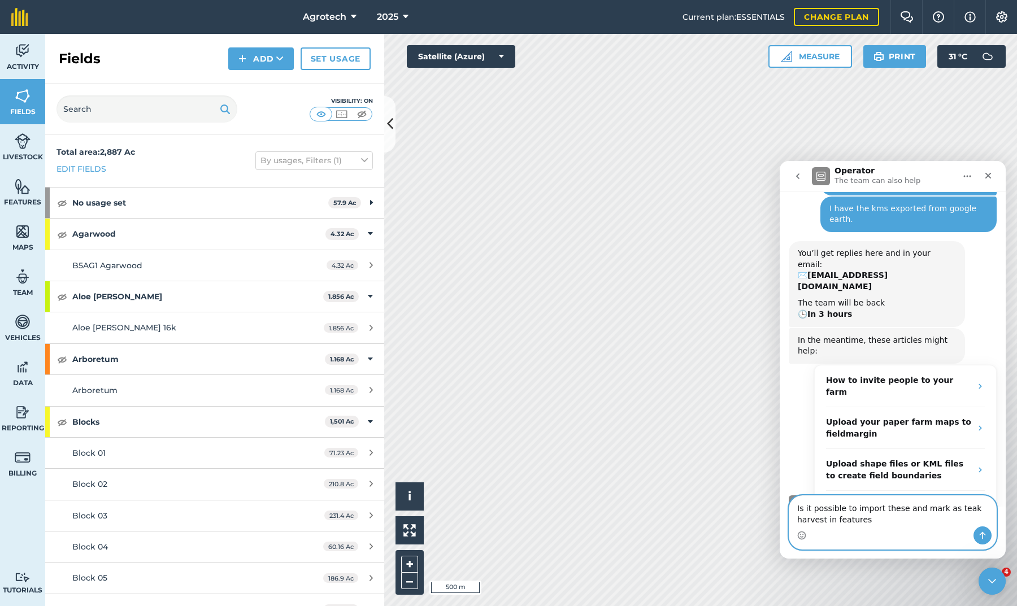
type textarea "Is it possible to import these and mark as teak harvest in features?"
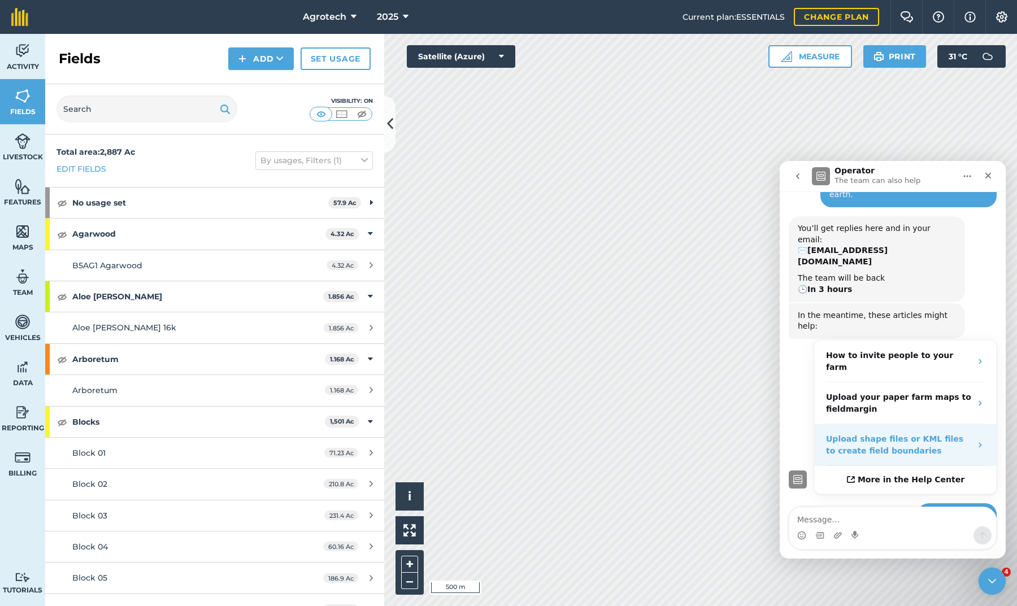
click at [888, 434] on strong "Upload shape files or KML files to create field boundaries" at bounding box center [894, 444] width 137 height 21
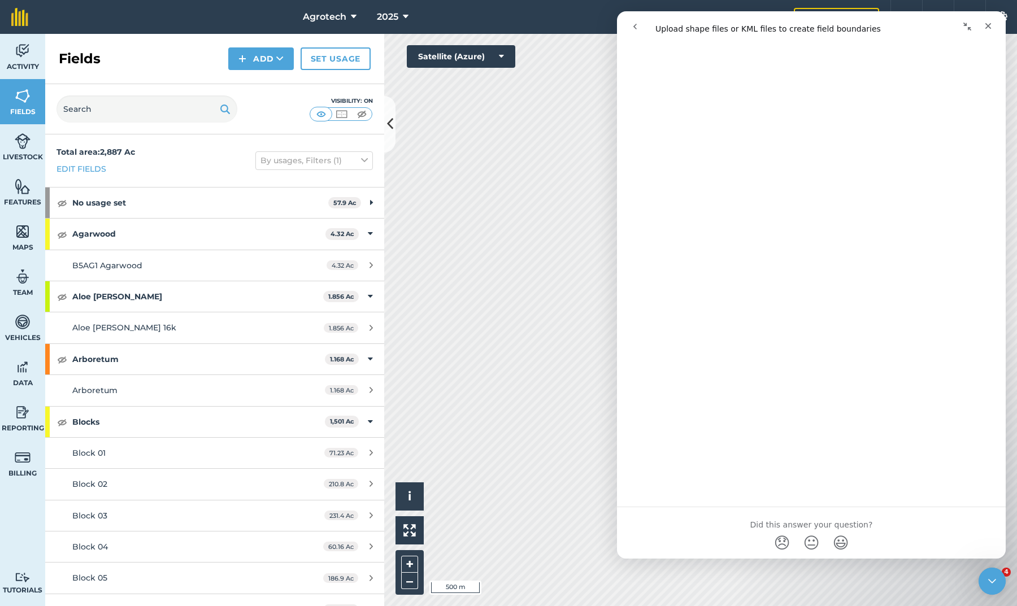
scroll to position [973, 0]
click at [636, 30] on icon "go back" at bounding box center [635, 26] width 9 height 9
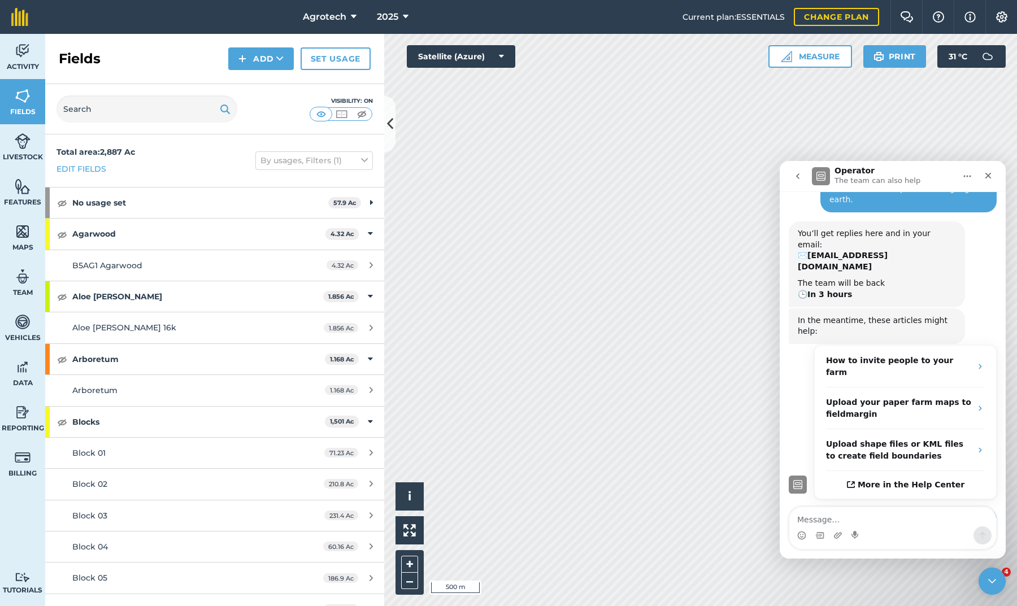
scroll to position [102, 0]
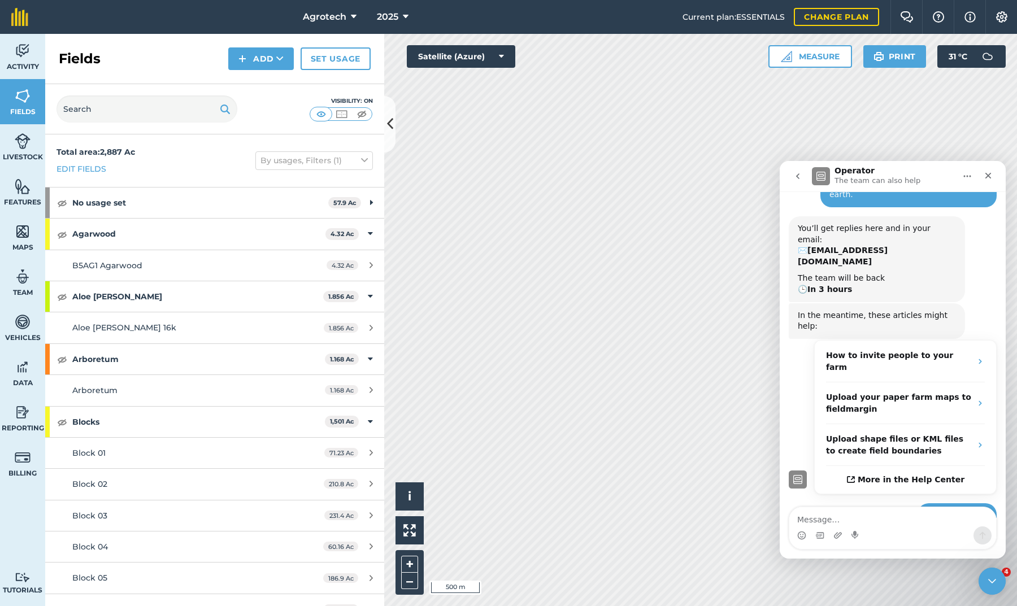
click at [30, 193] on img at bounding box center [23, 186] width 16 height 17
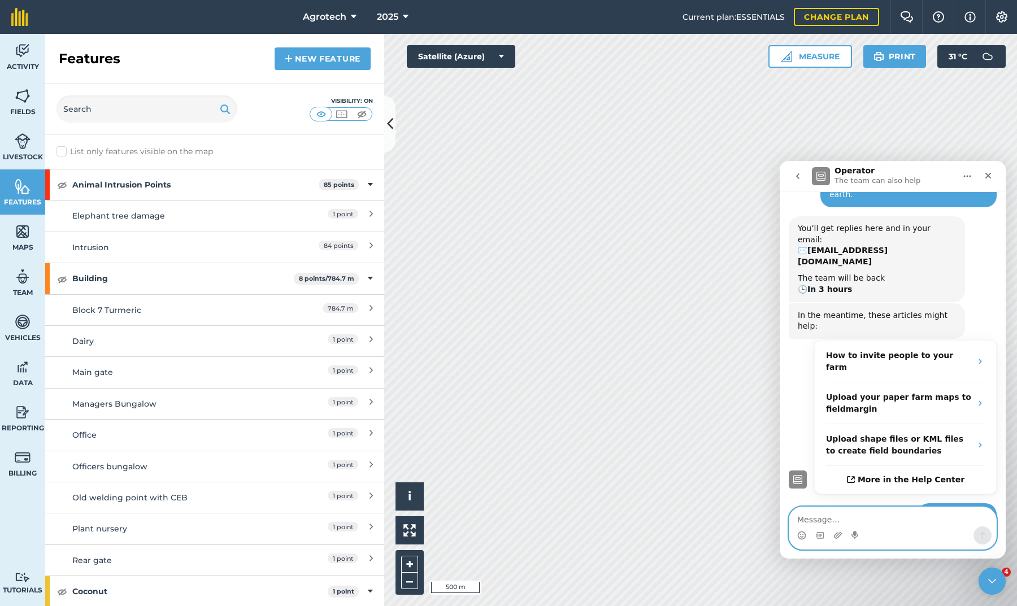
click at [814, 524] on textarea "Message…" at bounding box center [892, 516] width 207 height 19
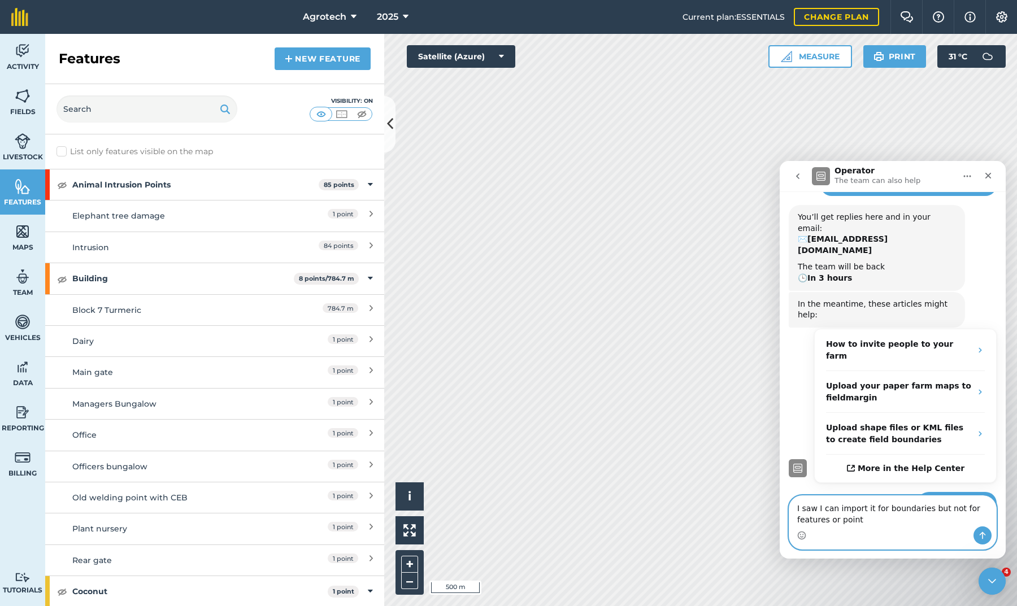
type textarea "I saw I can import it for boundaries but not for features or points"
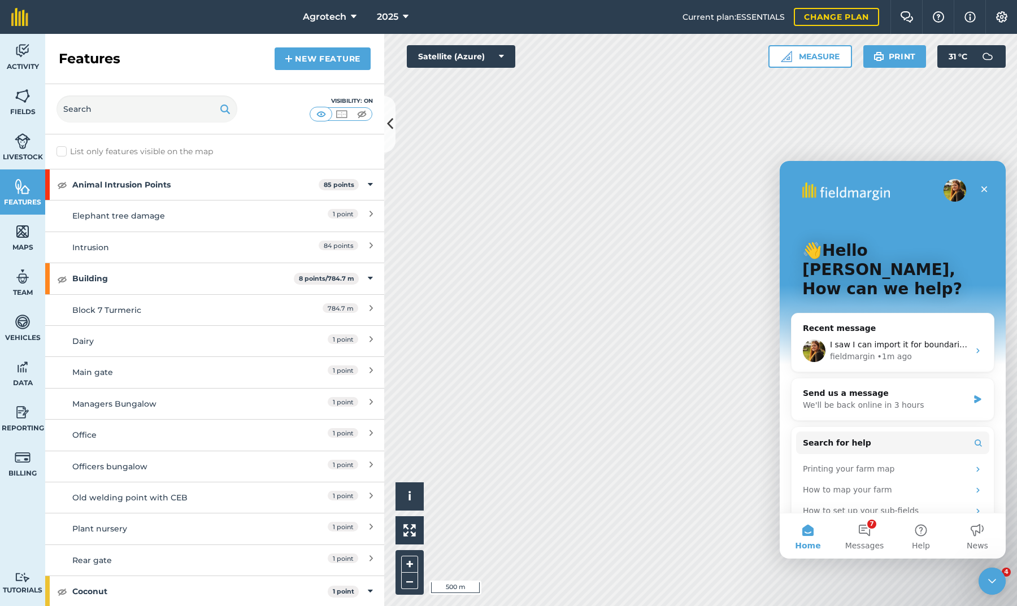
scroll to position [0, 0]
click at [842, 339] on div "I saw I can import it for boundaries but not for features or points" at bounding box center [899, 345] width 139 height 12
click at [986, 188] on icon "Close" at bounding box center [984, 189] width 9 height 9
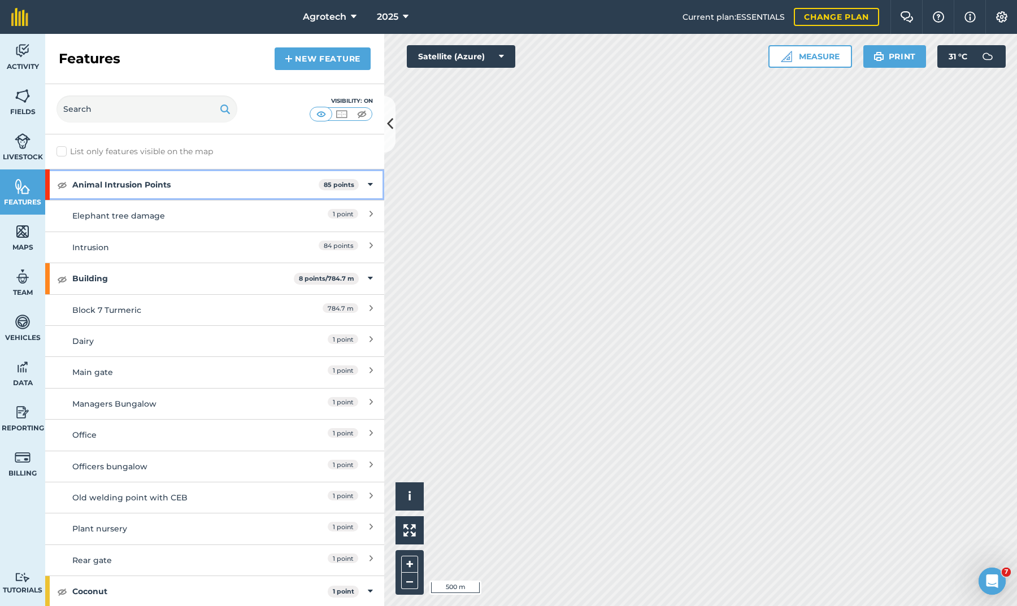
click at [63, 185] on img at bounding box center [62, 185] width 10 height 14
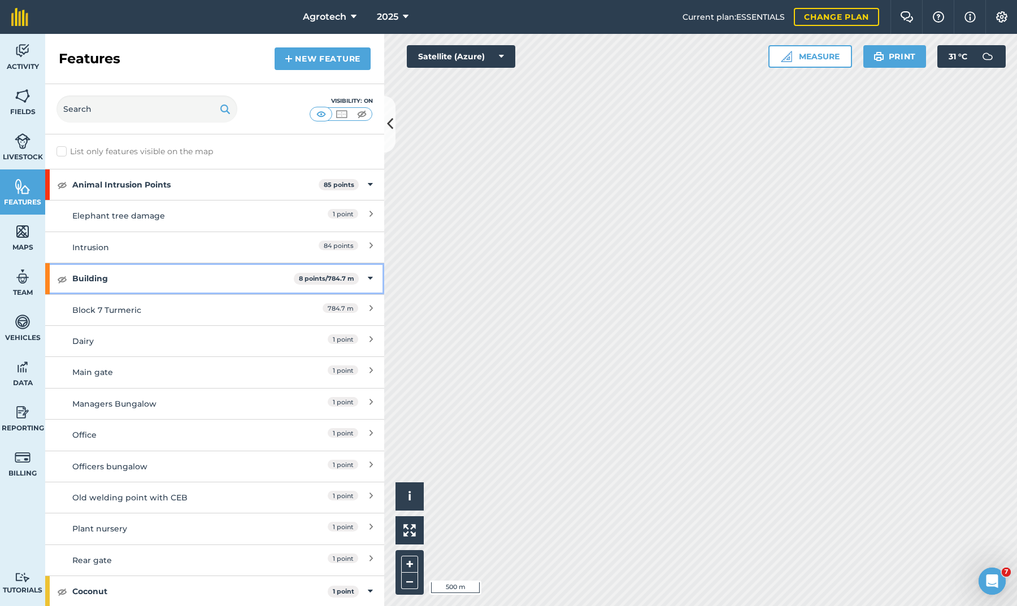
click at [63, 276] on img at bounding box center [62, 279] width 10 height 14
click at [24, 108] on span "Fields" at bounding box center [22, 111] width 45 height 9
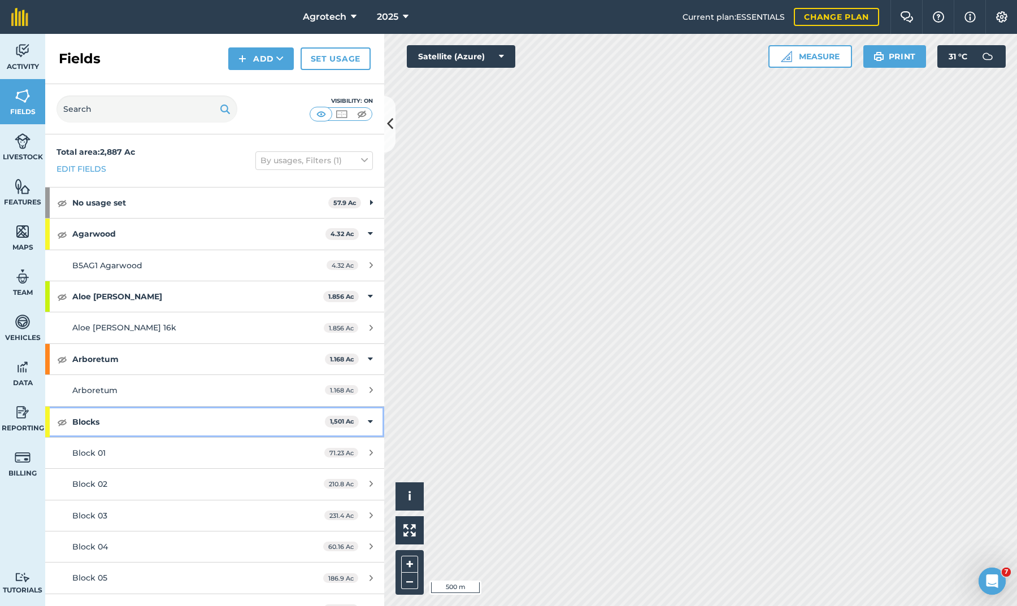
click at [60, 419] on img at bounding box center [62, 422] width 10 height 14
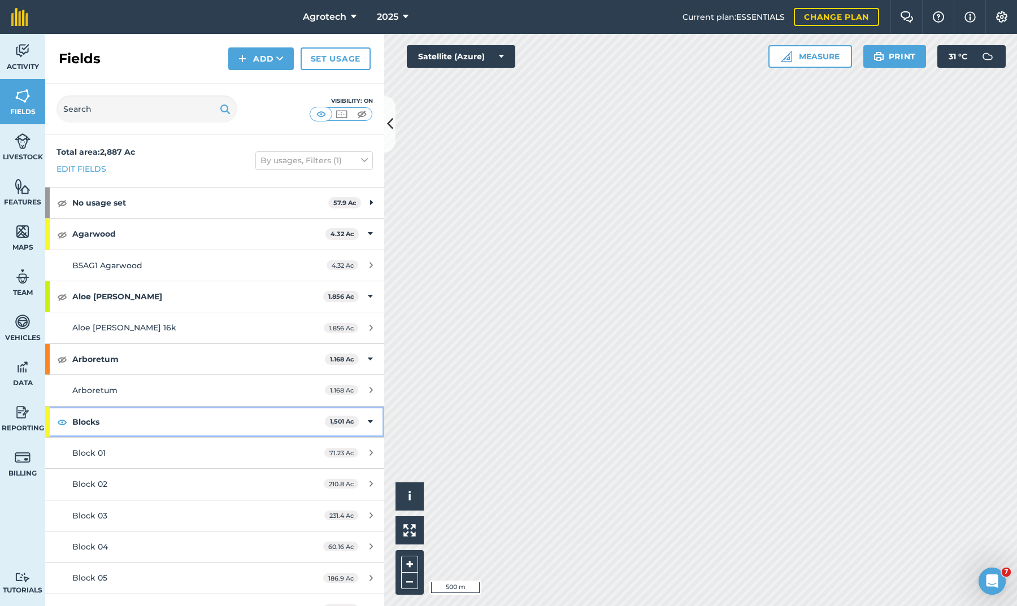
click at [60, 419] on img at bounding box center [62, 422] width 10 height 14
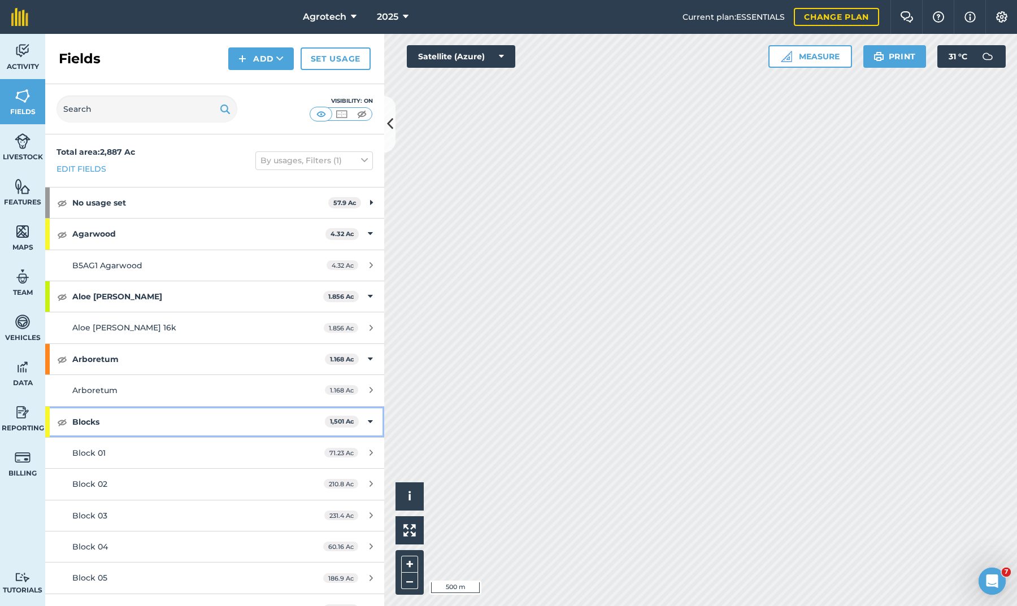
click at [60, 419] on img at bounding box center [62, 422] width 10 height 14
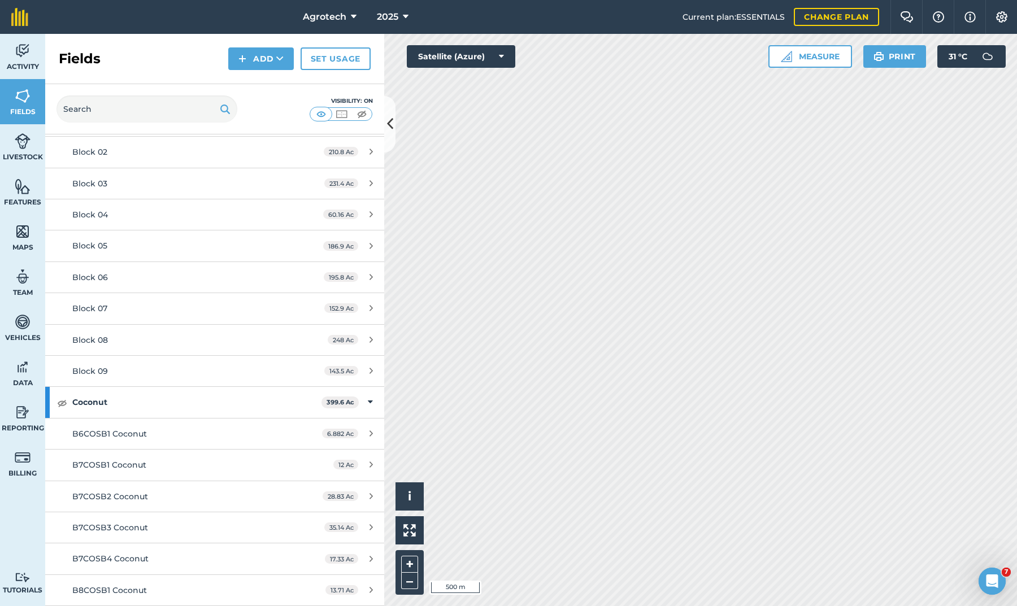
scroll to position [338, 0]
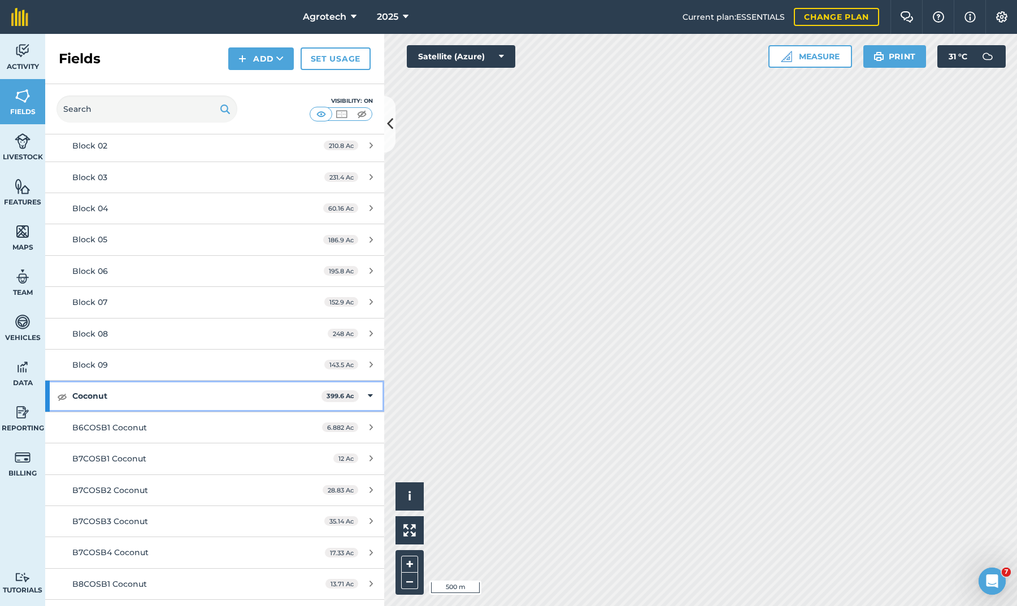
click at [60, 392] on img at bounding box center [62, 397] width 10 height 14
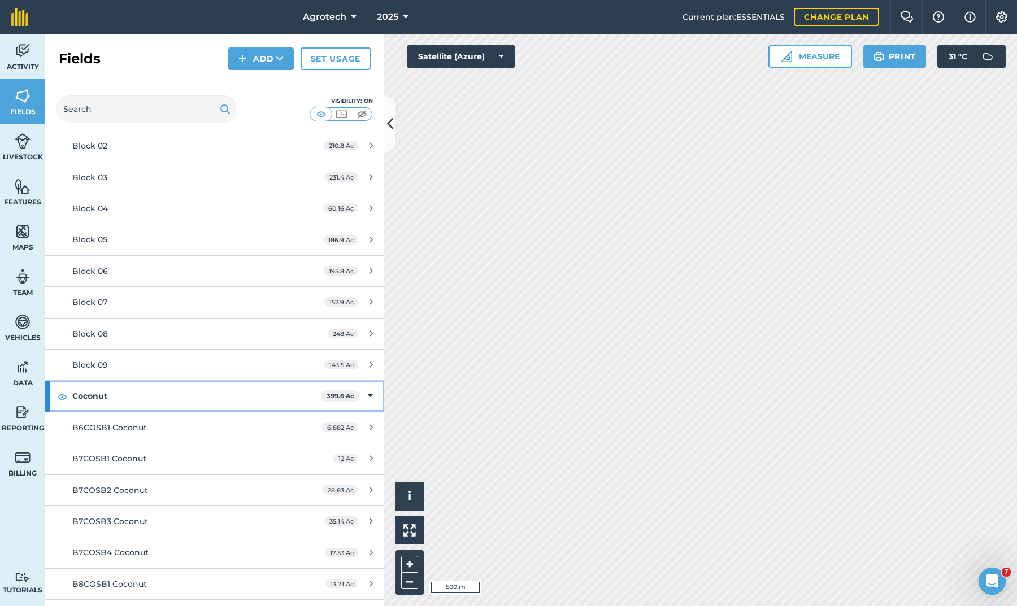
click at [60, 392] on img at bounding box center [62, 397] width 10 height 14
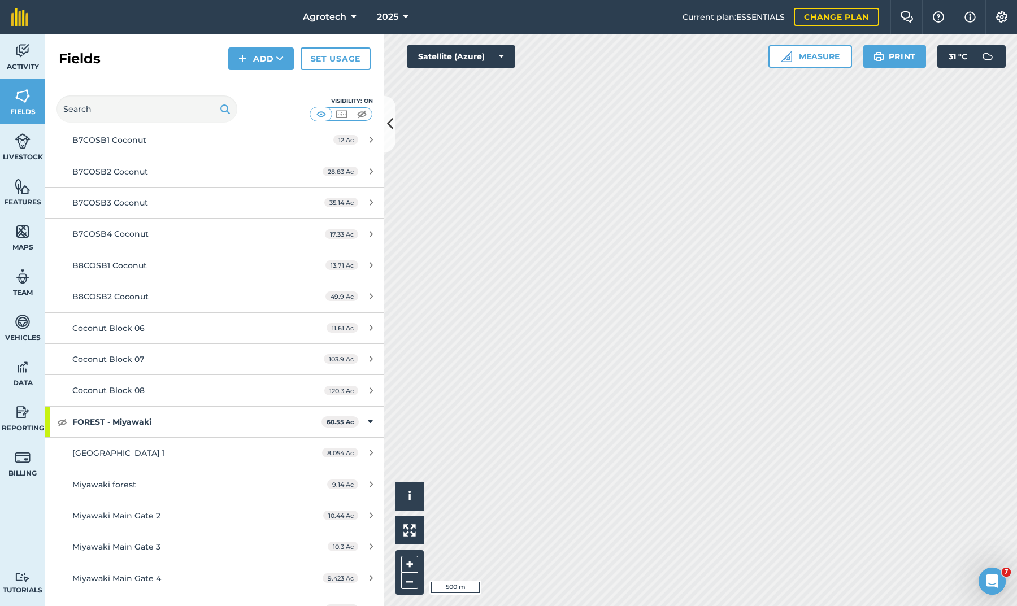
scroll to position [658, 0]
click at [63, 415] on img at bounding box center [62, 422] width 10 height 14
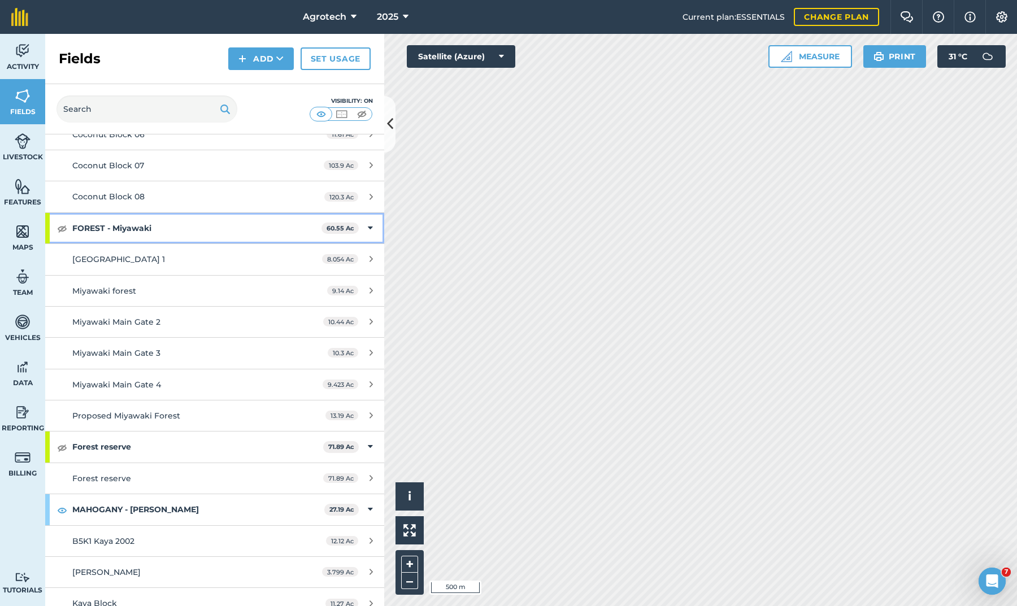
scroll to position [851, 0]
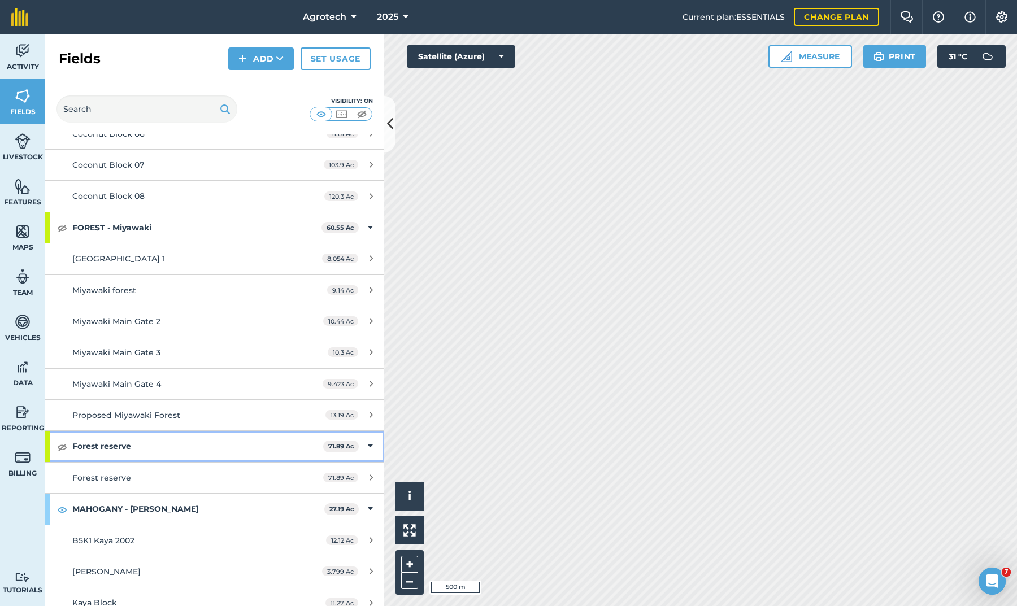
click at [60, 440] on img at bounding box center [62, 447] width 10 height 14
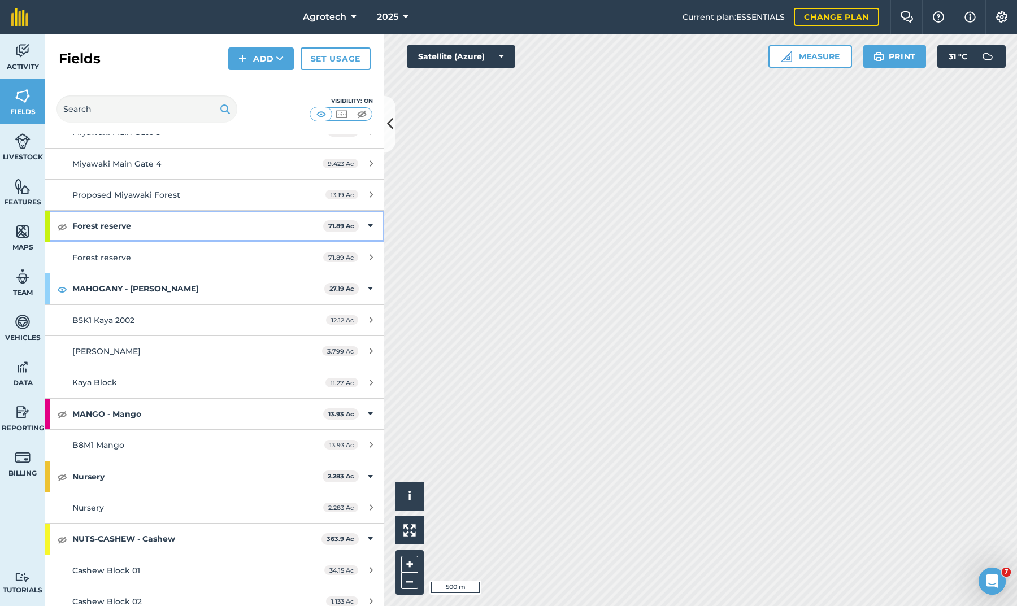
scroll to position [1079, 0]
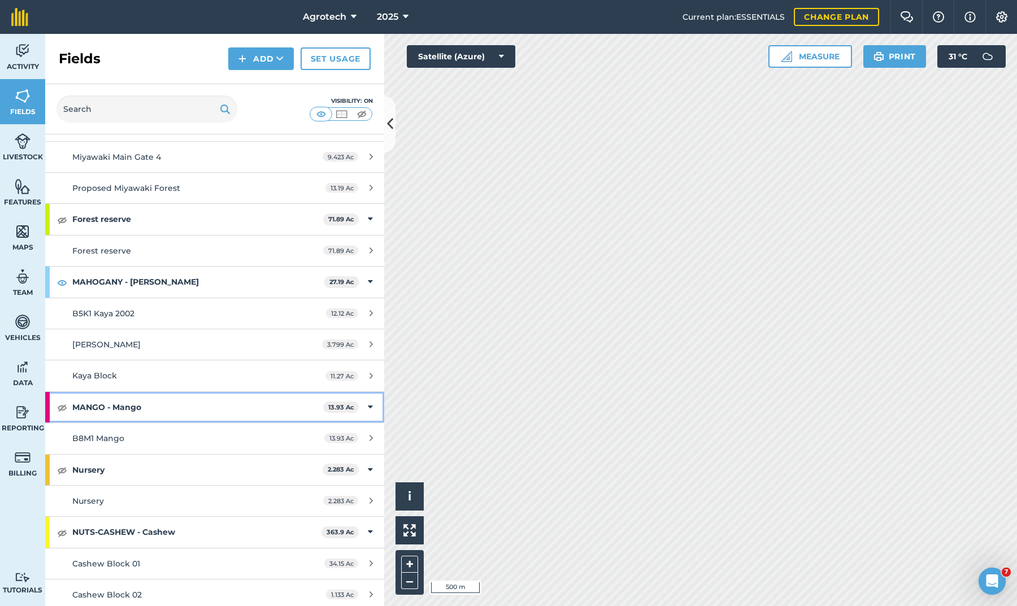
click at [59, 401] on img at bounding box center [62, 408] width 10 height 14
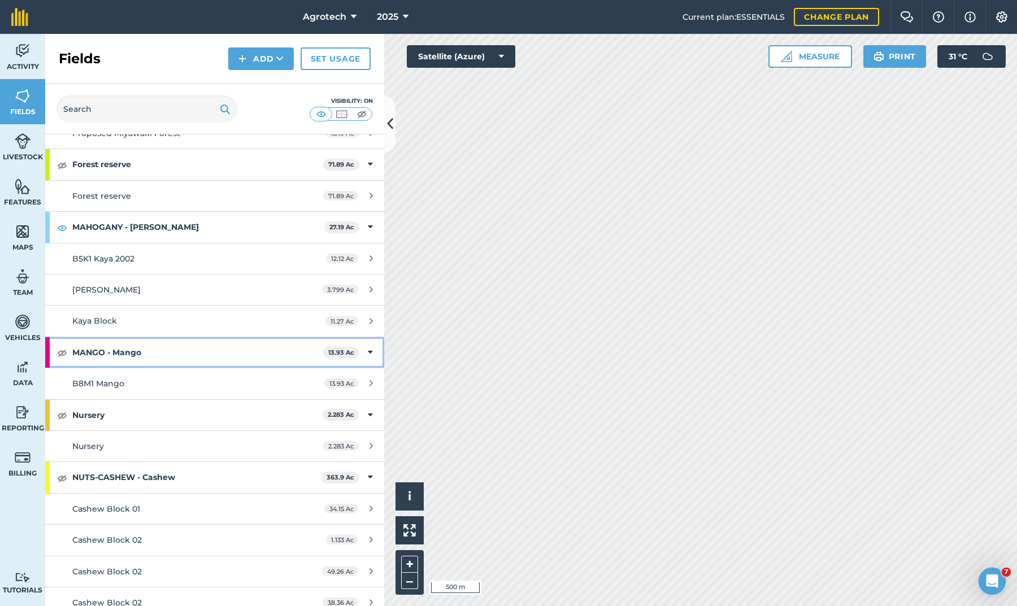
scroll to position [1135, 0]
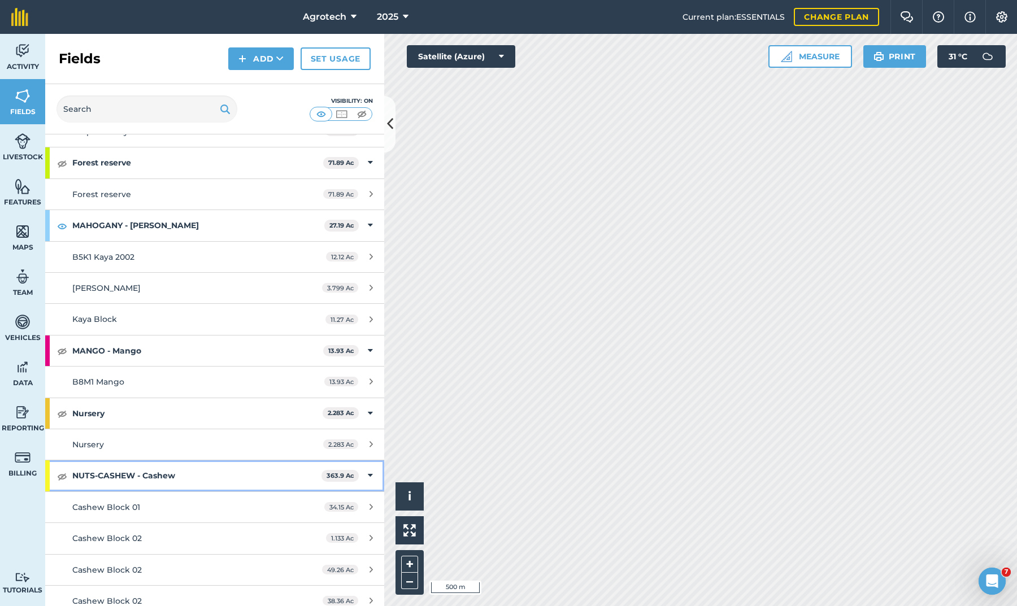
click at [64, 470] on img at bounding box center [62, 477] width 10 height 14
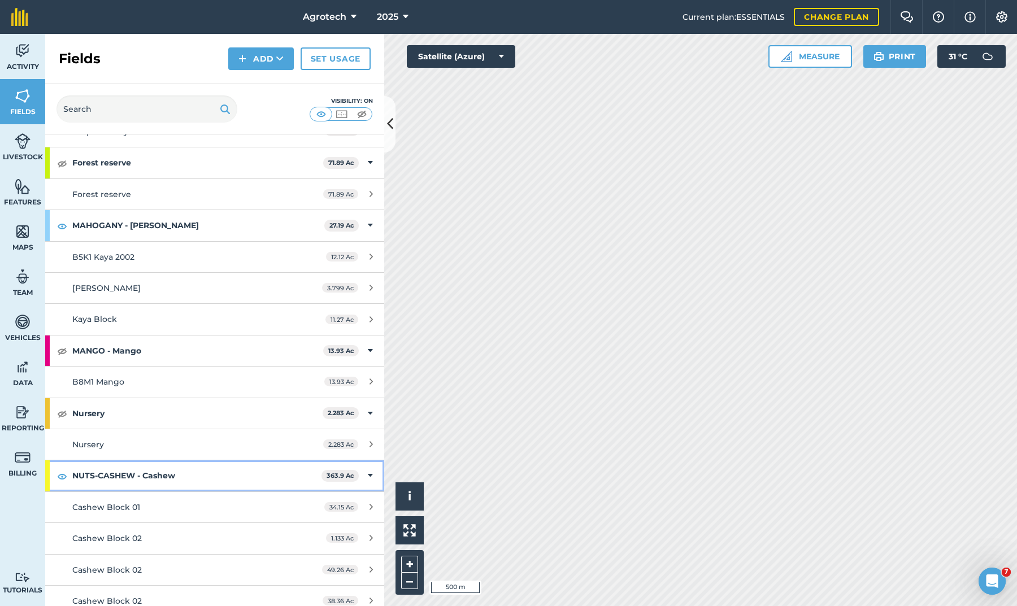
click at [64, 470] on img at bounding box center [62, 477] width 10 height 14
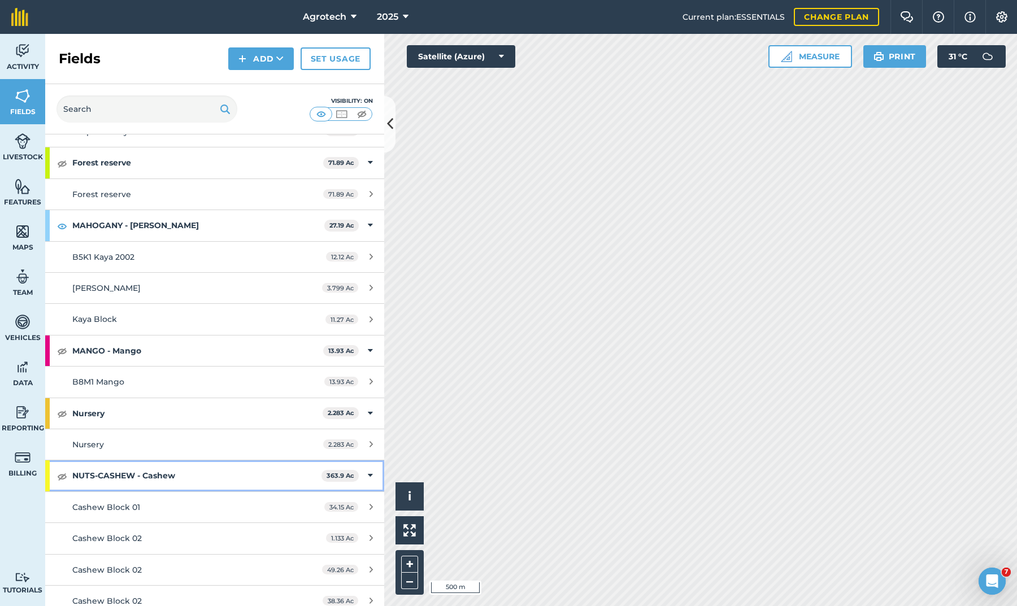
click at [64, 470] on img at bounding box center [62, 477] width 10 height 14
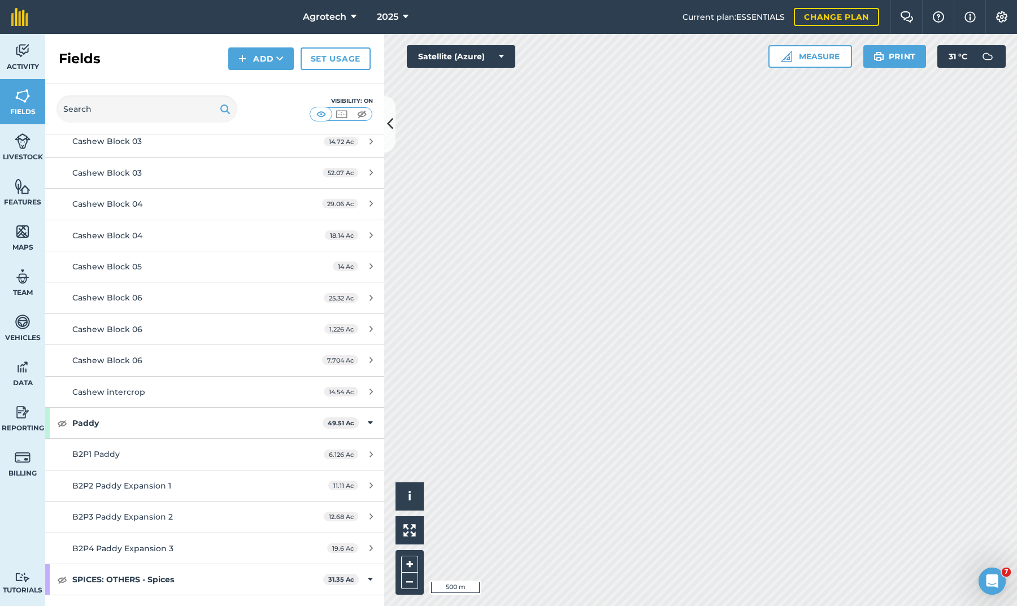
scroll to position [1738, 0]
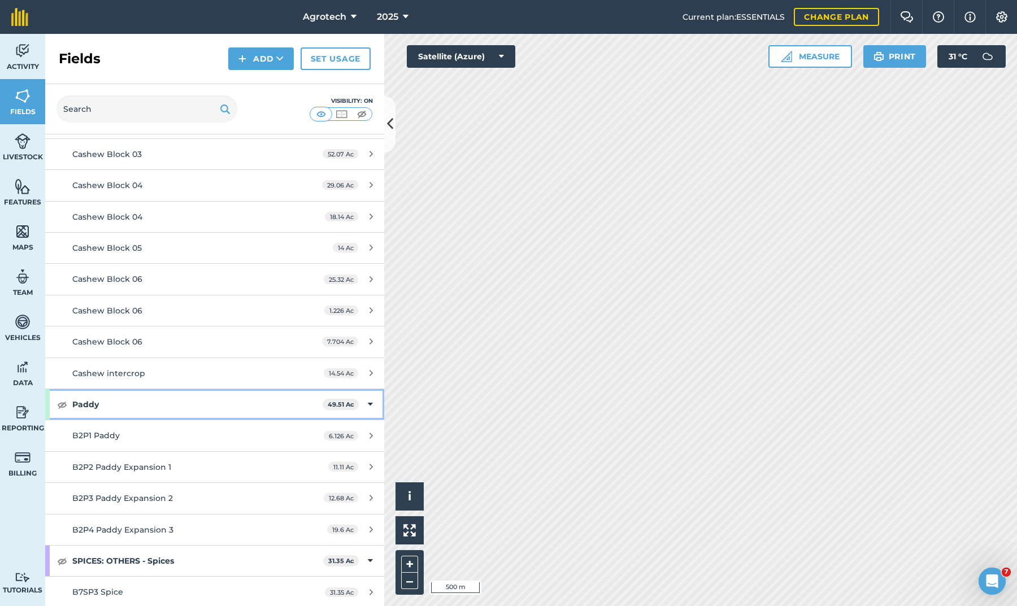
click at [59, 398] on img at bounding box center [62, 405] width 10 height 14
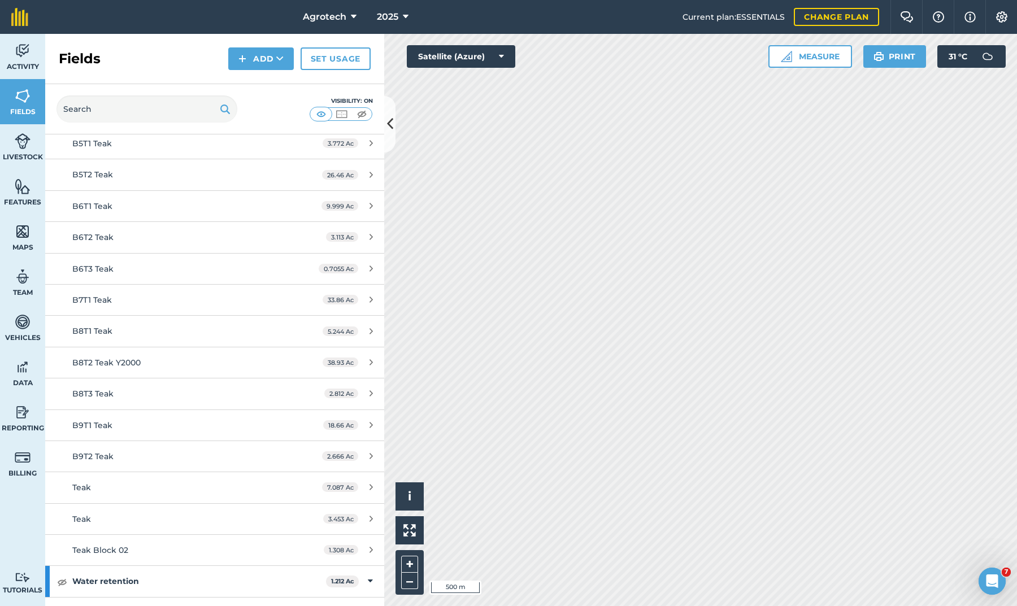
scroll to position [2719, 0]
click at [63, 576] on img at bounding box center [62, 583] width 10 height 14
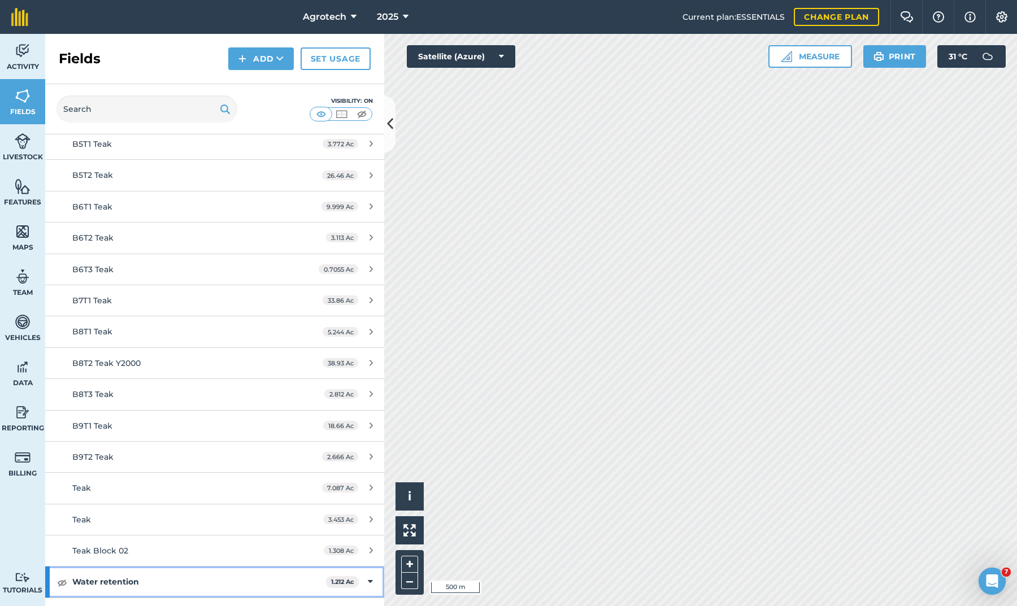
click at [63, 576] on img at bounding box center [62, 583] width 10 height 14
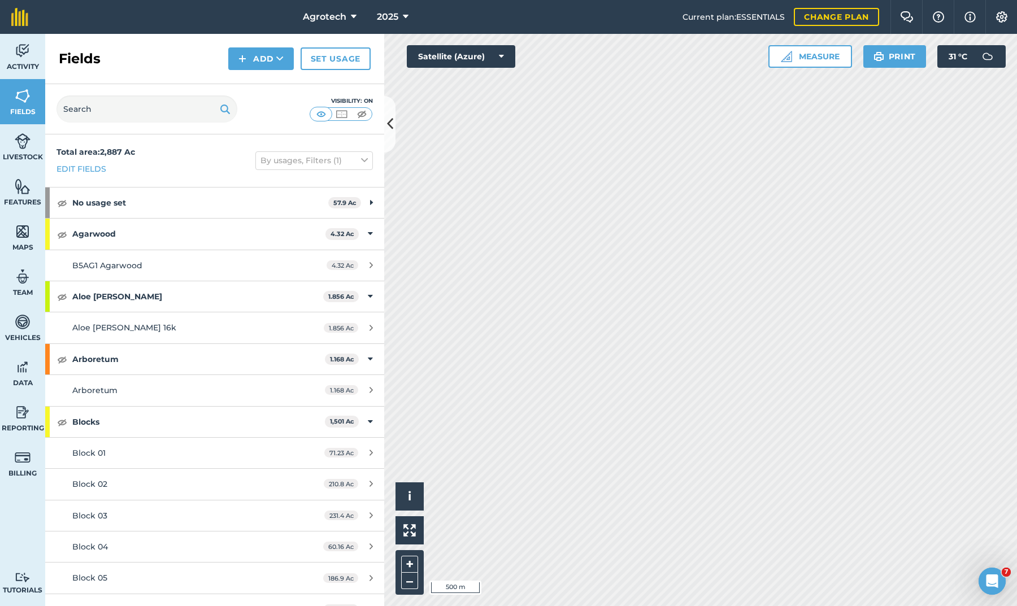
scroll to position [0, 0]
click at [62, 296] on img at bounding box center [62, 297] width 10 height 14
click at [64, 234] on img at bounding box center [62, 235] width 10 height 14
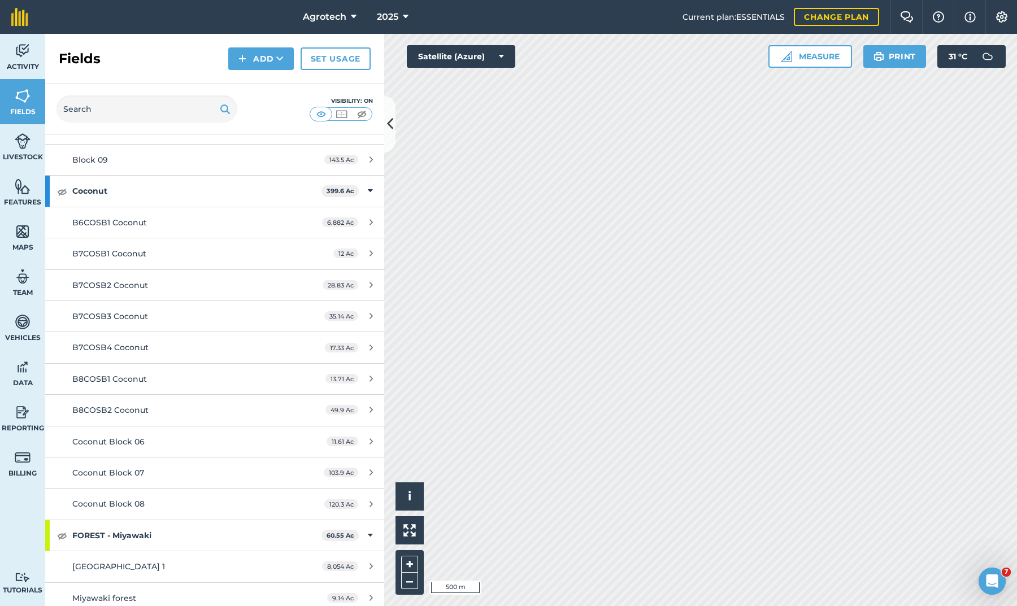
scroll to position [539, 0]
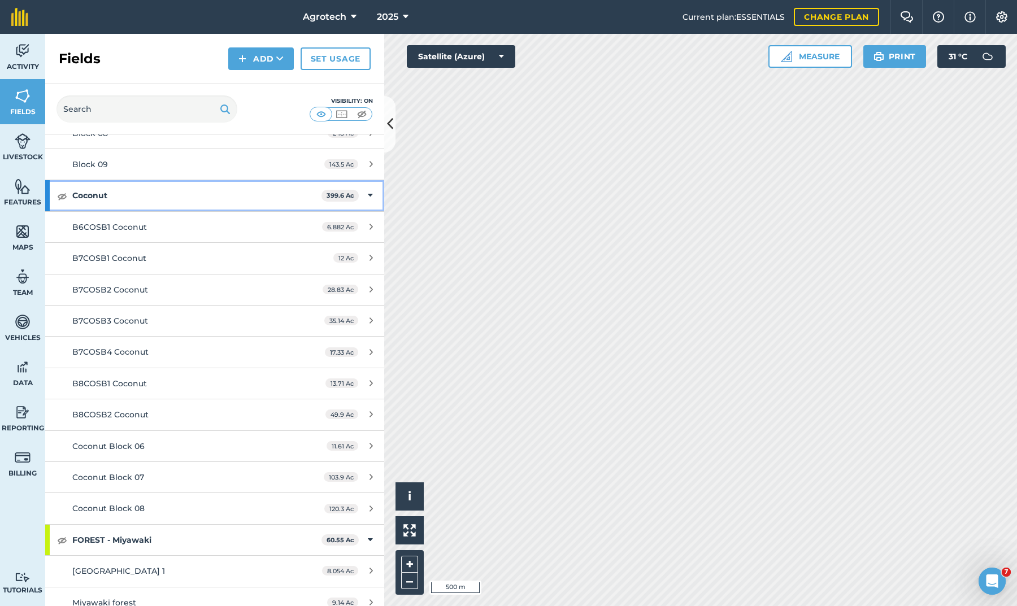
click at [61, 191] on img at bounding box center [62, 196] width 10 height 14
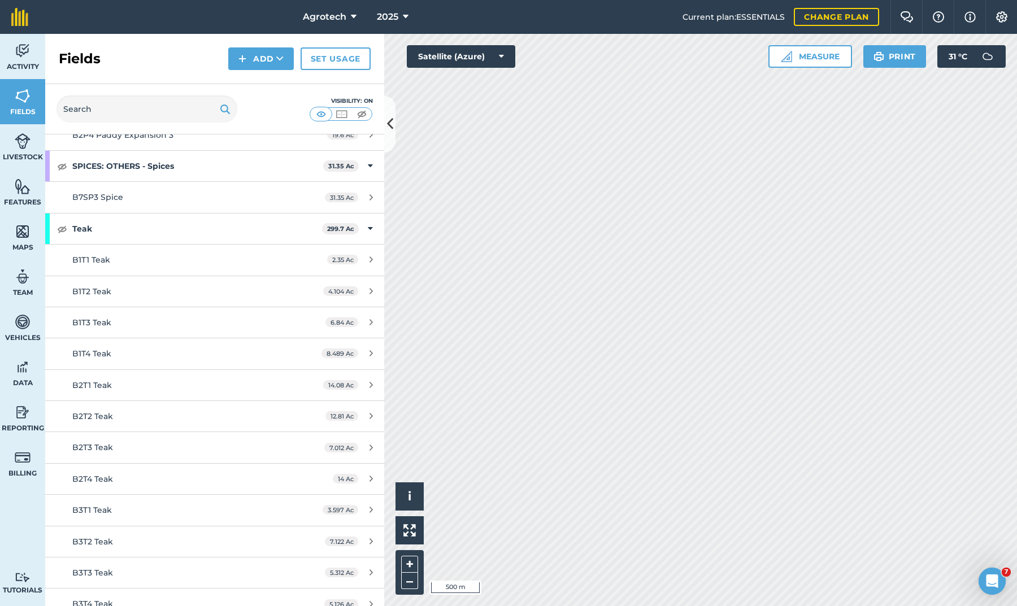
scroll to position [2125, 0]
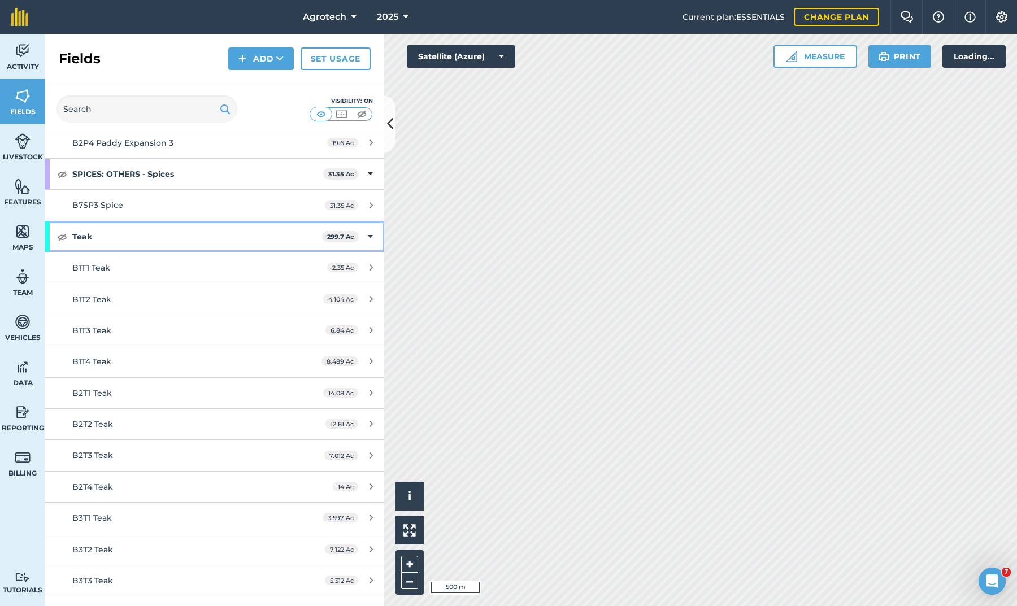
click at [62, 230] on img at bounding box center [62, 237] width 10 height 14
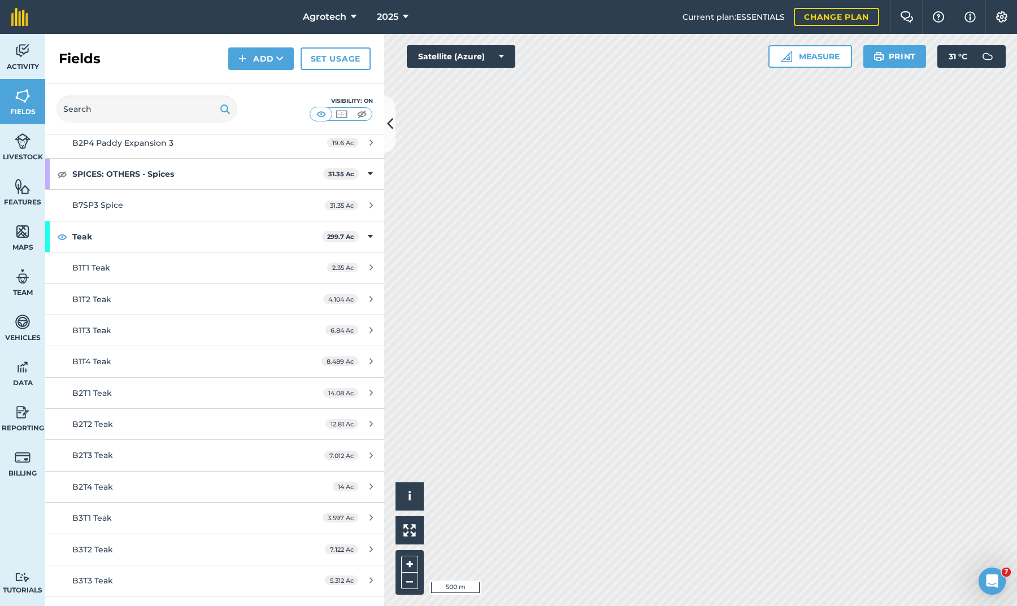
click at [391, 129] on icon at bounding box center [390, 124] width 6 height 20
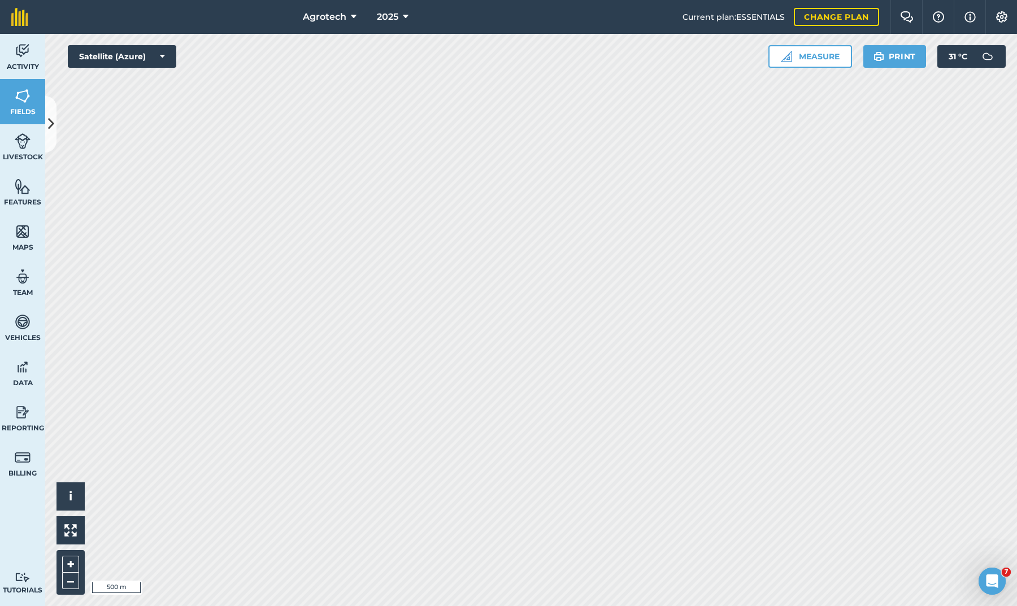
click at [53, 126] on icon at bounding box center [51, 124] width 6 height 20
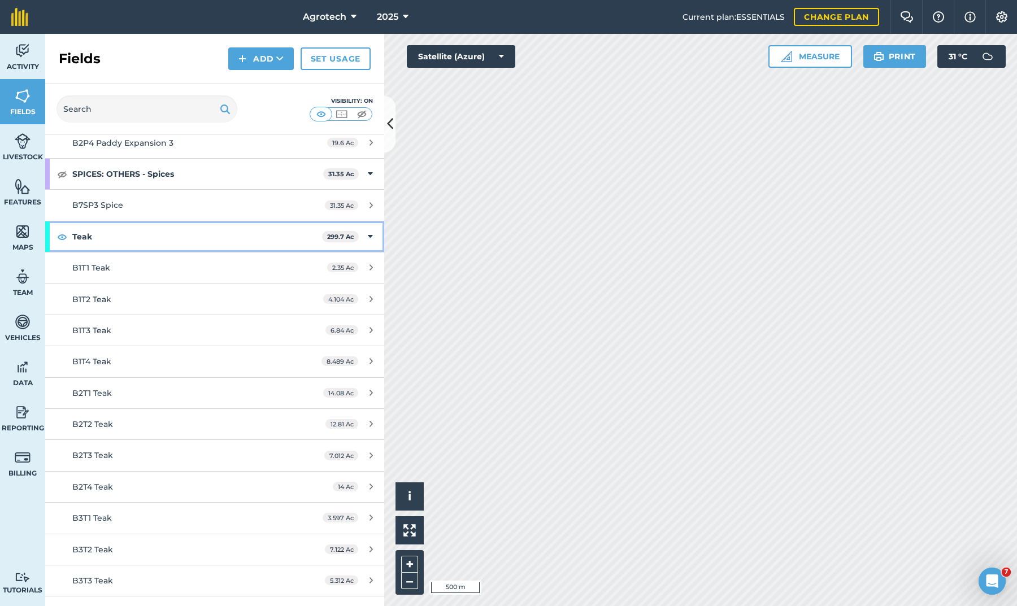
click at [64, 230] on img at bounding box center [62, 237] width 10 height 14
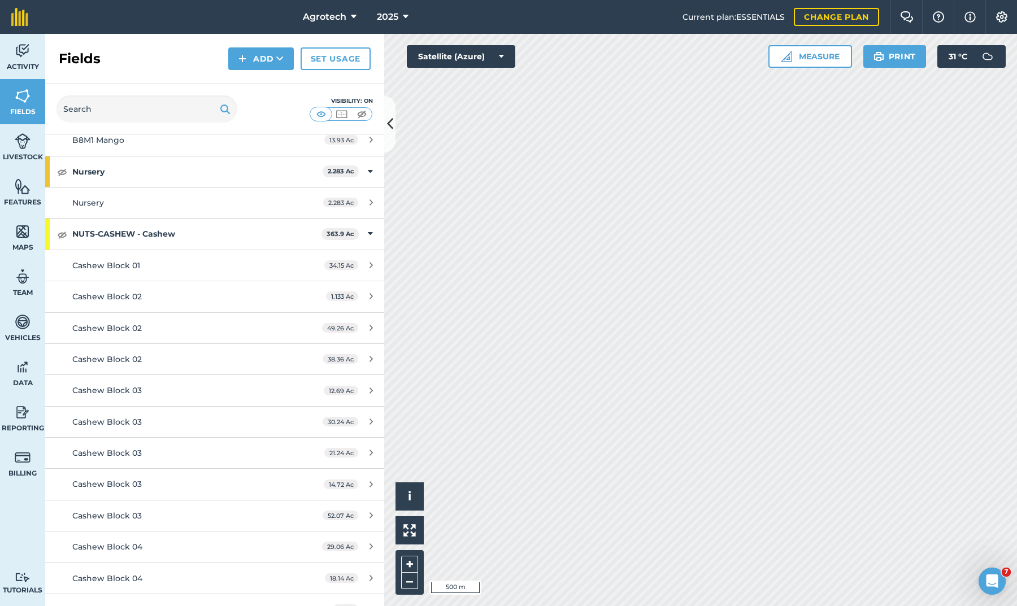
scroll to position [1377, 0]
click at [60, 227] on img at bounding box center [62, 234] width 10 height 14
click at [22, 188] on img at bounding box center [23, 186] width 16 height 17
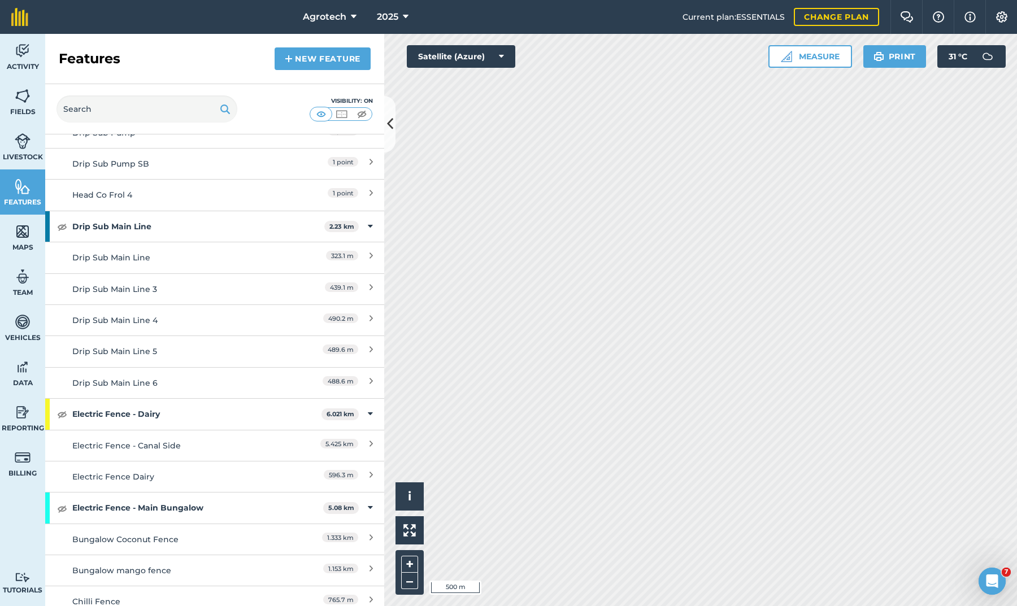
scroll to position [728, 0]
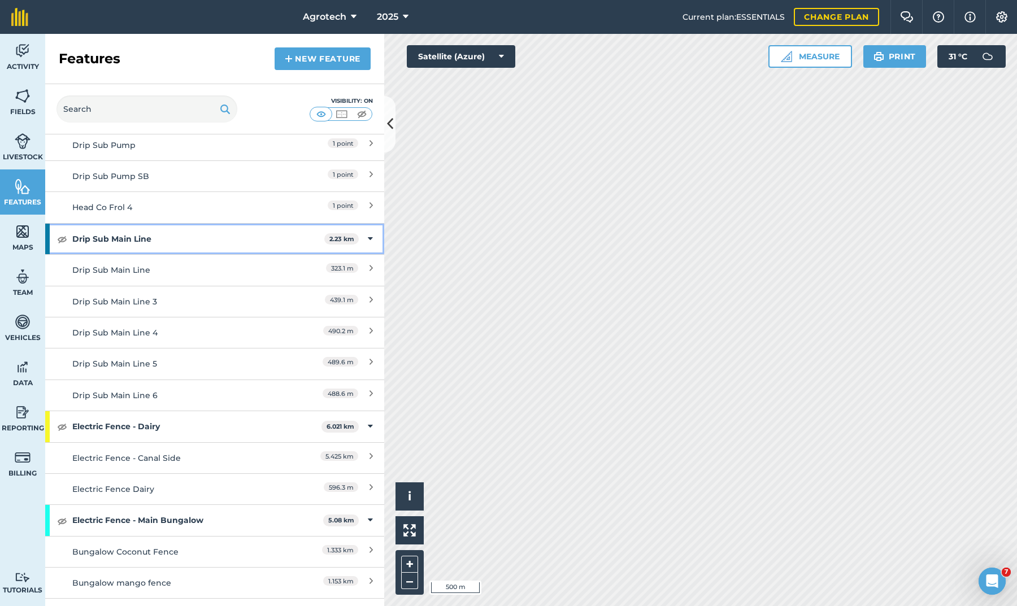
click at [61, 233] on img at bounding box center [62, 239] width 10 height 14
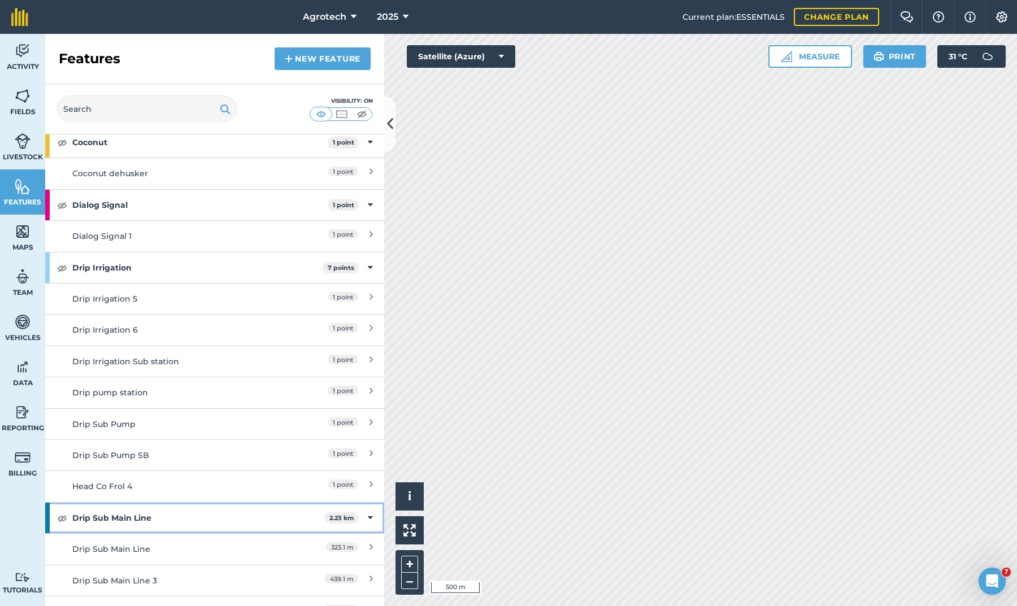
scroll to position [443, 0]
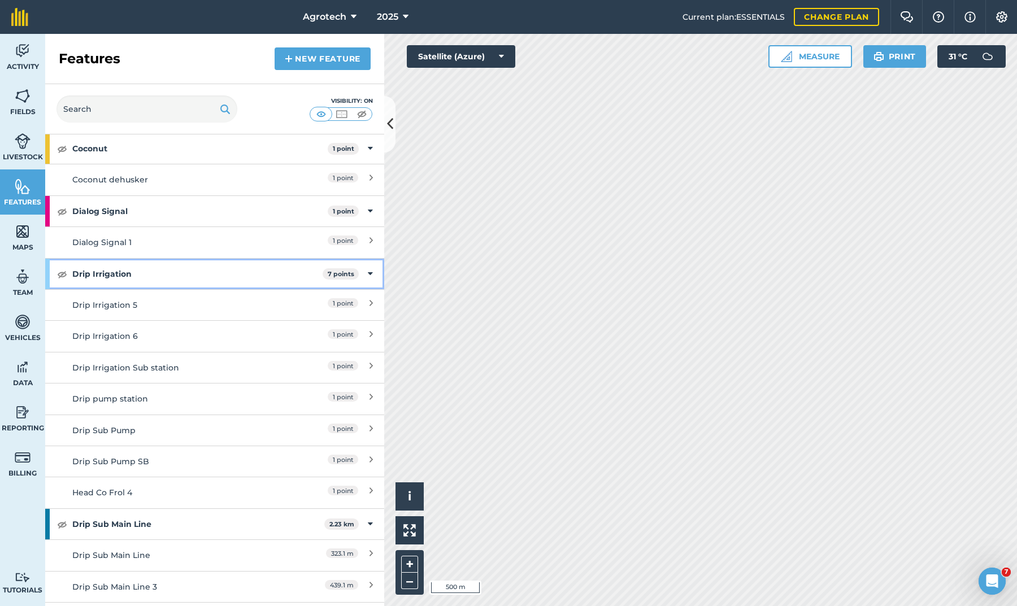
click at [60, 269] on img at bounding box center [62, 274] width 10 height 14
click at [23, 94] on img at bounding box center [23, 96] width 16 height 17
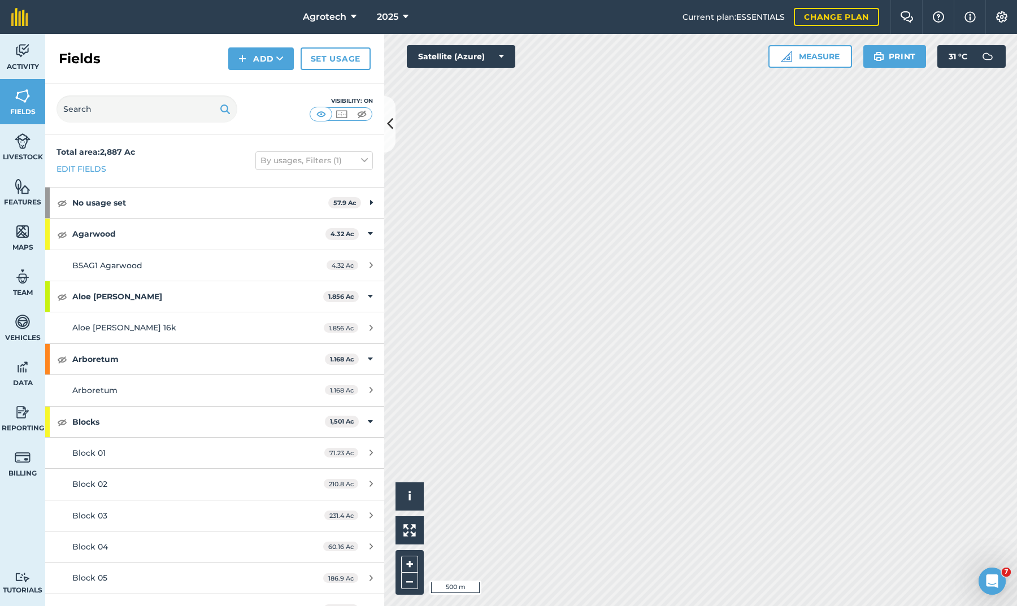
click at [391, 127] on icon at bounding box center [390, 124] width 6 height 20
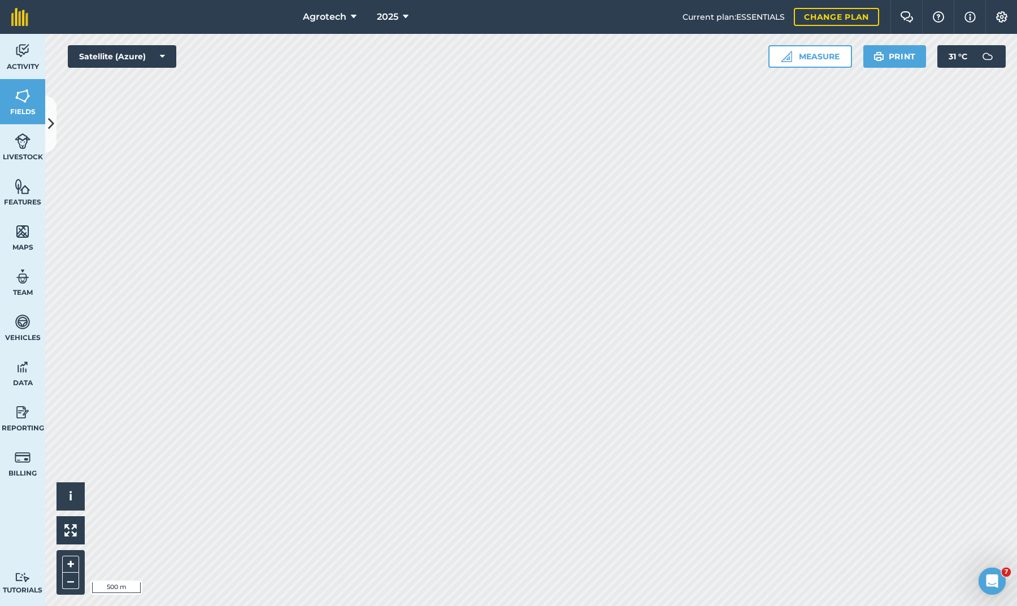
click at [53, 139] on button at bounding box center [50, 124] width 11 height 56
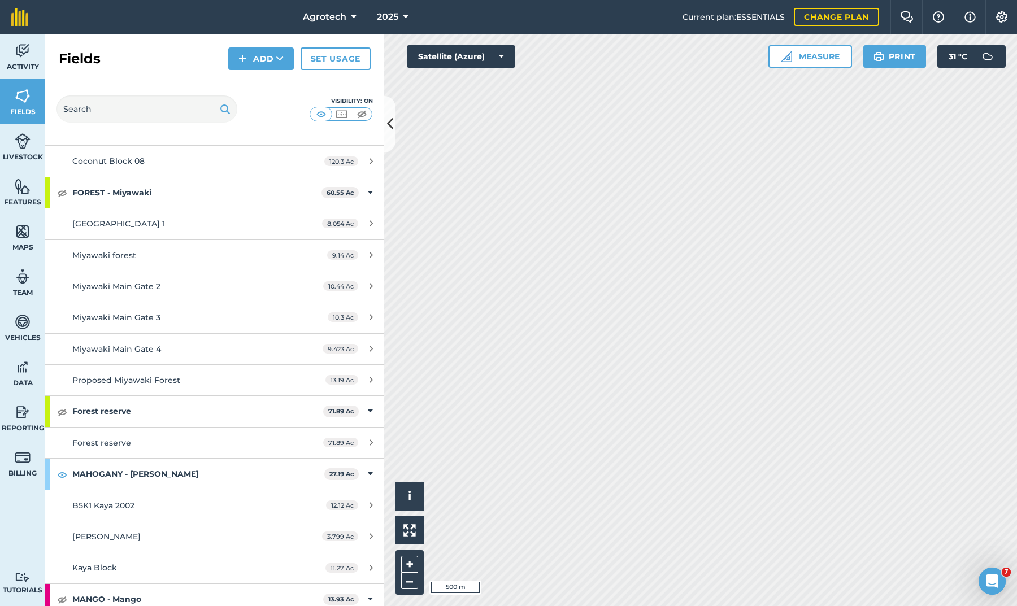
scroll to position [890, 0]
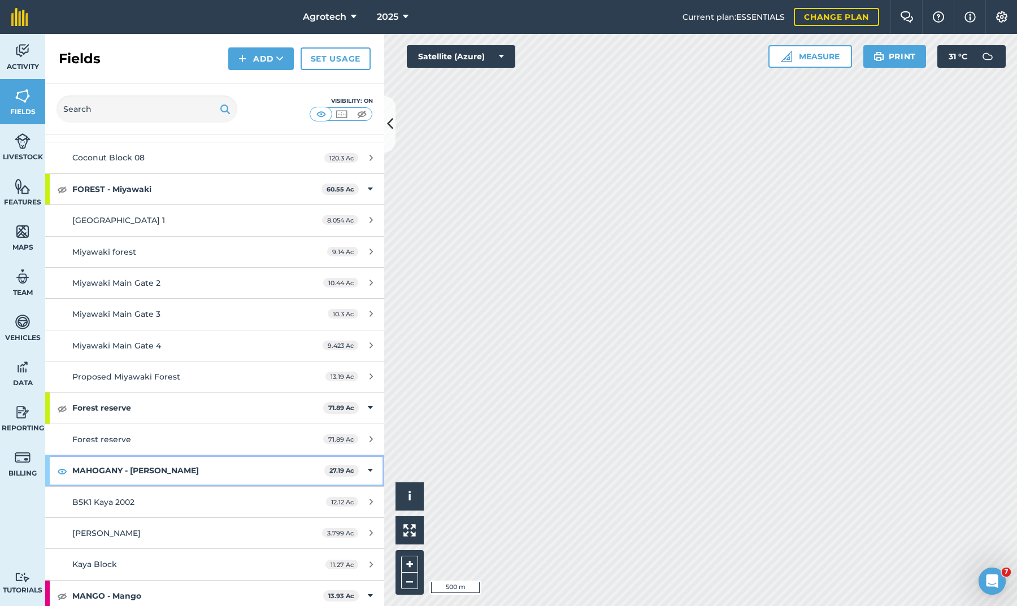
click at [63, 464] on img at bounding box center [62, 471] width 10 height 14
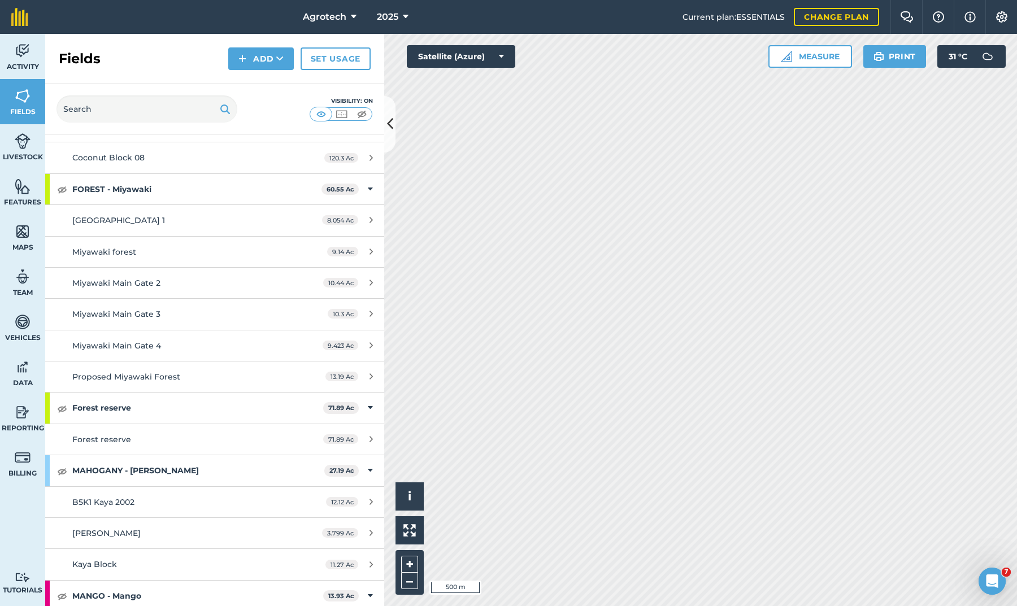
click at [389, 128] on icon at bounding box center [390, 124] width 6 height 20
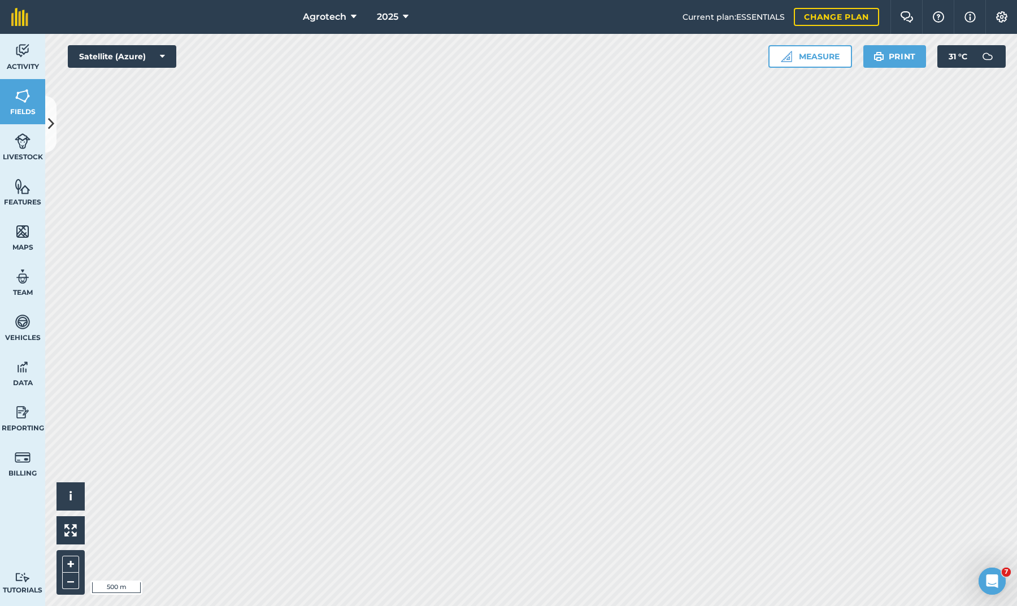
click at [52, 133] on icon at bounding box center [51, 124] width 6 height 20
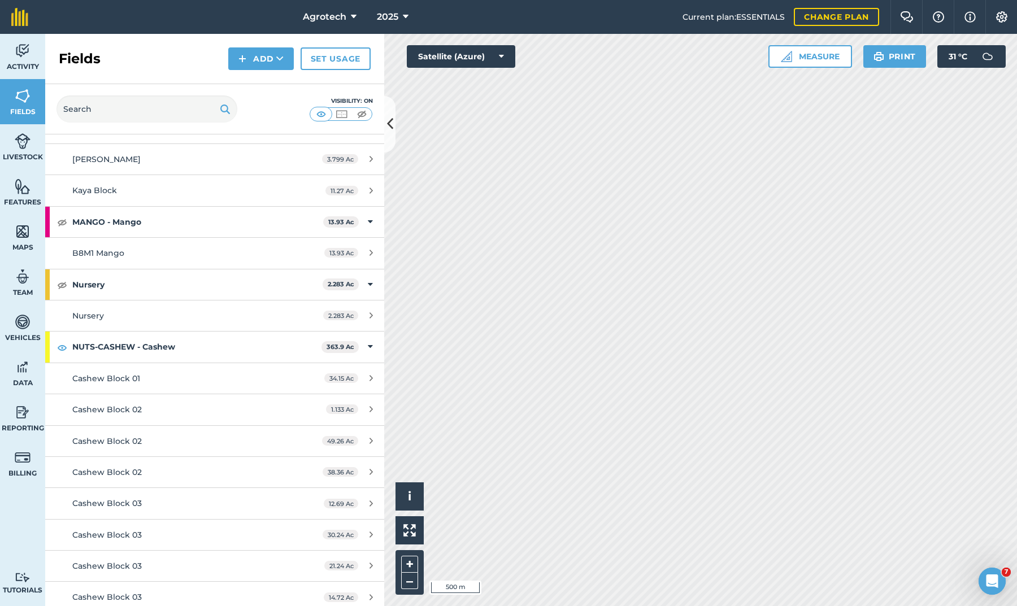
scroll to position [1264, 0]
click at [62, 340] on img at bounding box center [62, 347] width 10 height 14
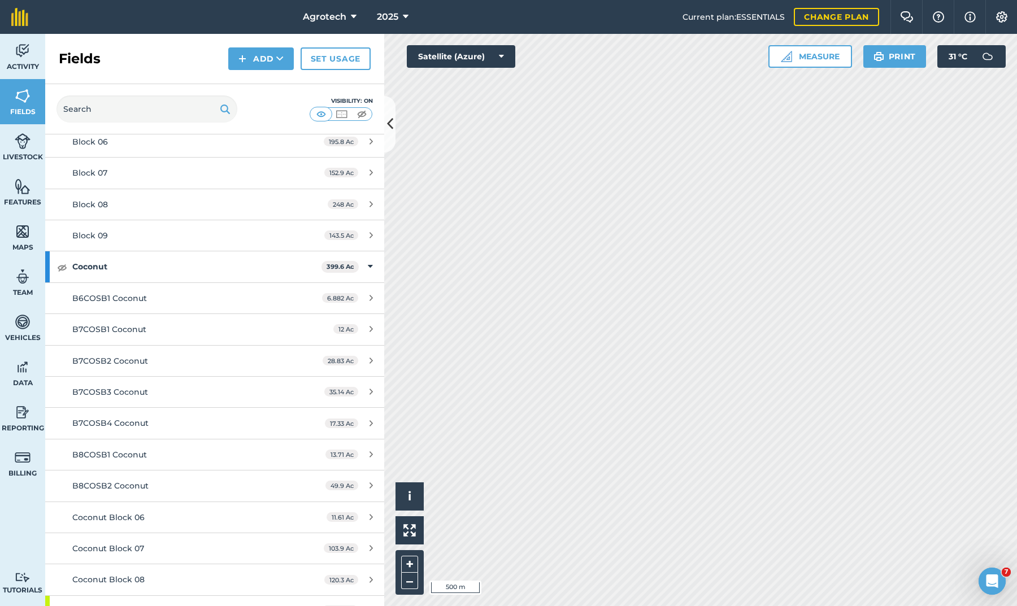
scroll to position [469, 0]
click at [61, 261] on img at bounding box center [62, 266] width 10 height 14
click at [391, 117] on icon at bounding box center [390, 124] width 6 height 20
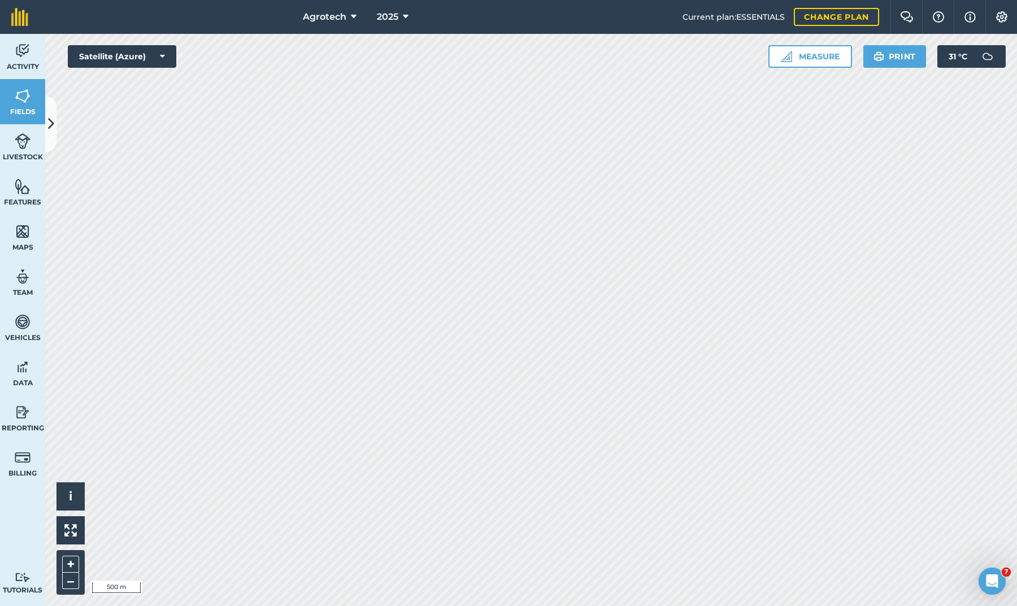
click at [52, 134] on button at bounding box center [50, 124] width 11 height 56
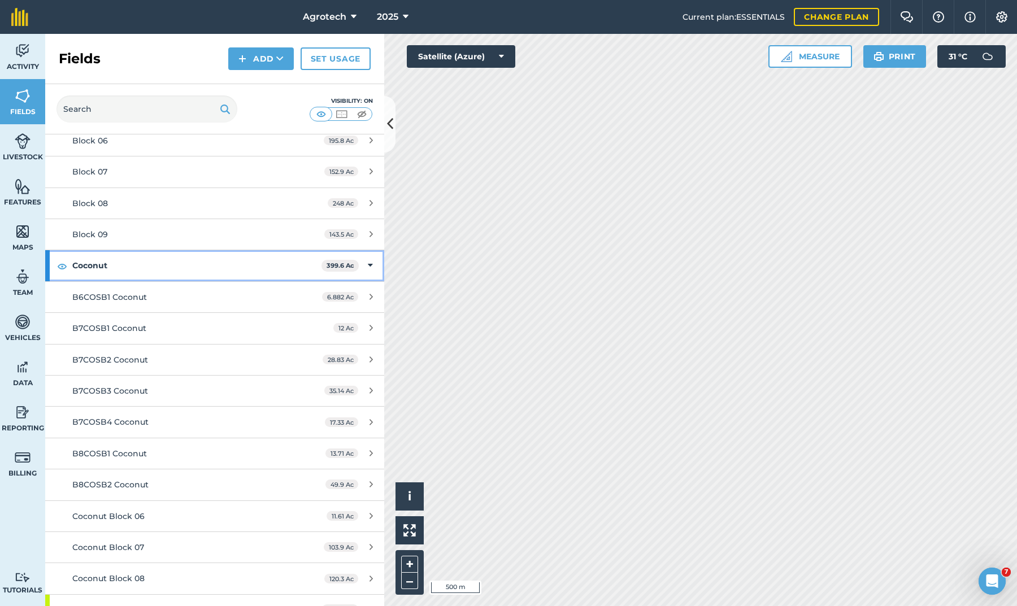
click at [60, 262] on img at bounding box center [62, 266] width 10 height 14
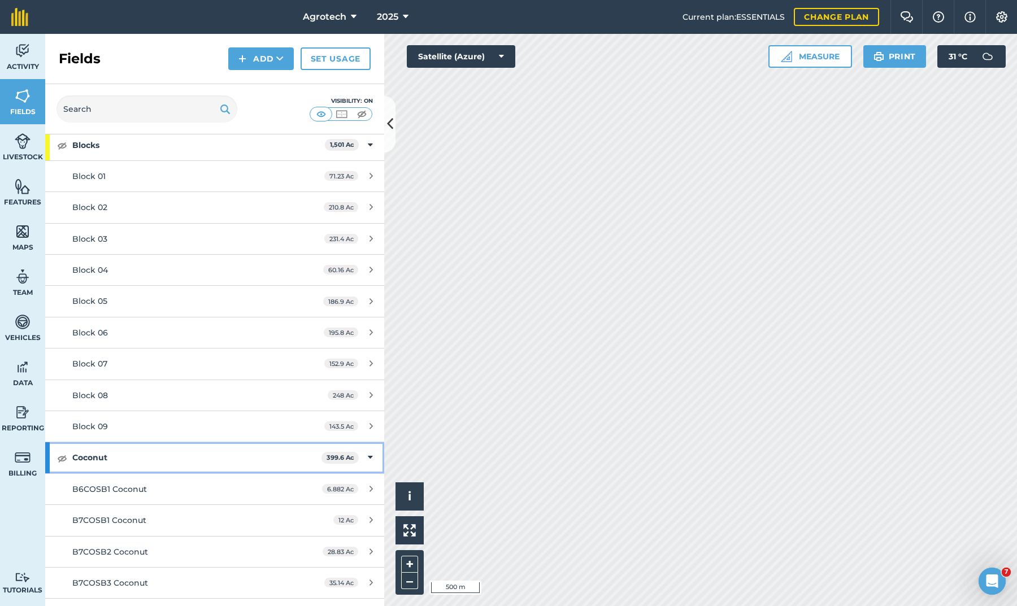
scroll to position [212, 0]
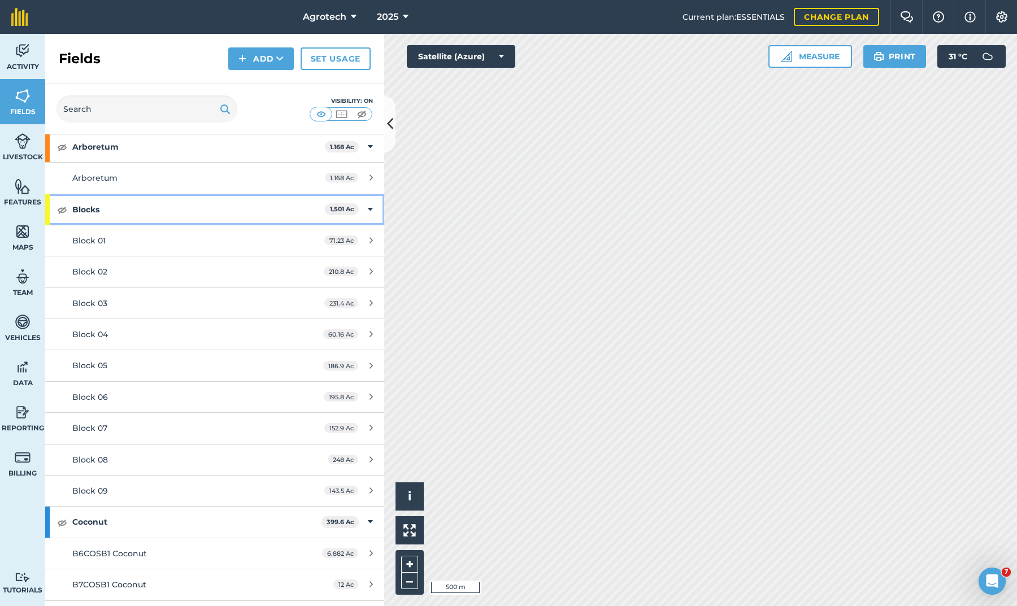
click at [63, 208] on img at bounding box center [62, 210] width 10 height 14
click at [11, 195] on link "Features" at bounding box center [22, 191] width 45 height 45
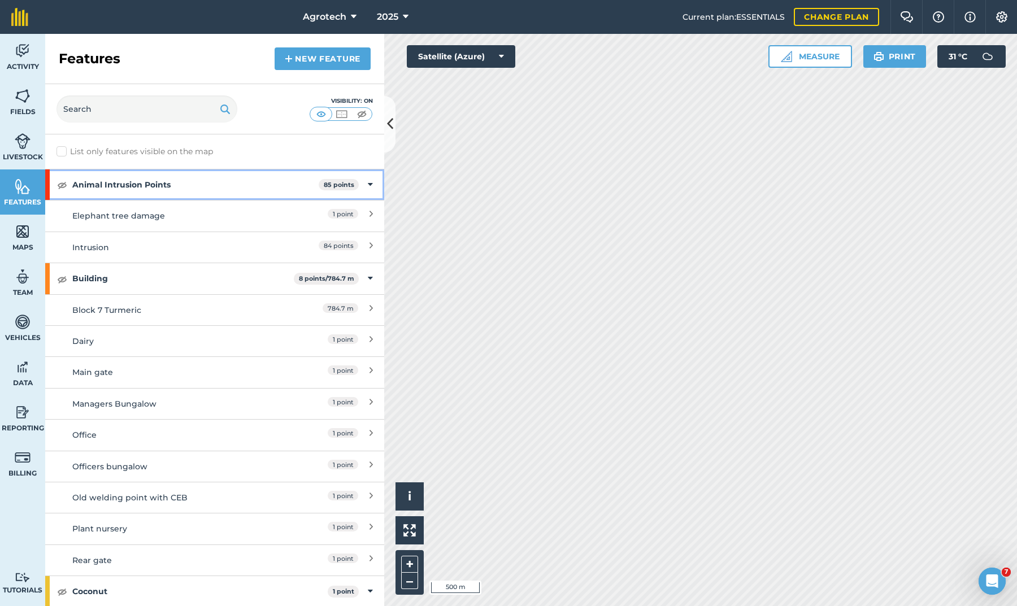
click at [61, 184] on img at bounding box center [62, 185] width 10 height 14
click at [24, 102] on img at bounding box center [23, 96] width 16 height 17
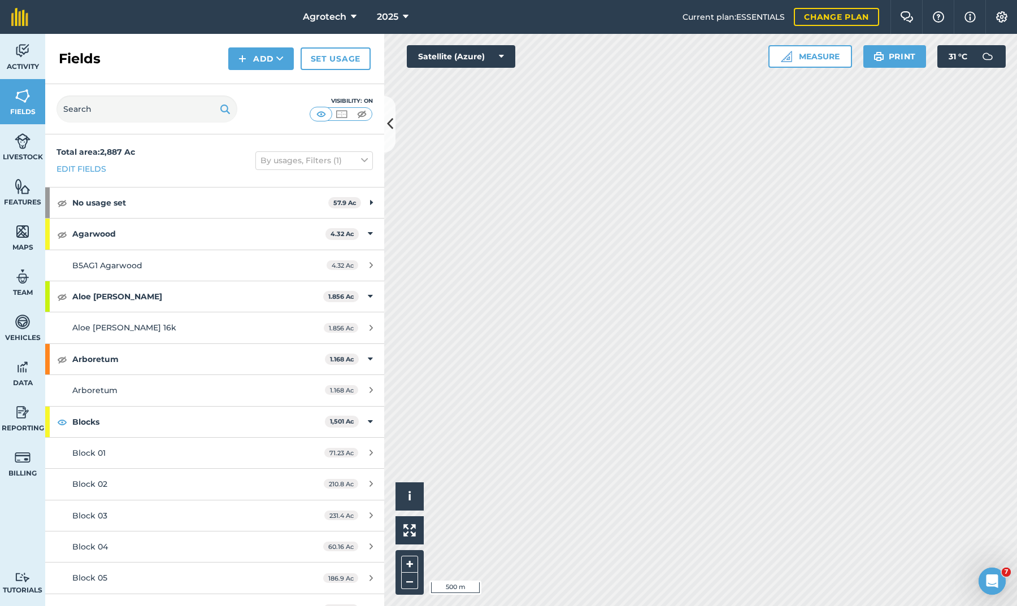
click at [389, 129] on icon at bounding box center [390, 124] width 6 height 20
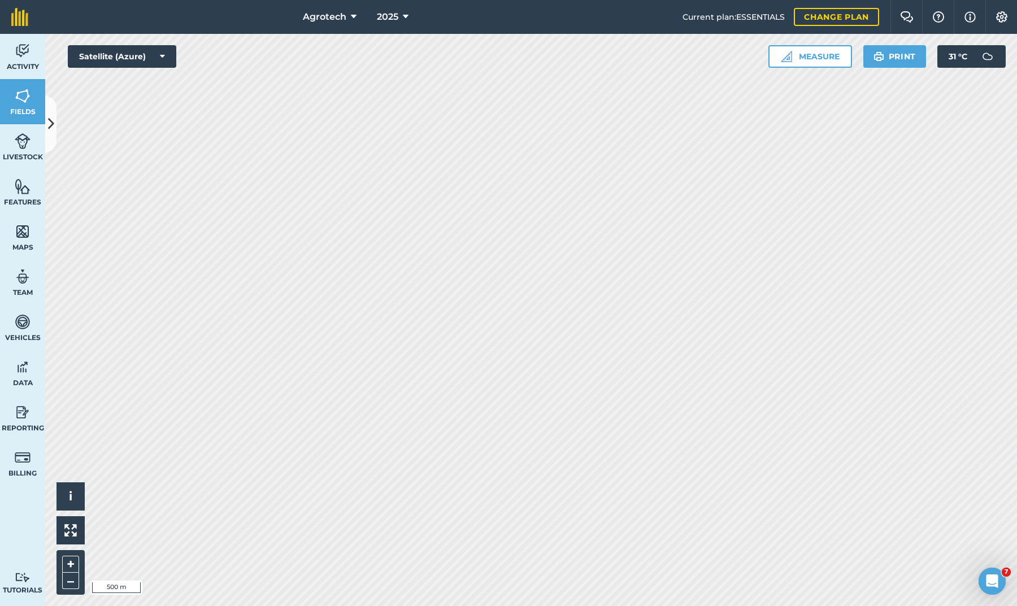
click at [50, 112] on button at bounding box center [50, 124] width 11 height 56
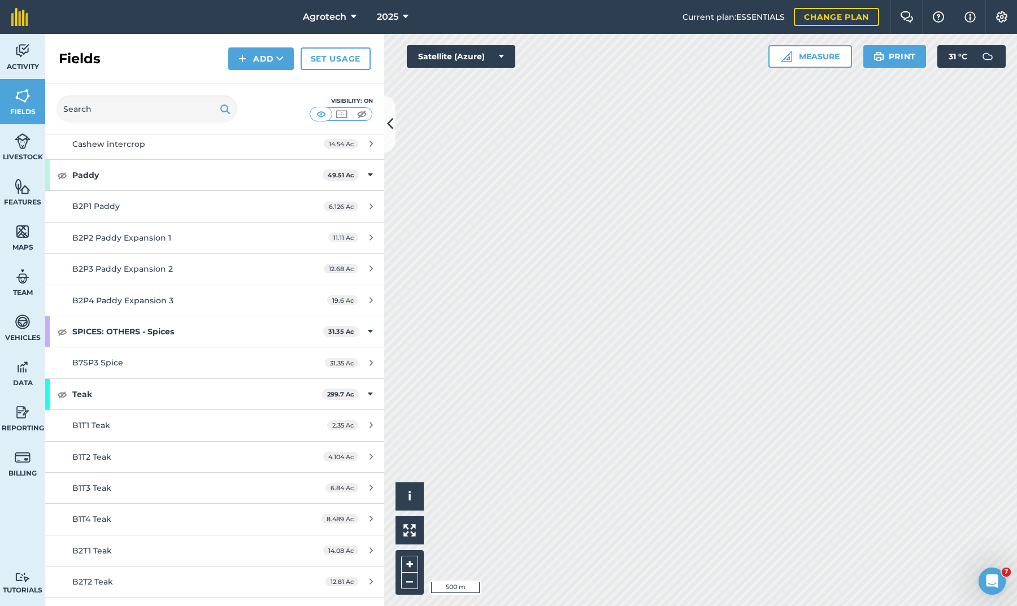
scroll to position [1951, 0]
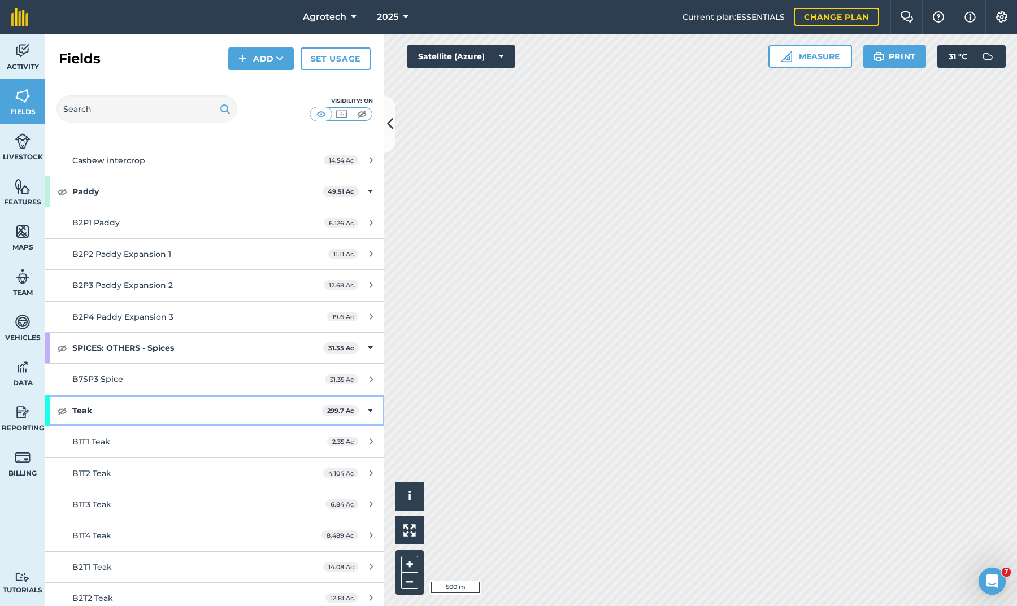
click at [61, 404] on img at bounding box center [62, 411] width 10 height 14
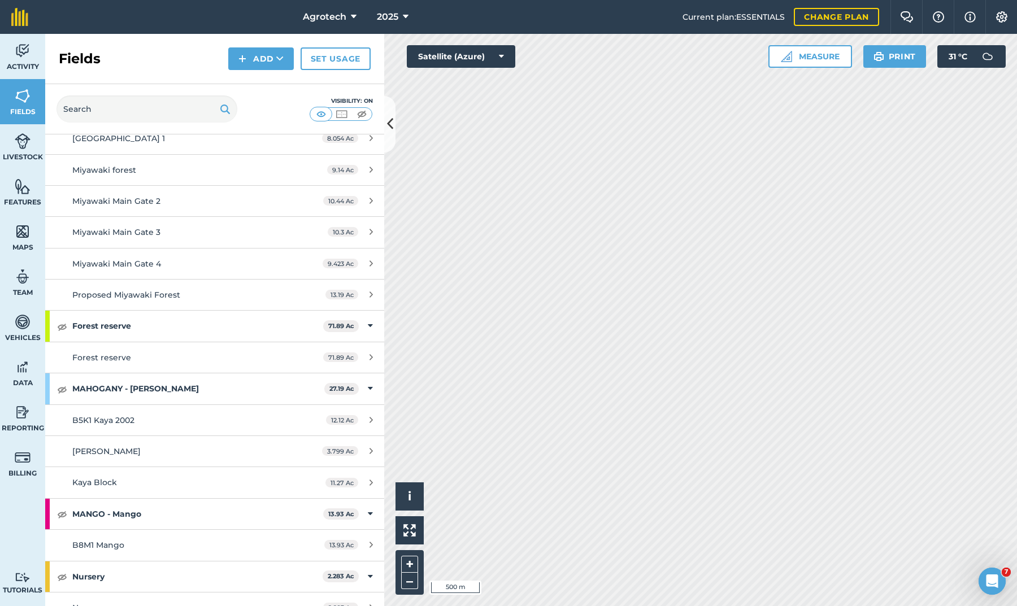
scroll to position [970, 0]
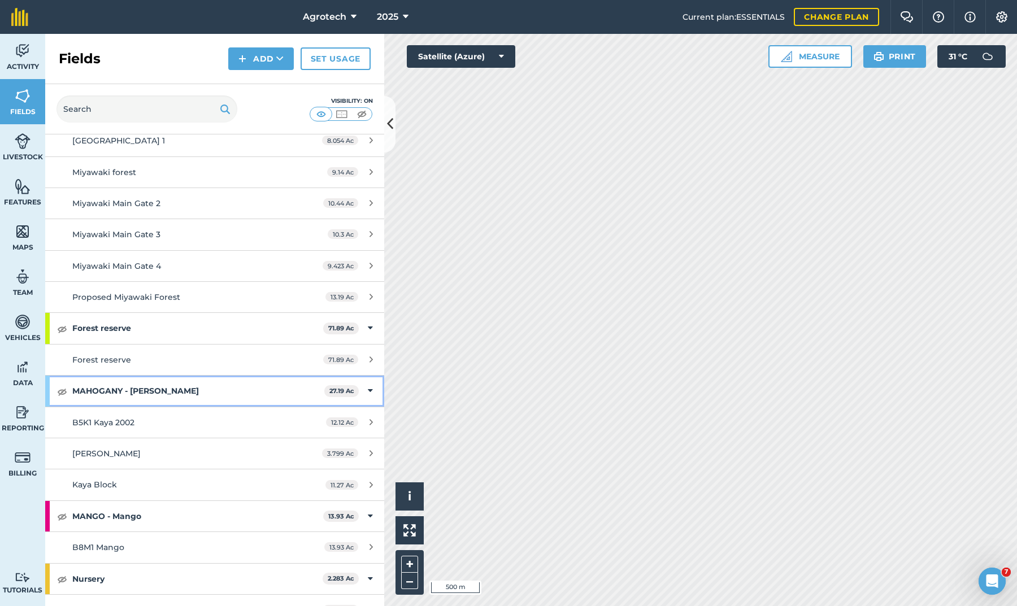
click at [62, 385] on img at bounding box center [62, 392] width 10 height 14
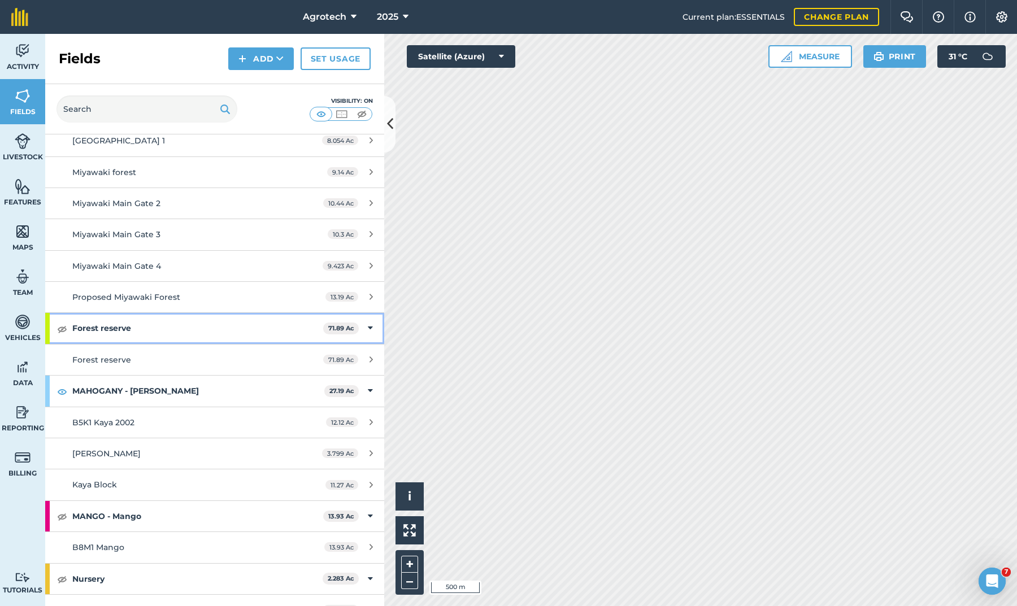
click at [62, 322] on img at bounding box center [62, 329] width 10 height 14
click at [995, 15] on img at bounding box center [1002, 16] width 14 height 11
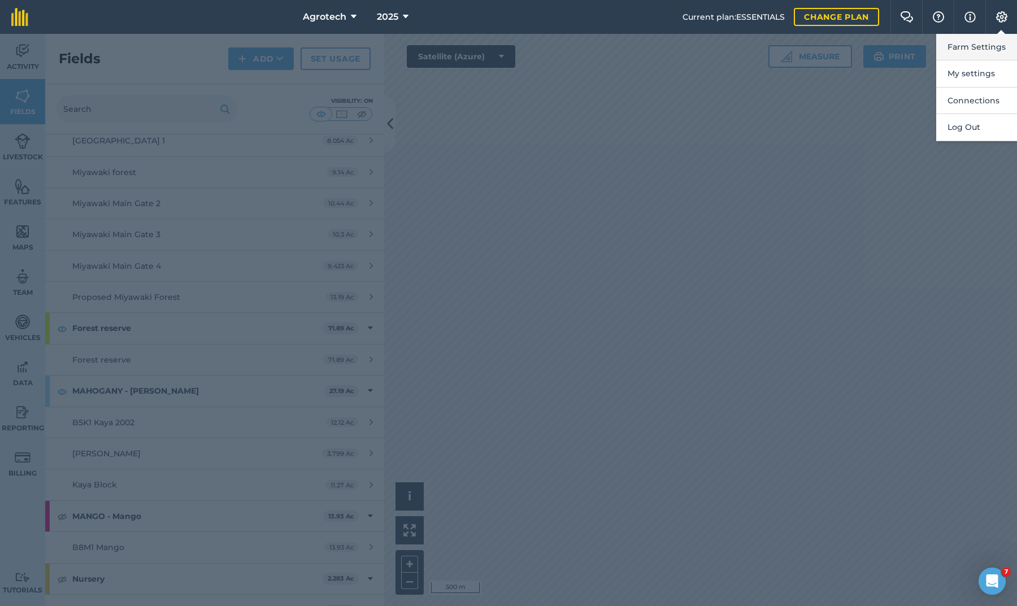
click at [952, 46] on button "Farm Settings" at bounding box center [976, 47] width 81 height 27
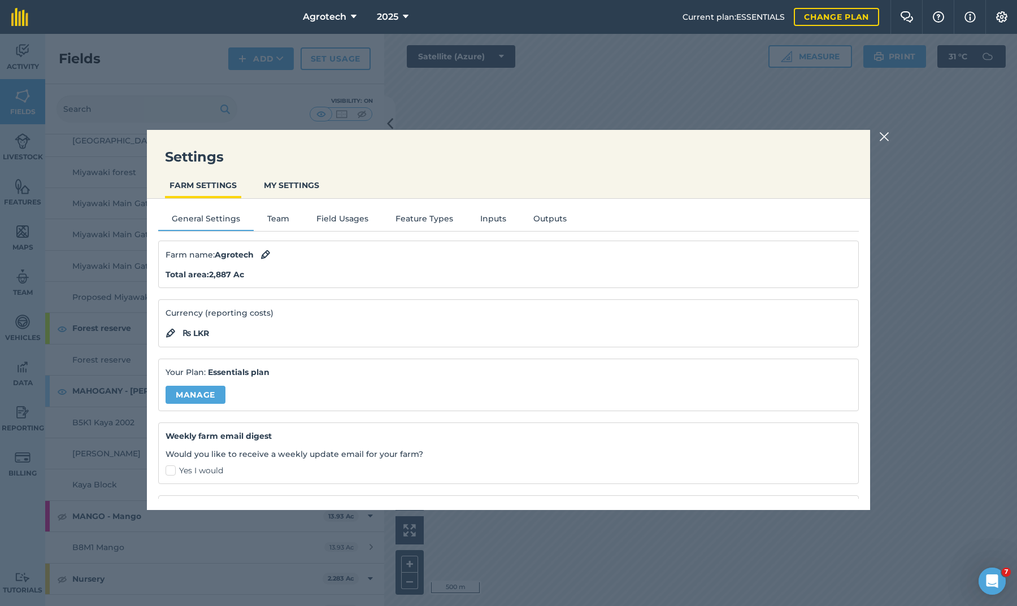
click at [333, 221] on button "Field Usages" at bounding box center [342, 220] width 79 height 17
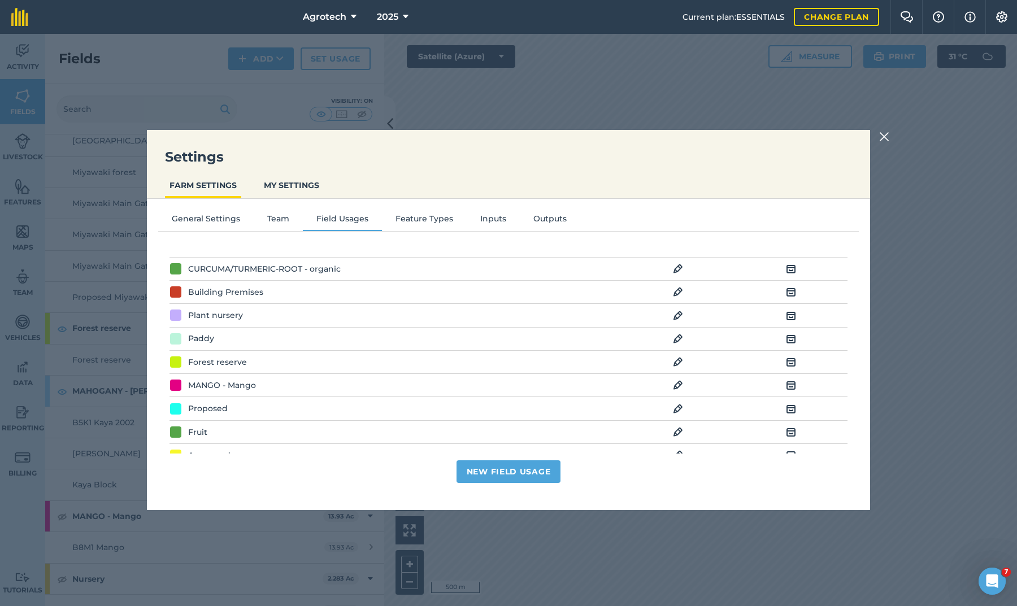
scroll to position [361, 0]
click at [675, 355] on img at bounding box center [678, 360] width 10 height 14
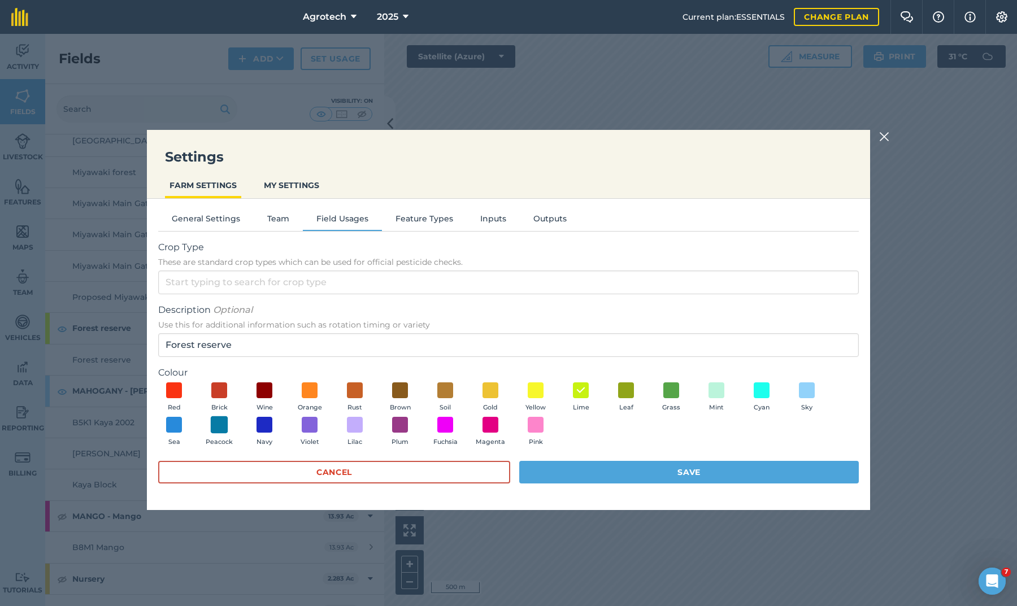
click at [219, 427] on span at bounding box center [220, 425] width 18 height 18
click at [551, 470] on button "Save" at bounding box center [689, 472] width 340 height 23
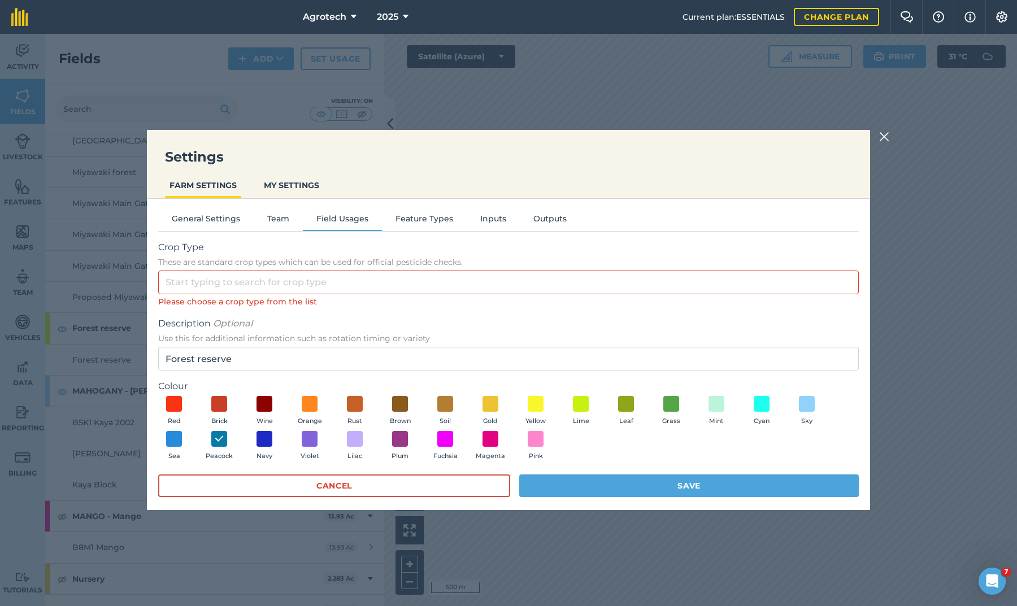
click at [562, 490] on button "Save" at bounding box center [689, 486] width 340 height 23
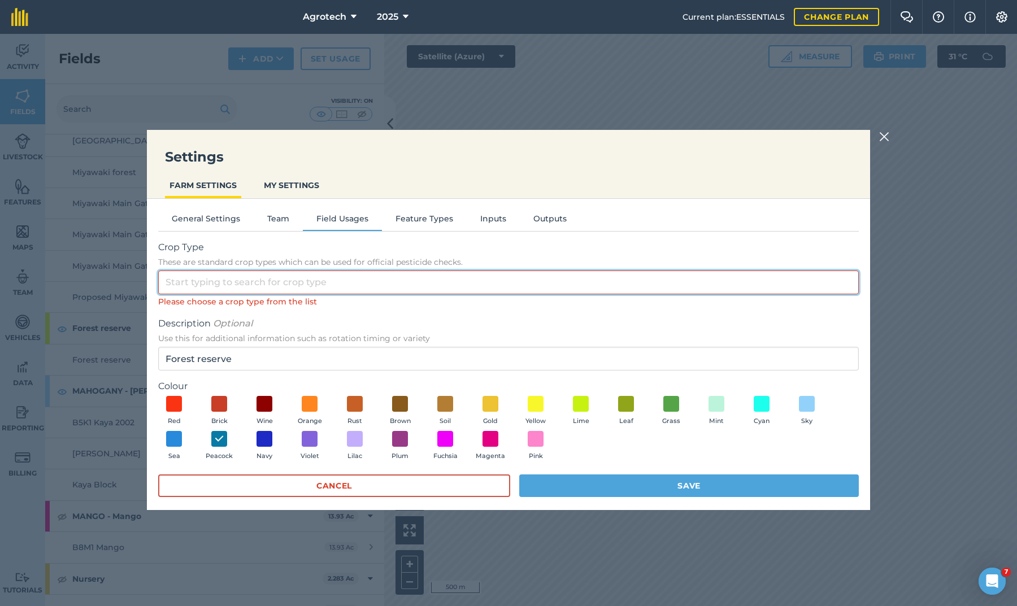
click at [344, 286] on input "Crop Type These are standard crop types which can be used for official pesticid…" at bounding box center [508, 283] width 701 height 24
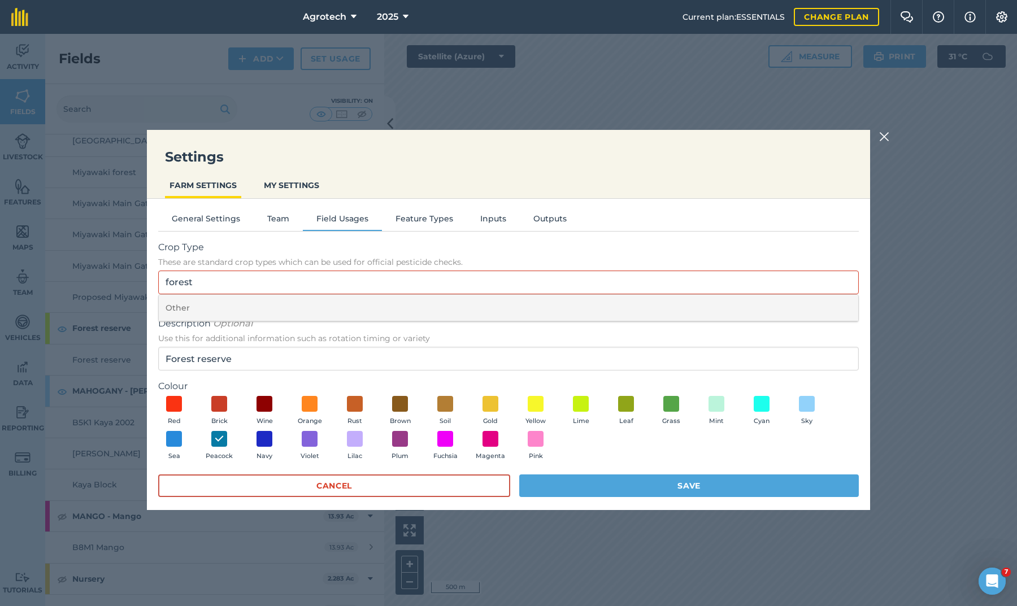
click at [314, 305] on li "Other" at bounding box center [508, 308] width 699 height 27
type input "Other"
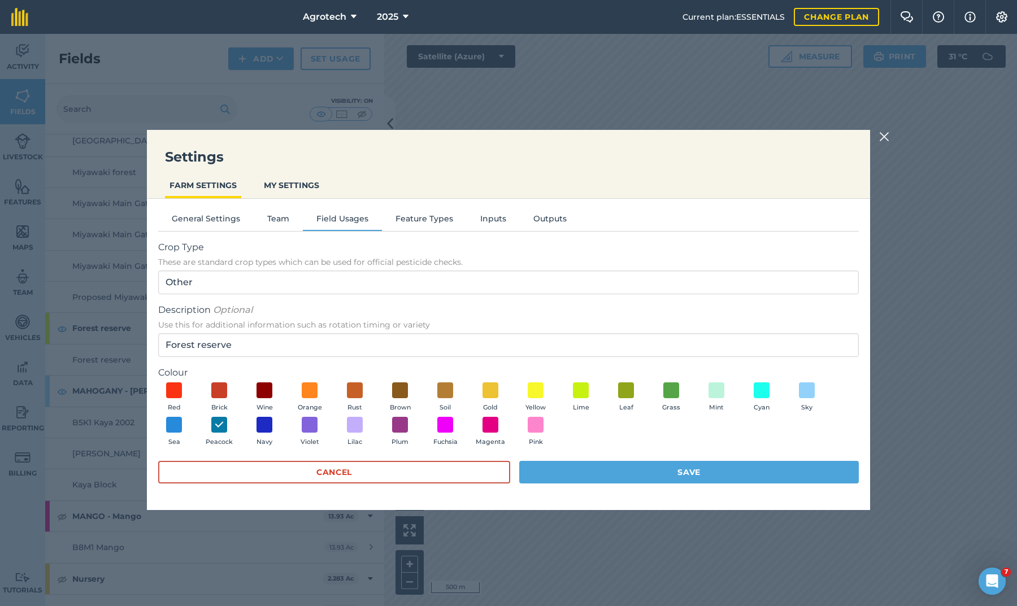
click at [588, 475] on button "Save" at bounding box center [689, 472] width 340 height 23
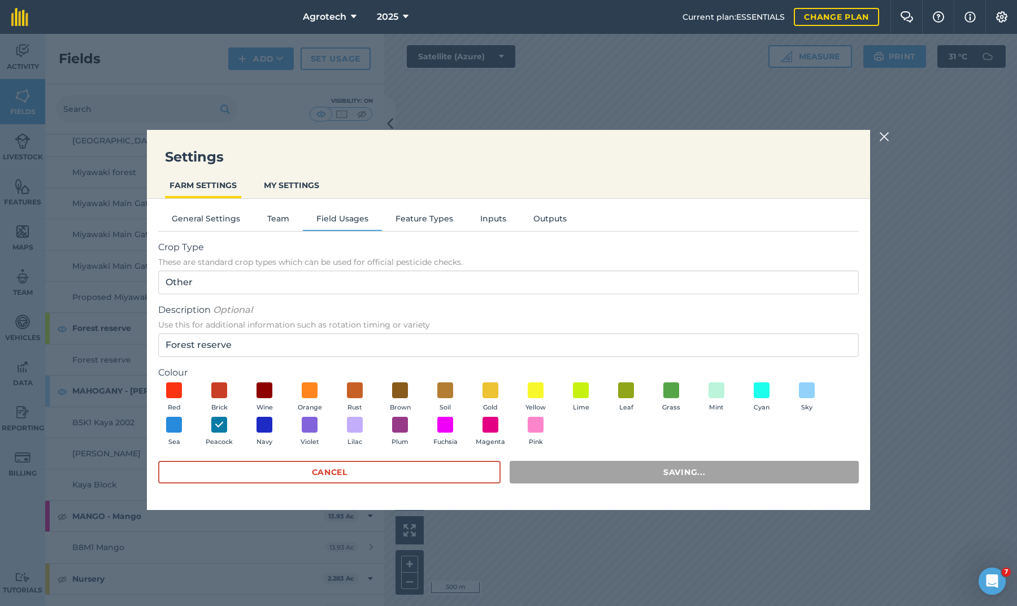
click at [885, 138] on img at bounding box center [884, 137] width 10 height 14
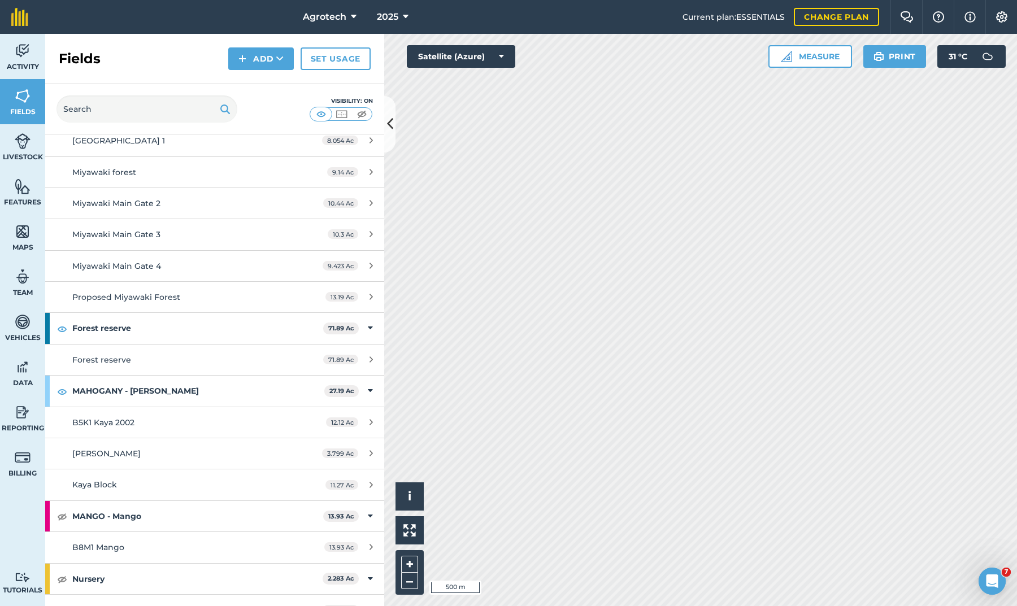
click at [999, 16] on img at bounding box center [1002, 16] width 14 height 11
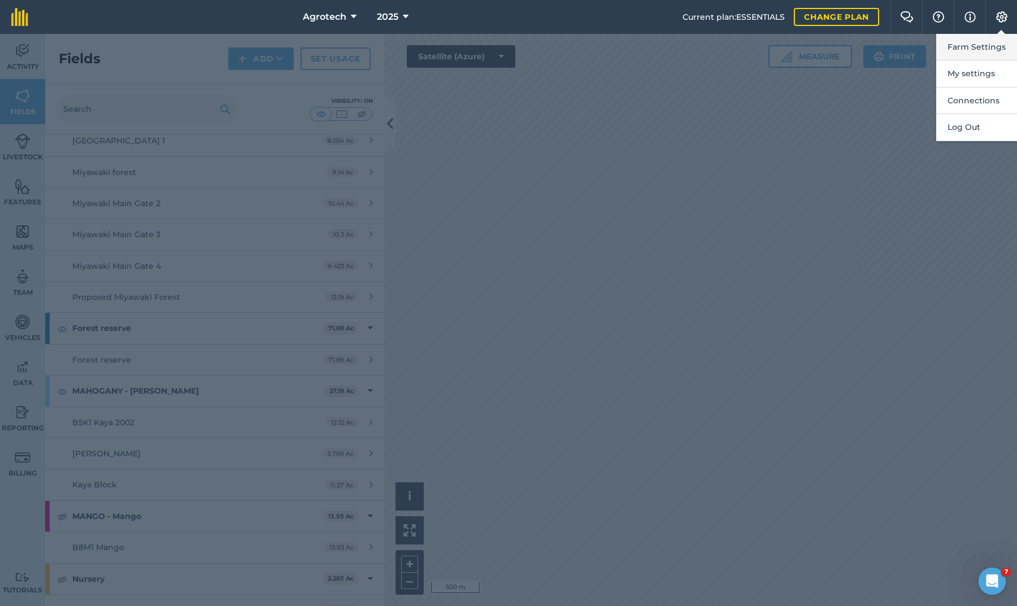
click at [946, 47] on button "Farm Settings" at bounding box center [976, 47] width 81 height 27
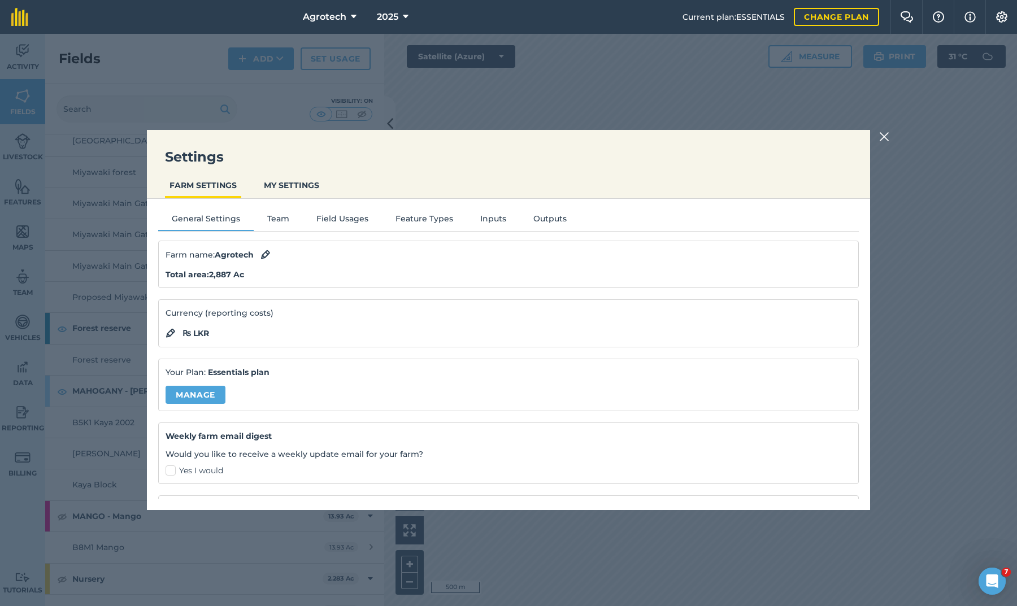
click at [332, 225] on button "Field Usages" at bounding box center [342, 220] width 79 height 17
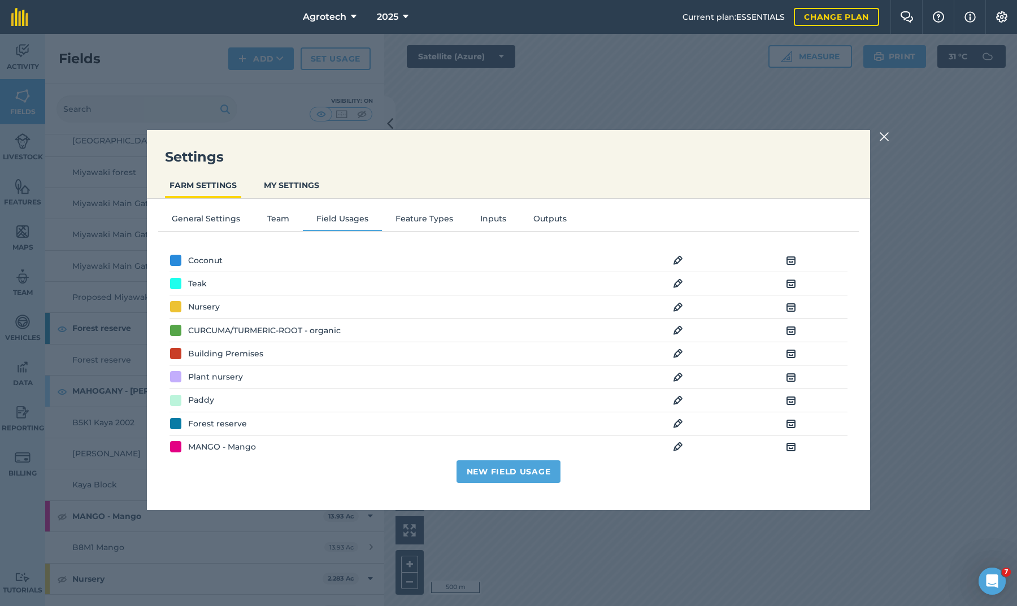
scroll to position [297, 0]
click at [880, 139] on img at bounding box center [884, 137] width 10 height 14
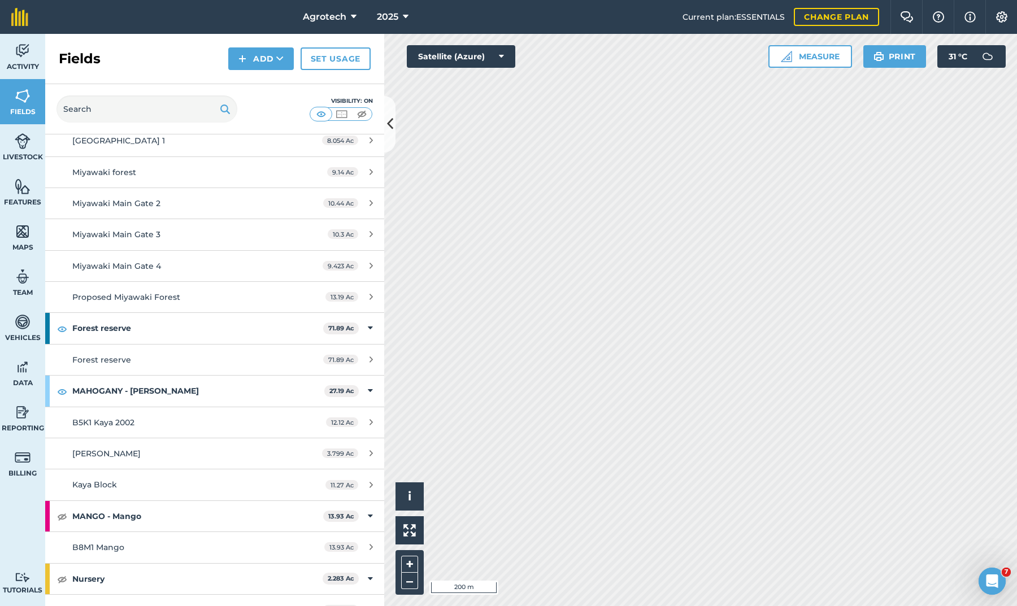
click at [24, 108] on span "Fields" at bounding box center [22, 111] width 45 height 9
click at [362, 112] on img at bounding box center [362, 113] width 14 height 11
click at [389, 131] on icon at bounding box center [390, 124] width 6 height 20
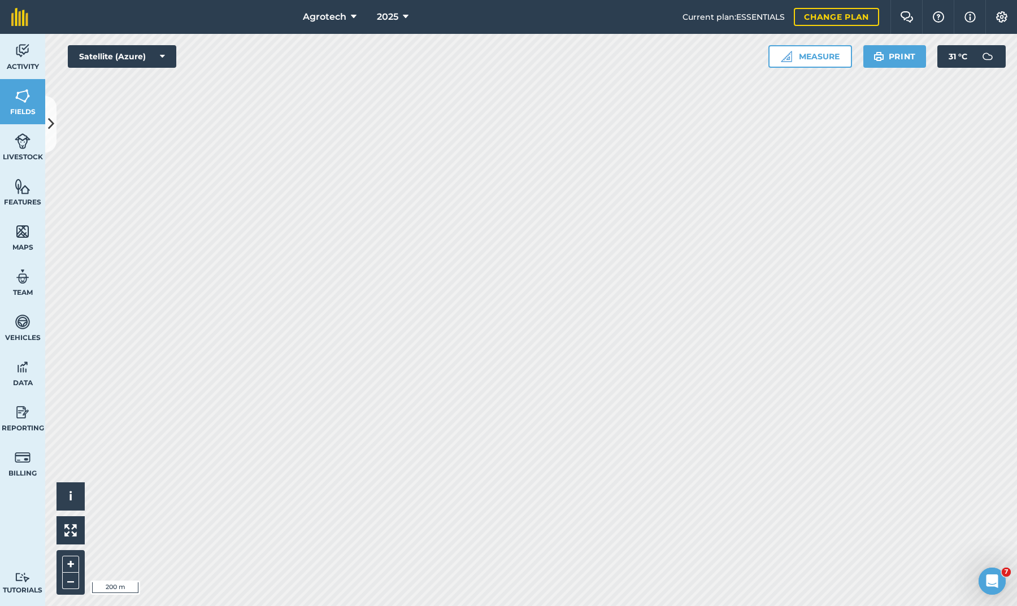
click at [52, 118] on icon at bounding box center [51, 124] width 6 height 20
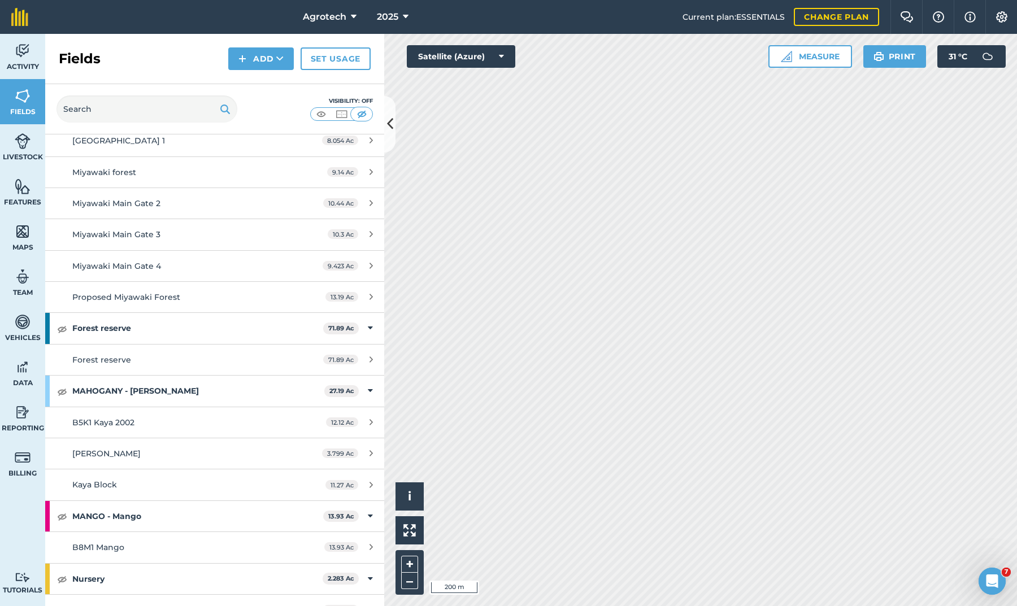
click at [322, 112] on img at bounding box center [321, 113] width 14 height 11
click at [364, 112] on img at bounding box center [362, 113] width 14 height 11
click at [60, 322] on img at bounding box center [62, 329] width 10 height 14
click at [63, 385] on img at bounding box center [62, 392] width 10 height 14
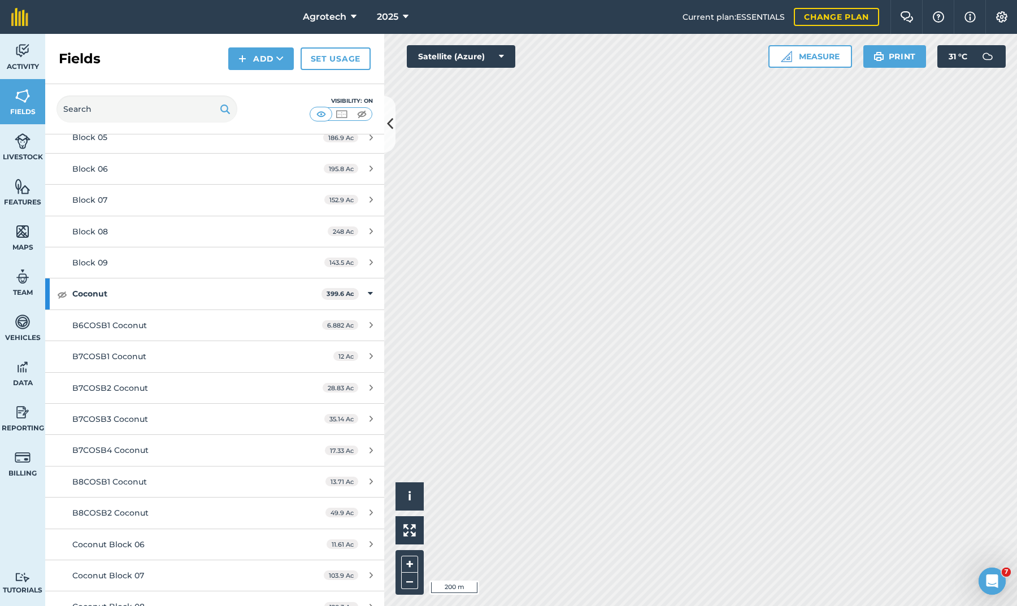
scroll to position [409, 0]
click at [62, 321] on img at bounding box center [62, 326] width 10 height 14
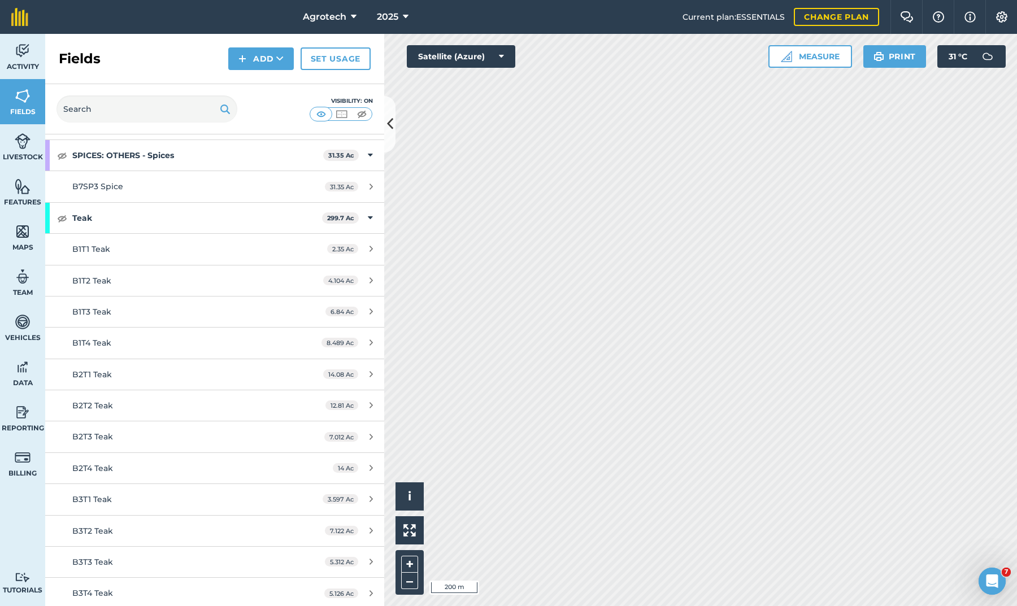
scroll to position [2156, 0]
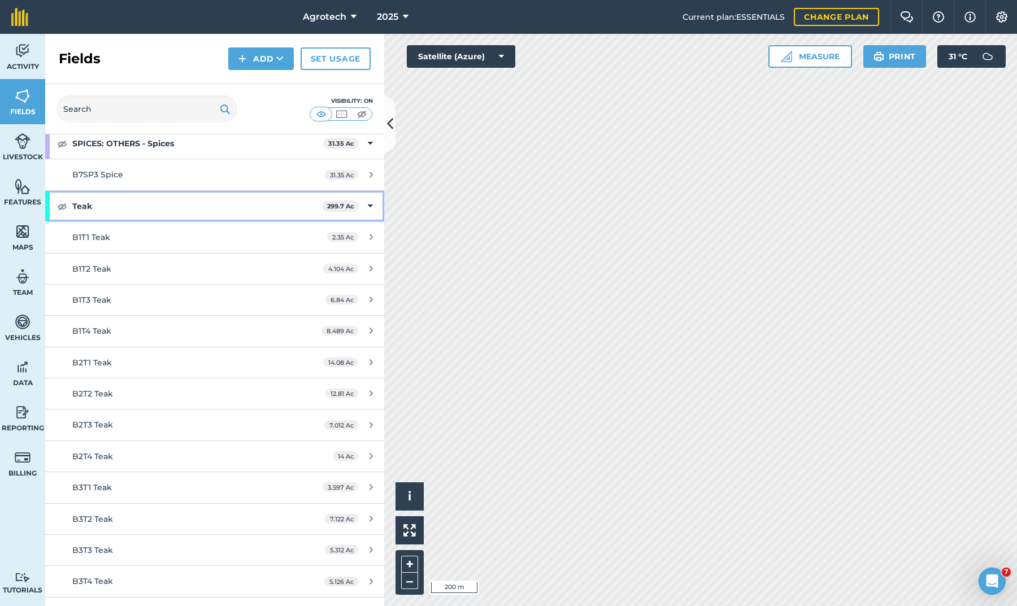
click at [62, 199] on img at bounding box center [62, 206] width 10 height 14
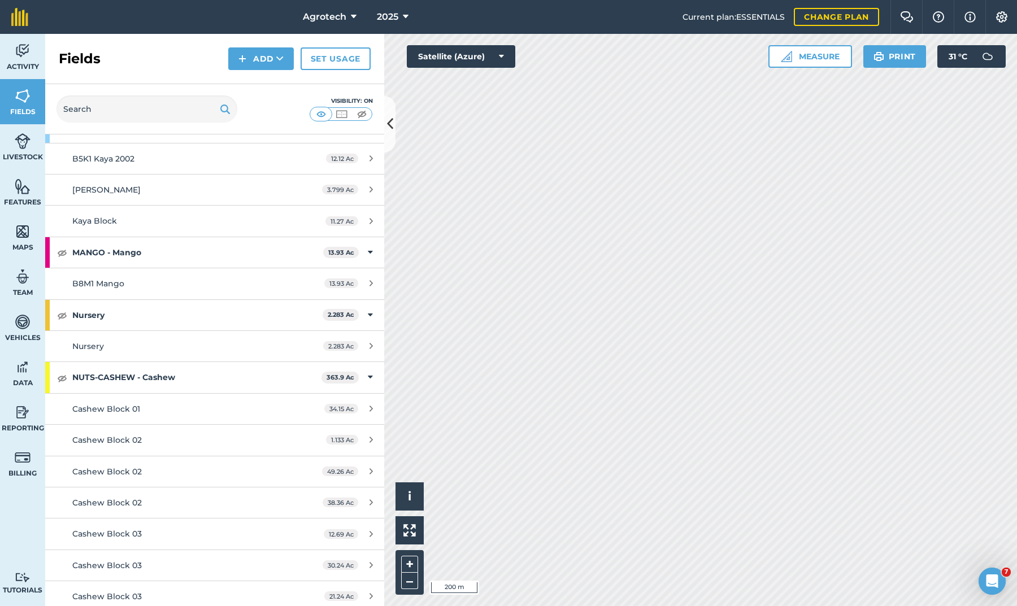
scroll to position [1219, 0]
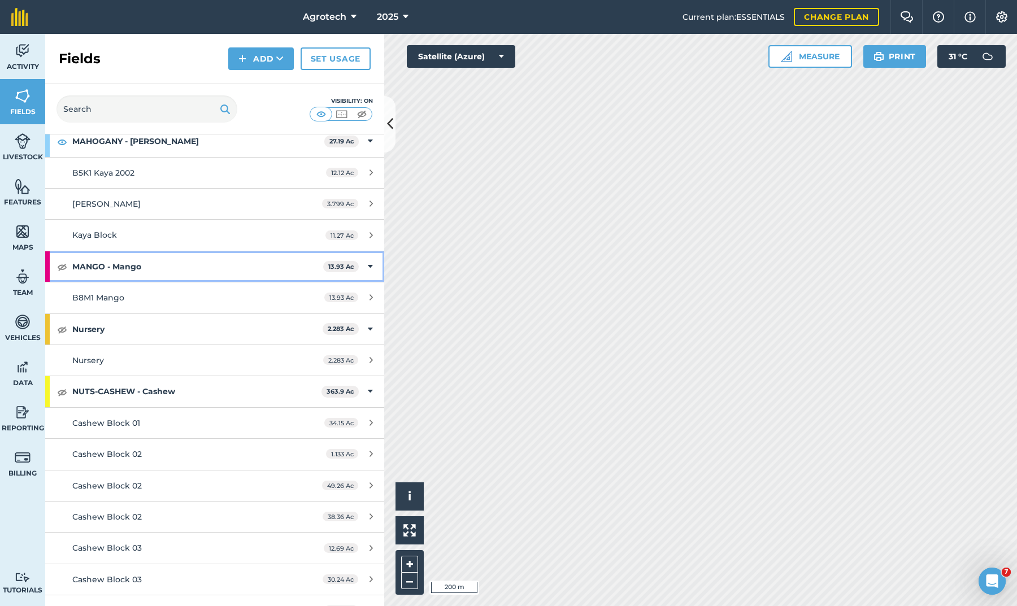
click at [63, 260] on img at bounding box center [62, 267] width 10 height 14
click at [392, 126] on icon at bounding box center [390, 124] width 6 height 20
